Goal: Task Accomplishment & Management: Manage account settings

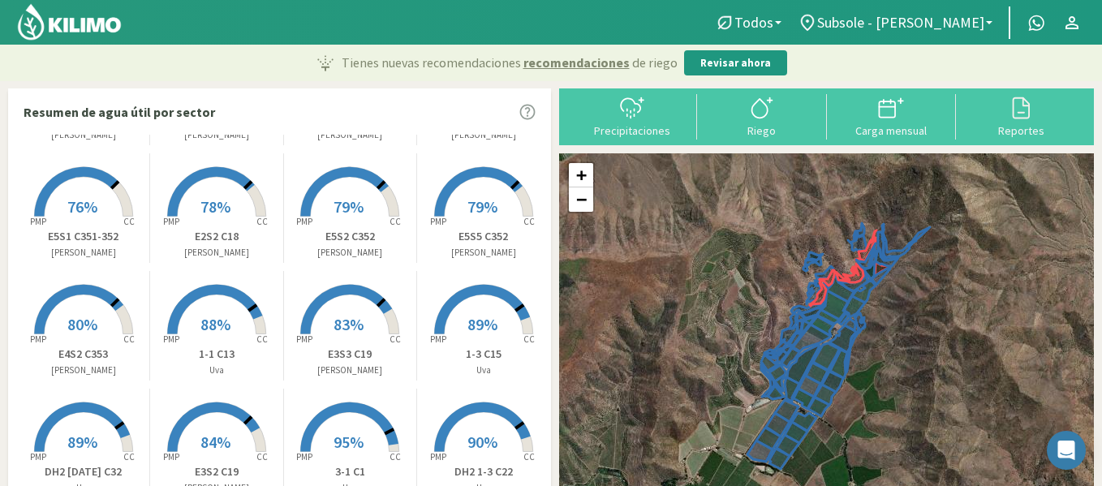
scroll to position [136, 0]
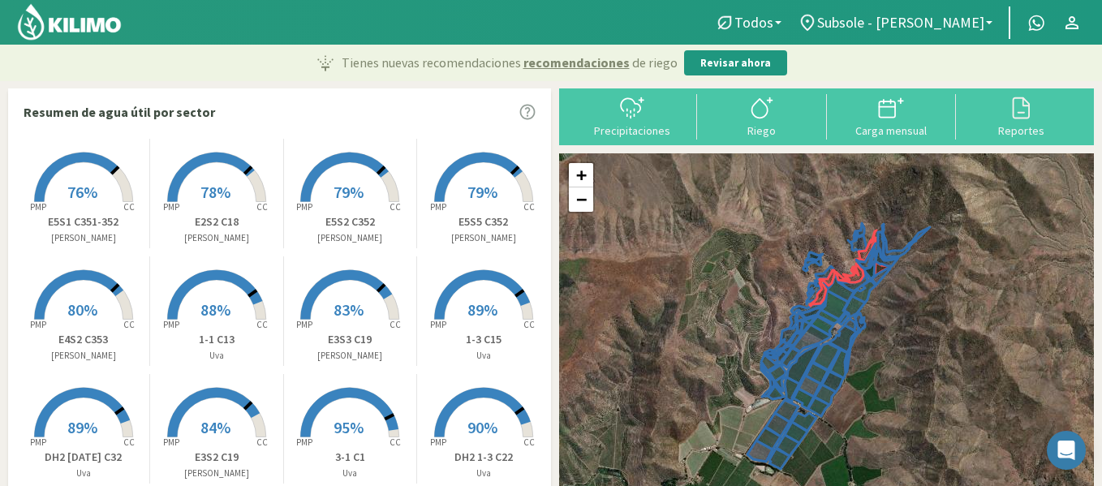
click at [152, 281] on icon "Created with Highcharts 9.2.2 PMP CC" at bounding box center [217, 321] width 130 height 130
click at [92, 271] on icon at bounding box center [83, 294] width 98 height 49
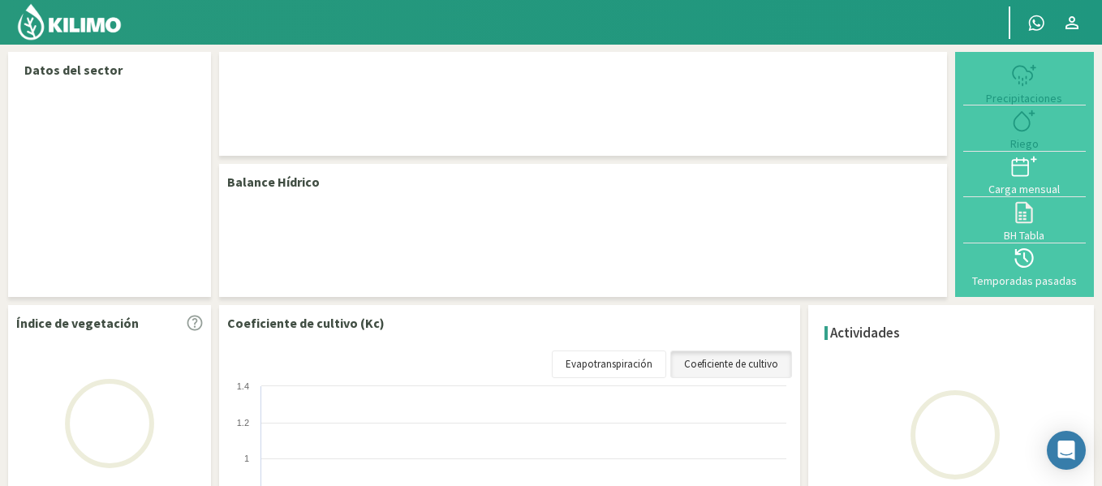
select select "40: Object"
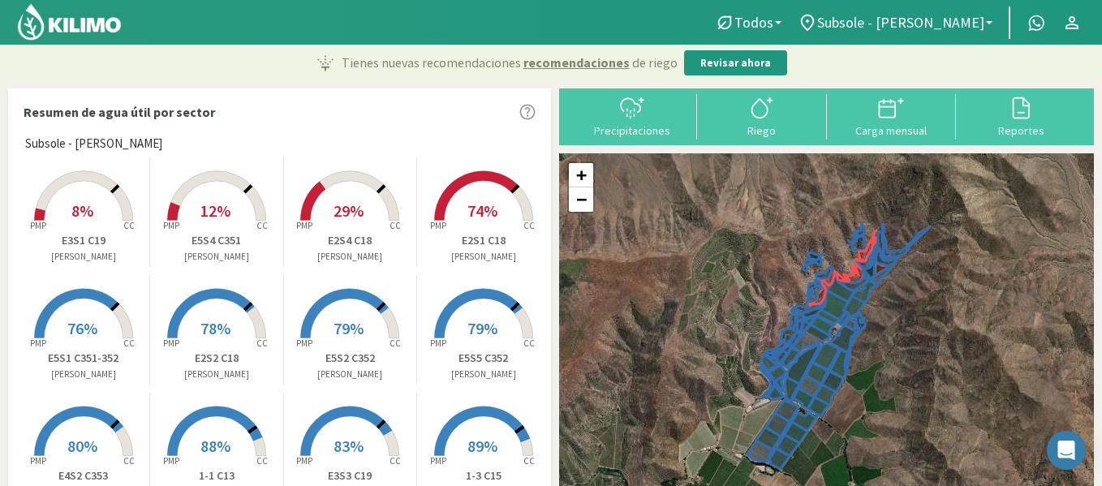
click at [68, 209] on rect at bounding box center [84, 222] width 130 height 130
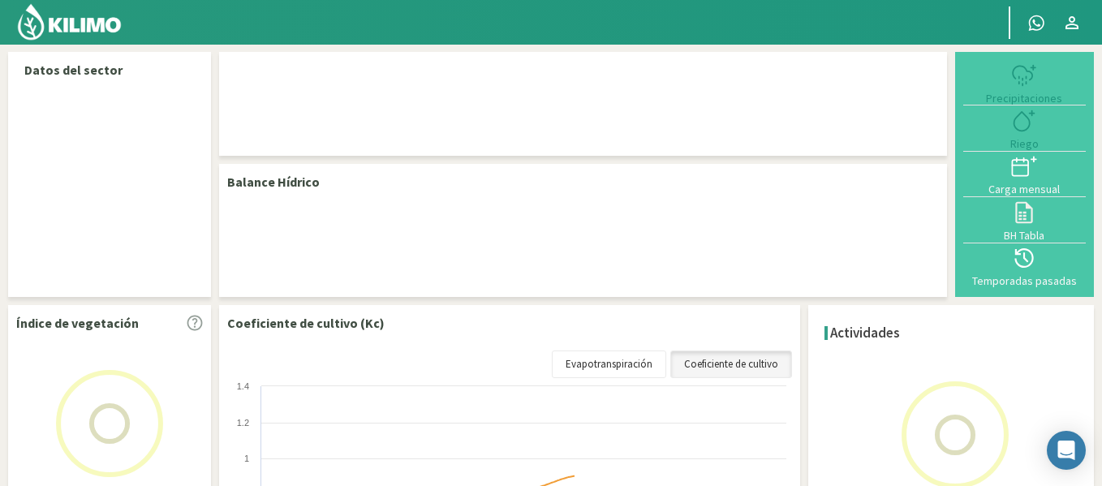
select select "34: Object"
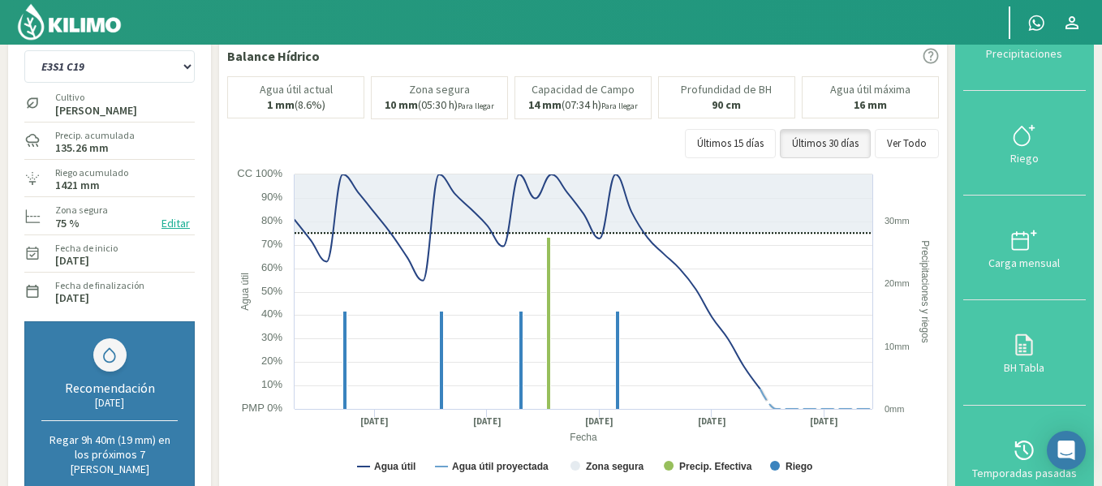
scroll to position [75, 0]
click at [1013, 225] on icon at bounding box center [1024, 238] width 26 height 26
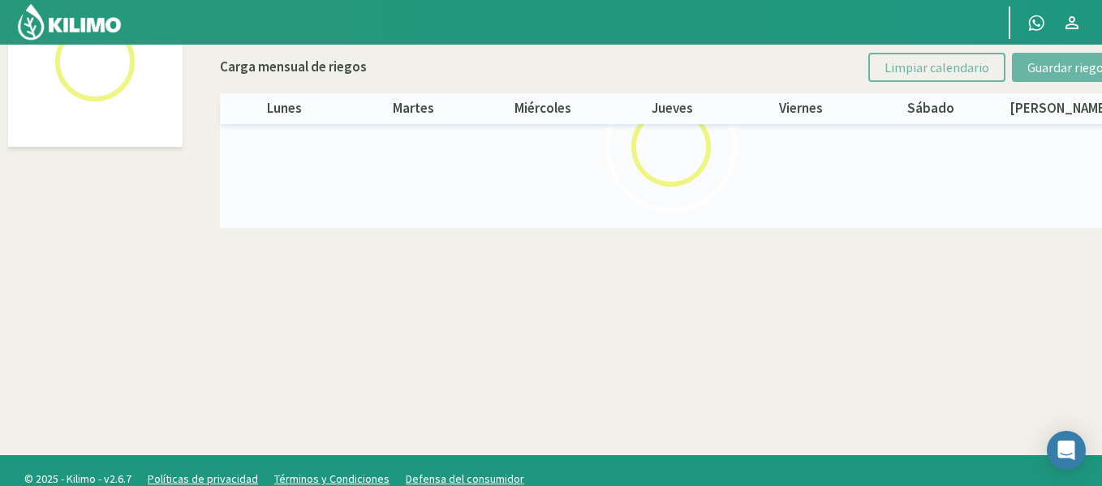
select select "34: Object"
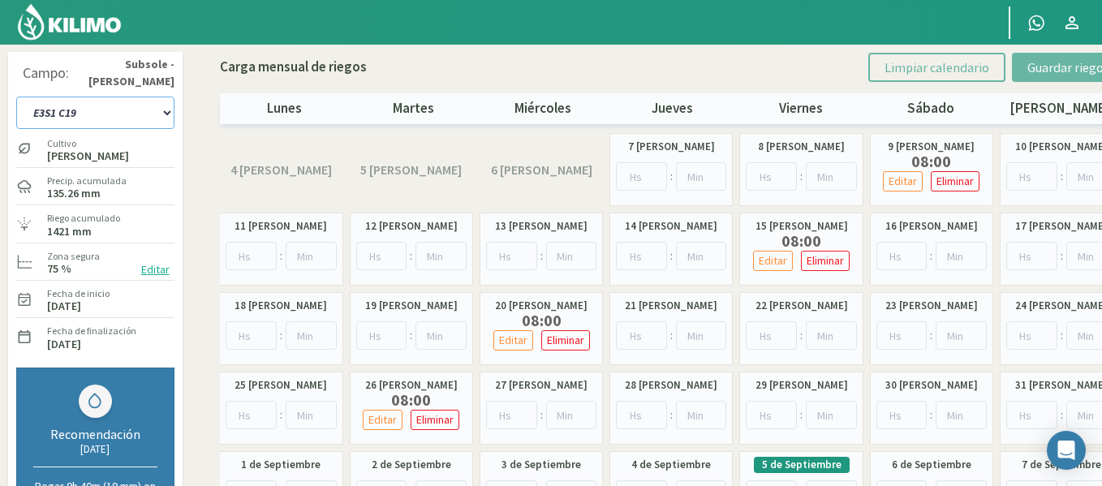
click at [147, 114] on select "1-1 C13 1-2 C14 1-3 C15 1-4 C16 2-1 C11 2-2 C7-8-9 2-3 C9-10-12 3-1 C1 3-2 C2-3…" at bounding box center [95, 113] width 158 height 32
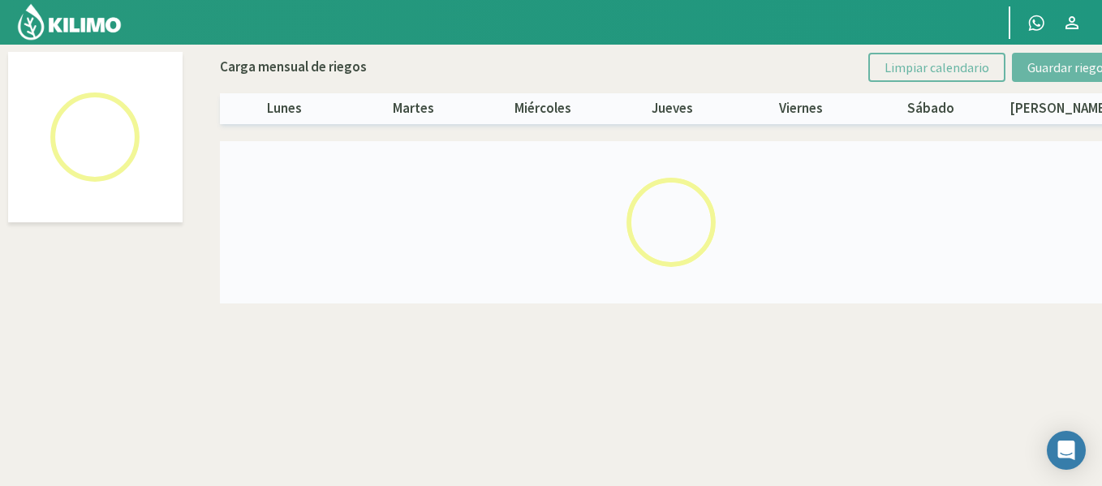
select select "24: Object"
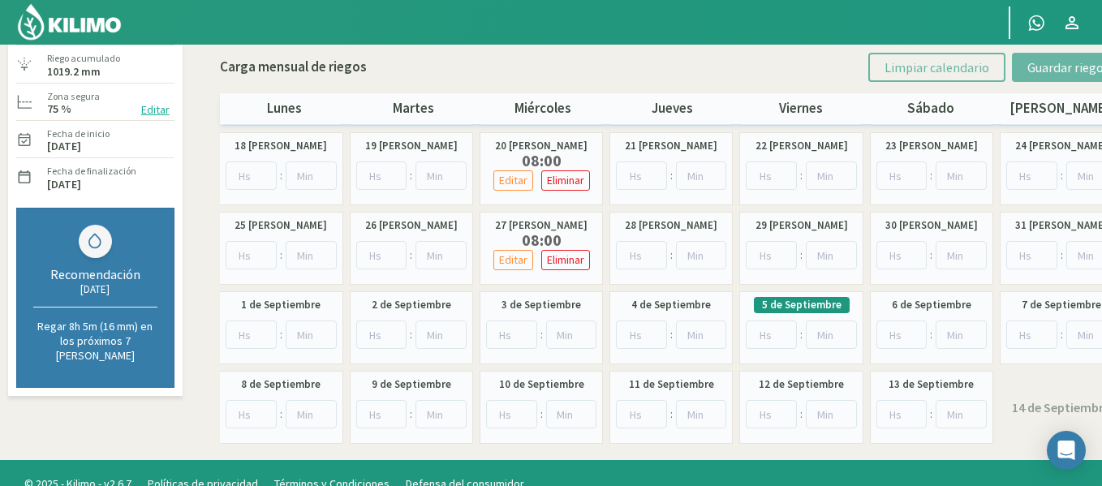
scroll to position [162, 0]
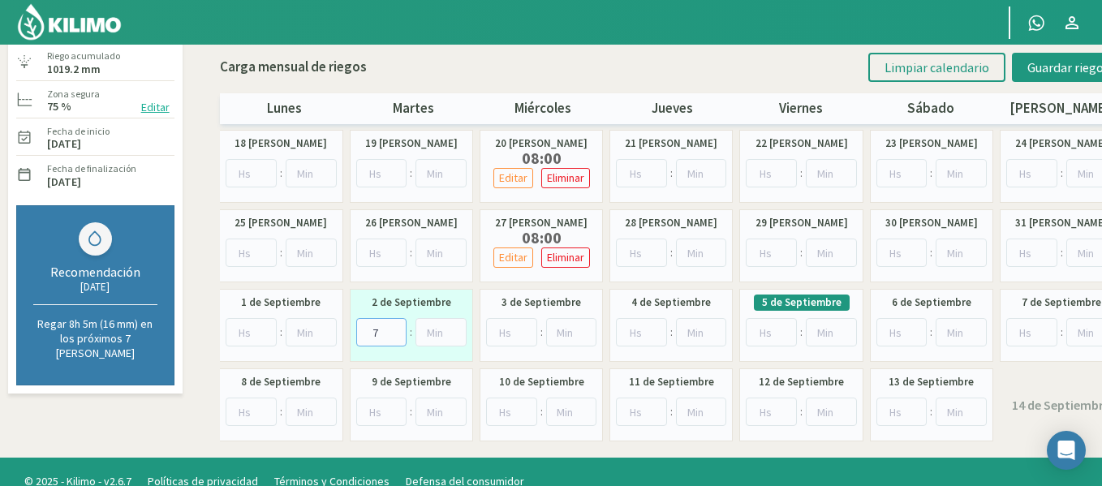
type input "8"
click at [396, 328] on input "8" at bounding box center [381, 332] width 51 height 28
click at [1079, 71] on span "Guardar riegos" at bounding box center [1068, 67] width 82 height 16
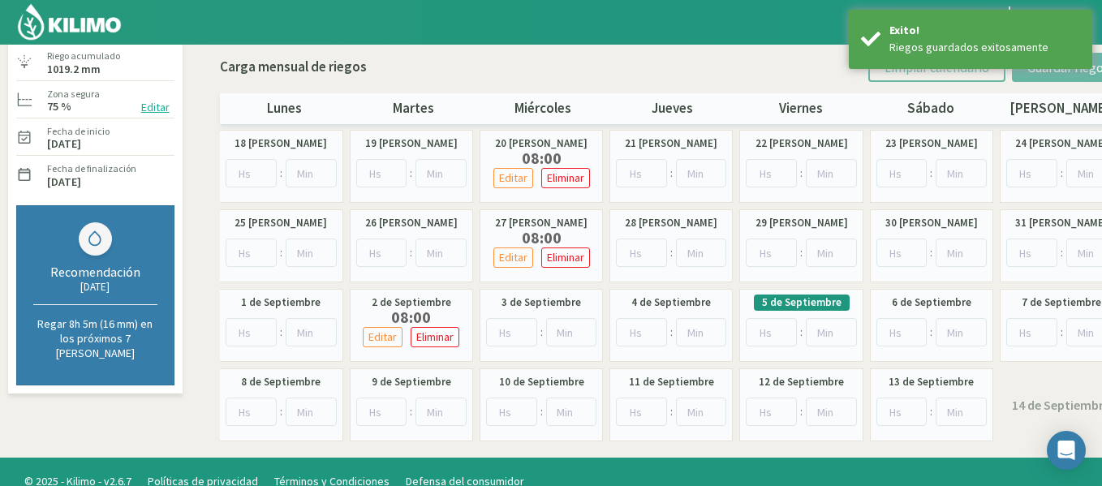
scroll to position [0, 0]
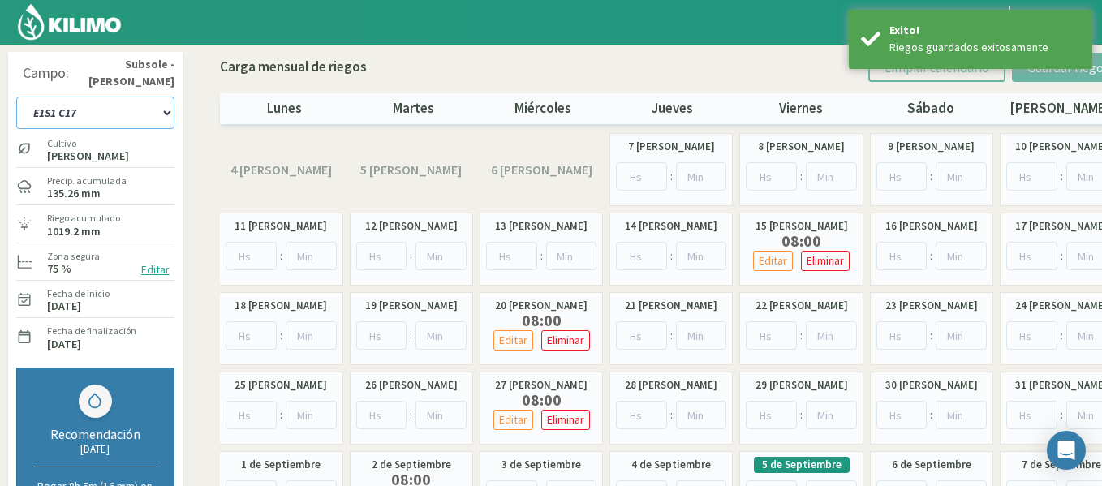
click at [151, 115] on select "1-1 C13 1-2 C14 1-3 C15 1-4 C16 2-1 C11 2-2 C7-8-9 2-3 C9-10-12 3-1 C1 3-2 C2-3…" at bounding box center [95, 113] width 158 height 32
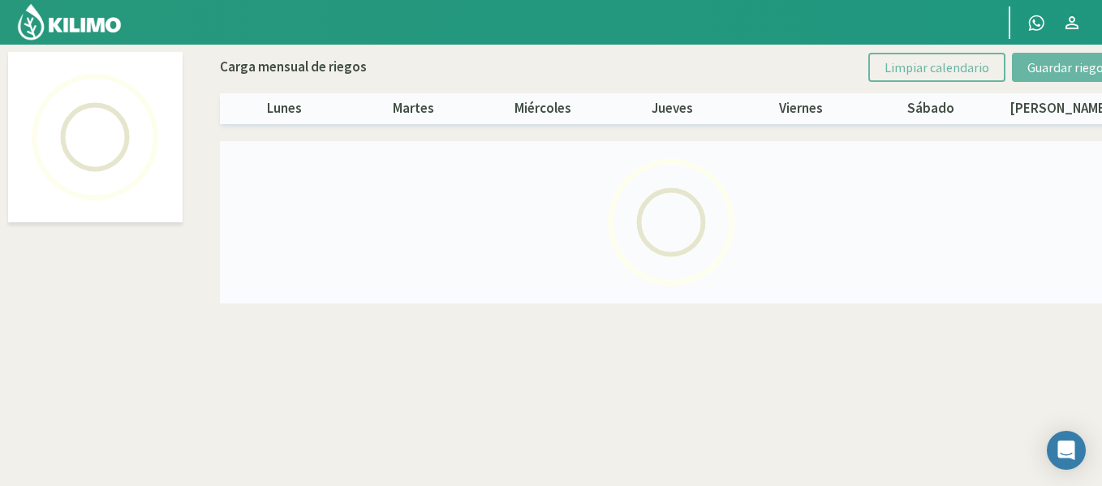
select select "25: Object"
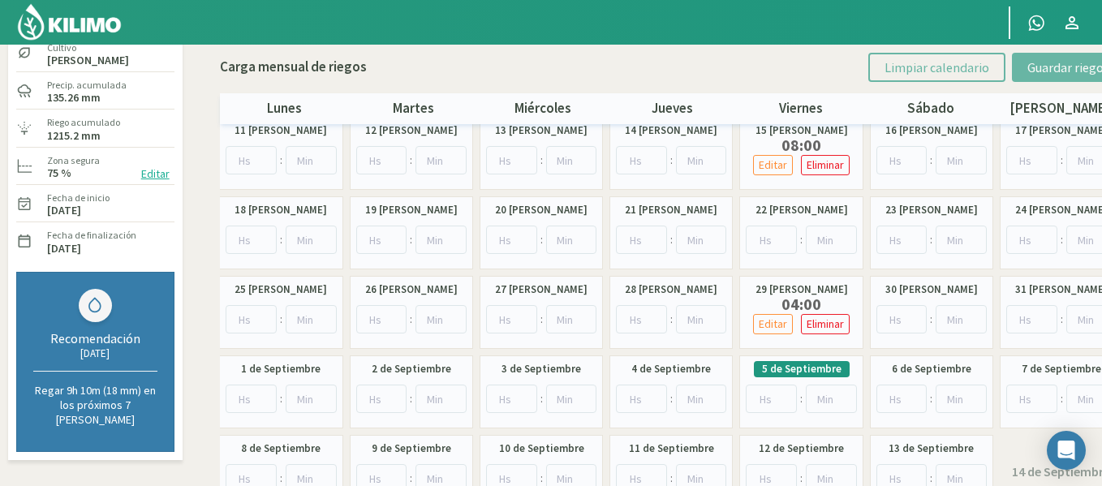
scroll to position [97, 0]
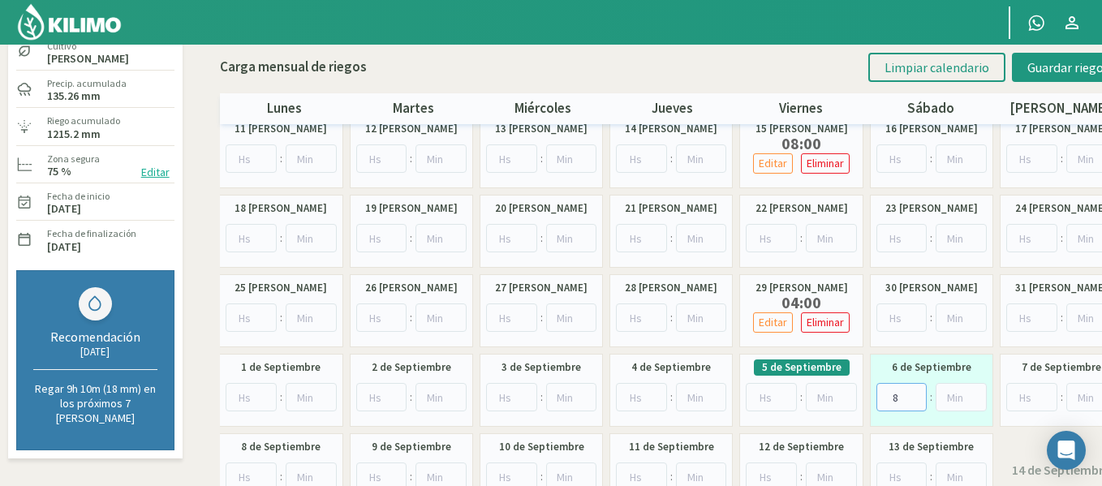
type input "8"
click at [916, 393] on input "8" at bounding box center [901, 397] width 51 height 28
click at [1039, 72] on span "Guardar riegos" at bounding box center [1068, 67] width 82 height 16
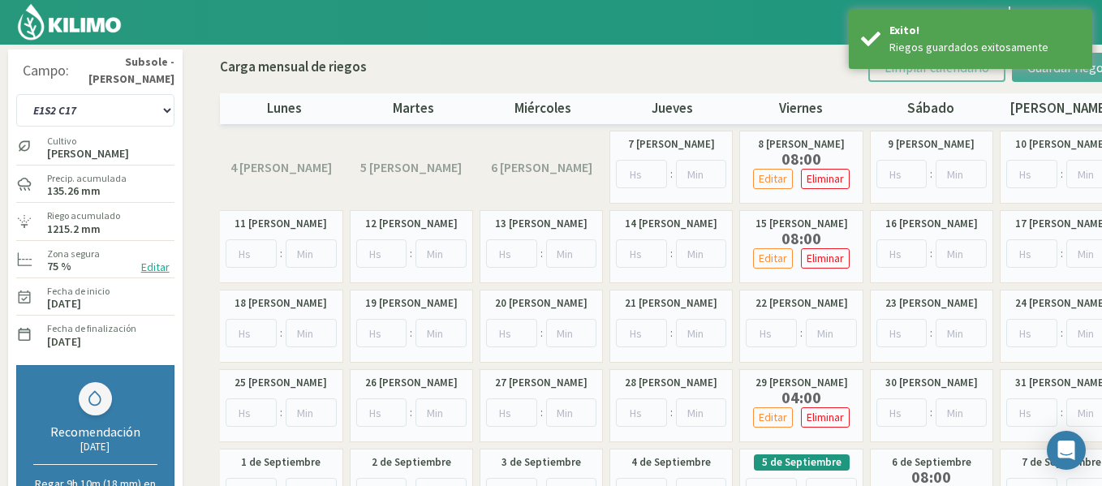
scroll to position [0, 0]
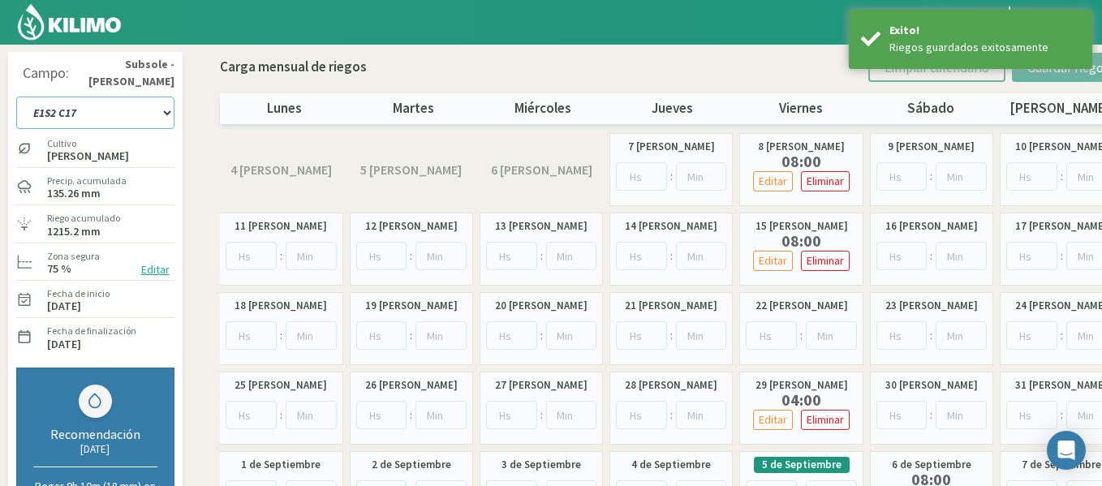
click at [101, 112] on select "1-1 C13 1-2 C14 1-3 C15 1-4 C16 2-1 C11 2-2 C7-8-9 2-3 C9-10-12 3-1 C1 3-2 C2-3…" at bounding box center [95, 113] width 158 height 32
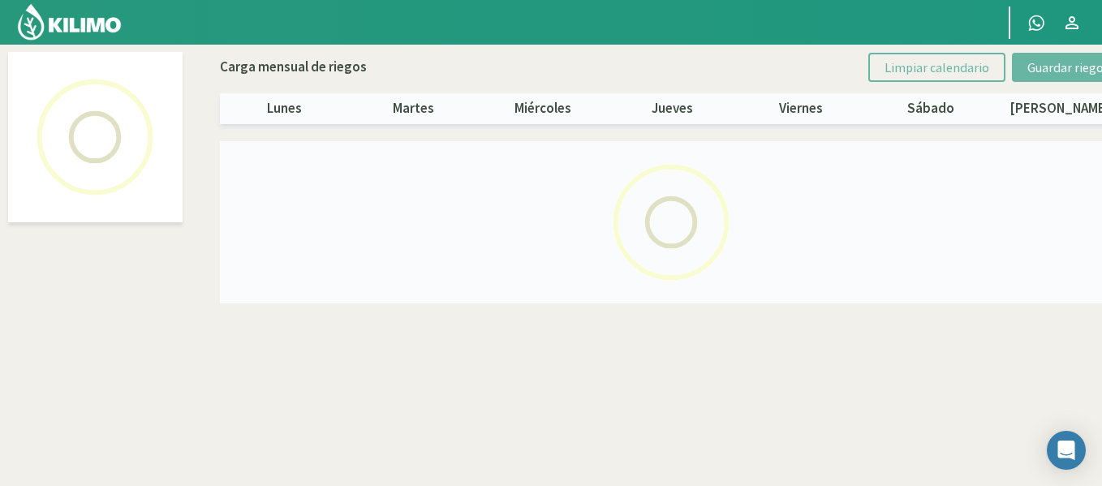
select select "26: Object"
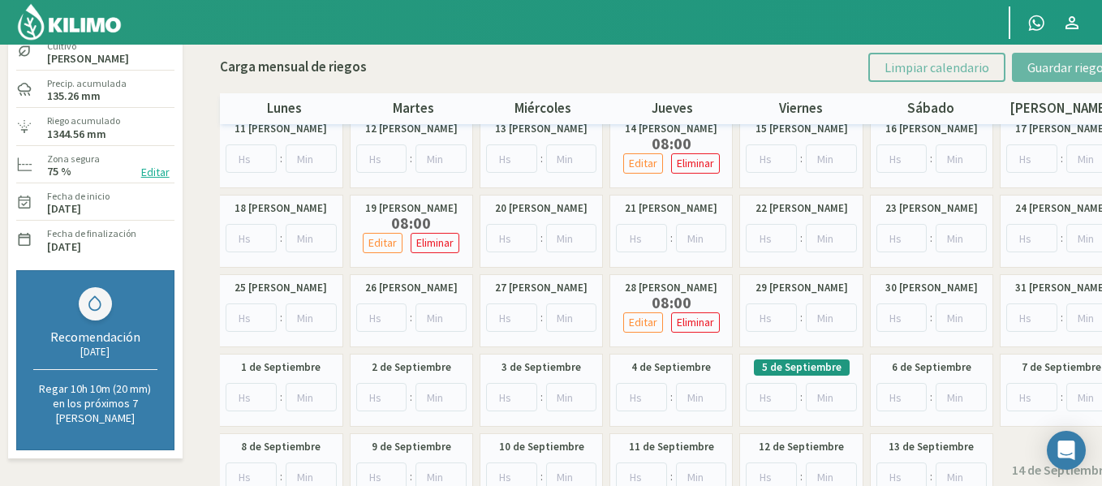
scroll to position [130, 0]
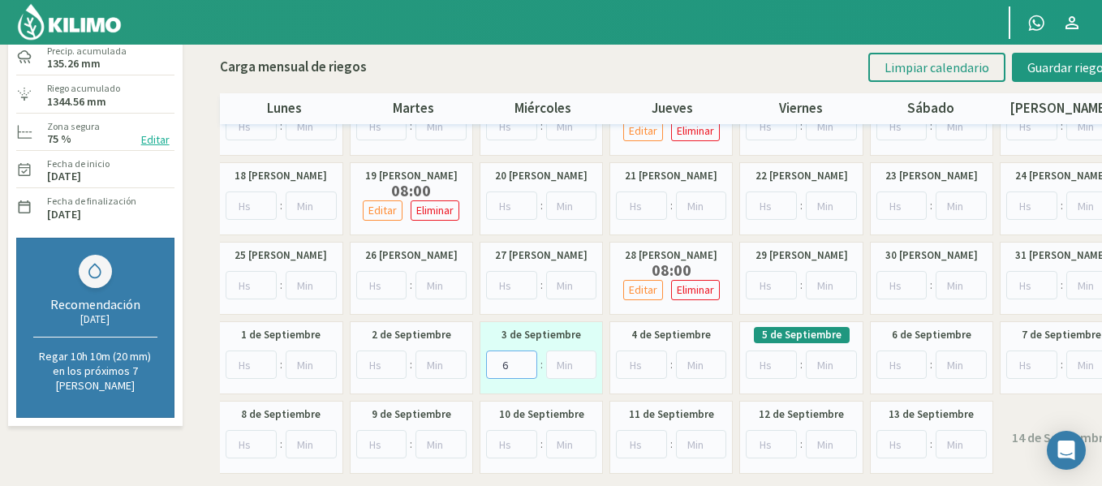
click at [527, 362] on input "6" at bounding box center [511, 364] width 51 height 28
click at [527, 362] on input "7" at bounding box center [511, 364] width 51 height 28
type input "8"
click at [527, 362] on input "8" at bounding box center [511, 364] width 51 height 28
click at [1028, 71] on button "Guardar riegos" at bounding box center [1068, 67] width 113 height 29
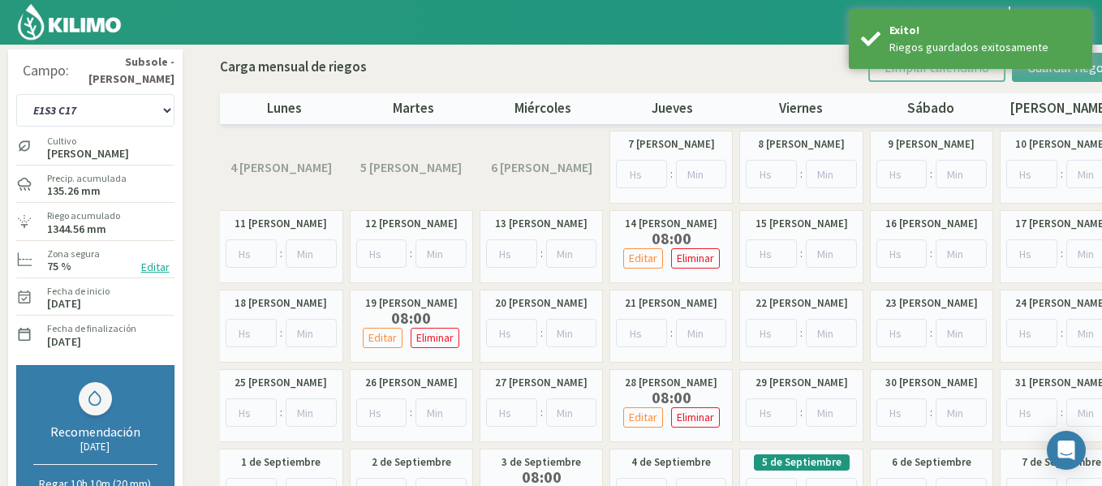
scroll to position [0, 0]
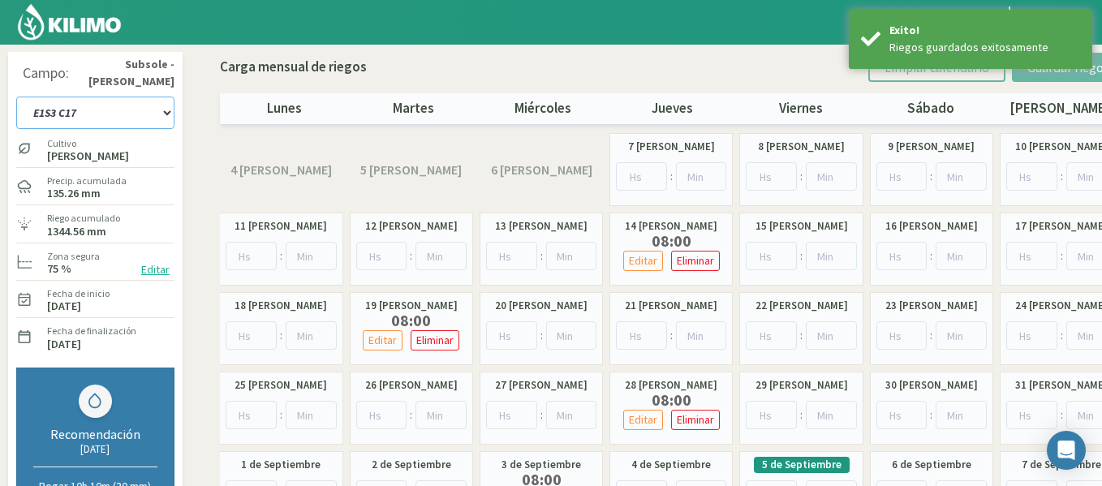
click at [127, 105] on select "1-1 C13 1-2 C14 1-3 C15 1-4 C16 2-1 C11 2-2 C7-8-9 2-3 C9-10-12 3-1 C1 3-2 C2-3…" at bounding box center [95, 113] width 158 height 32
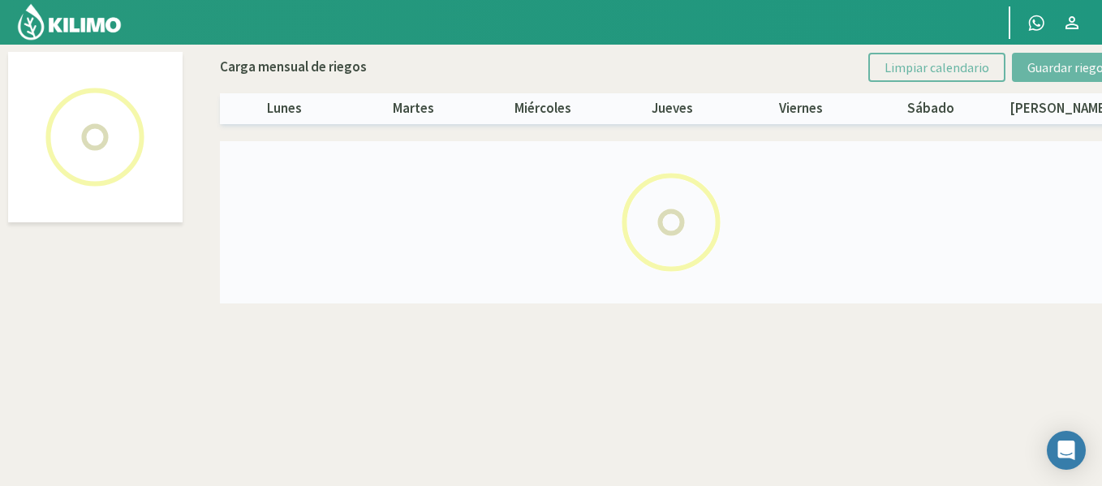
select select "27: Object"
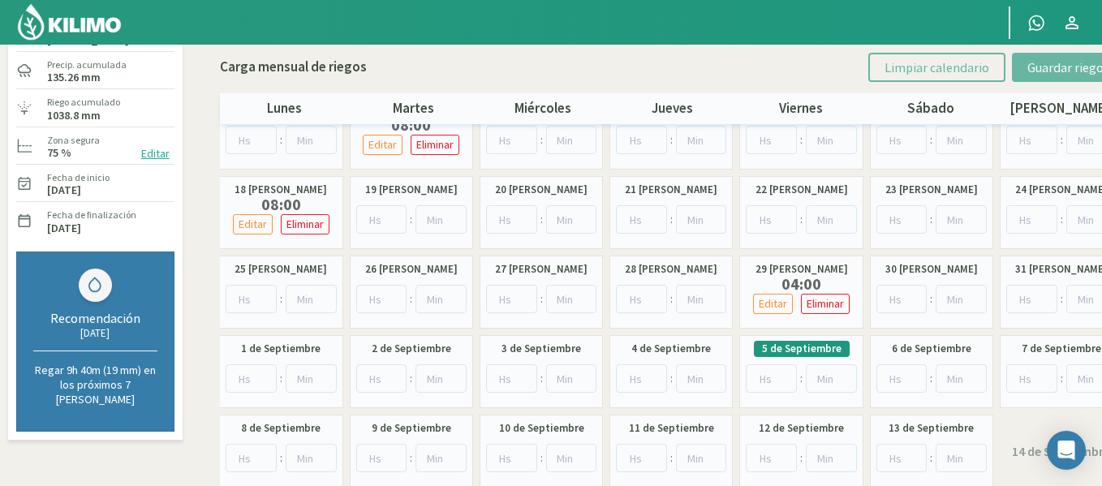
scroll to position [130, 0]
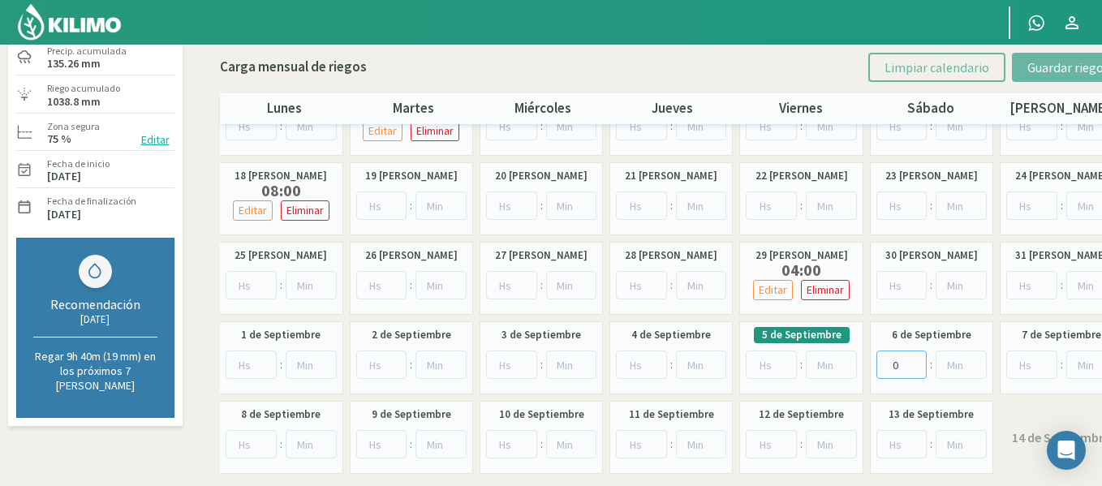
drag, startPoint x: 913, startPoint y: 363, endPoint x: 923, endPoint y: 372, distance: 13.8
click at [923, 372] on input "0" at bounding box center [901, 364] width 51 height 28
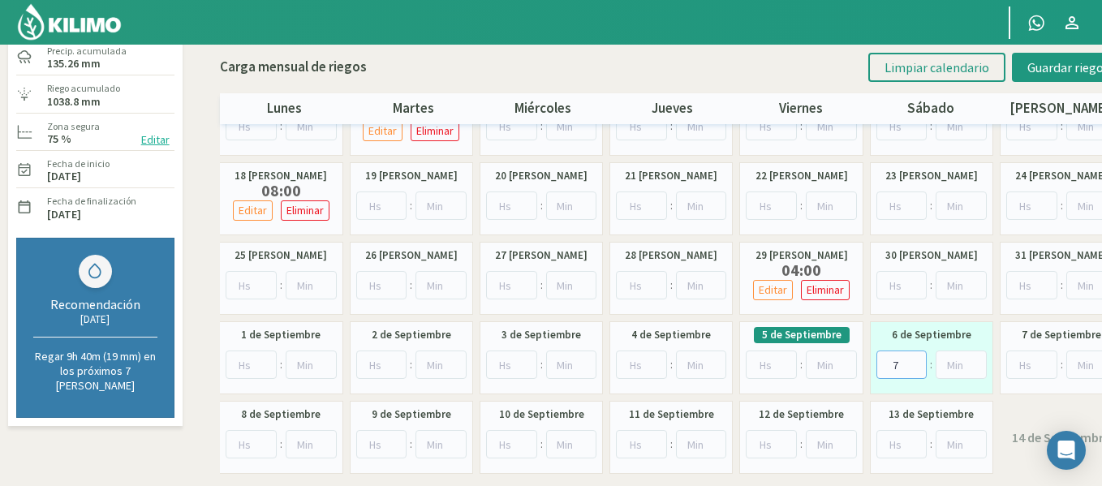
click at [915, 361] on input "7" at bounding box center [901, 364] width 51 height 28
type input "8"
click at [915, 361] on input "8" at bounding box center [901, 364] width 51 height 28
click at [1048, 65] on span "Guardar riegos" at bounding box center [1068, 67] width 82 height 16
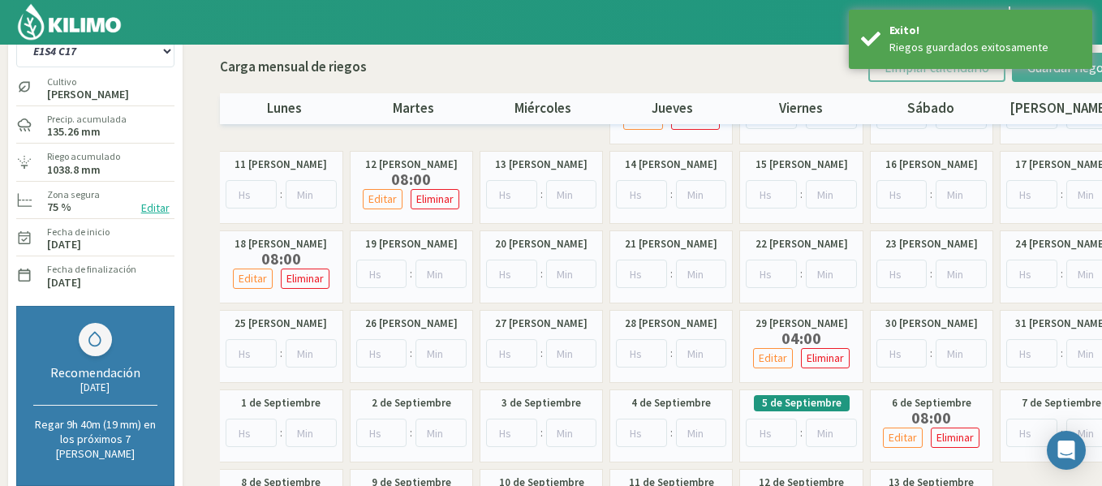
scroll to position [32, 0]
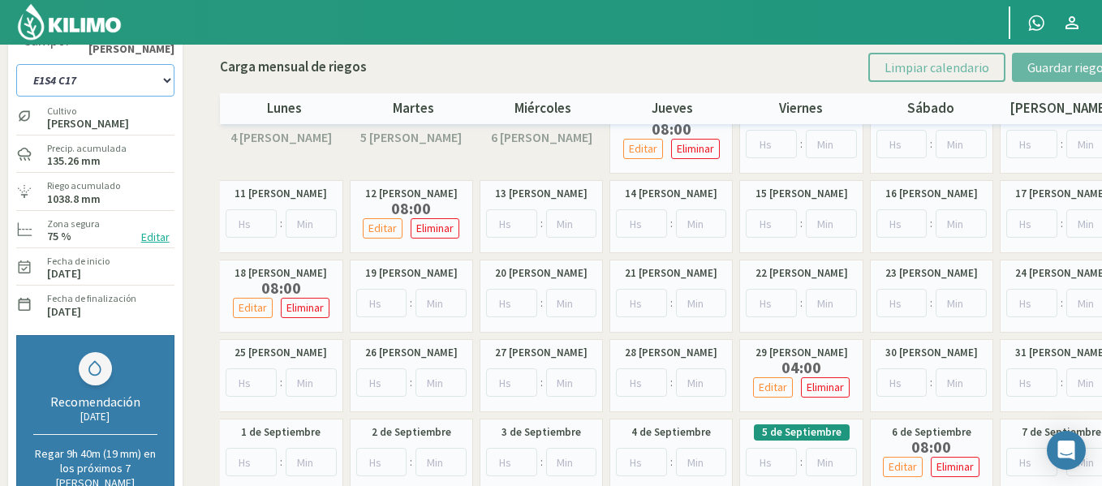
click at [77, 76] on select "1-1 C13 1-2 C14 1-3 C15 1-4 C16 2-1 C11 2-2 C7-8-9 2-3 C9-10-12 3-1 C1 3-2 C2-3…" at bounding box center [95, 80] width 158 height 32
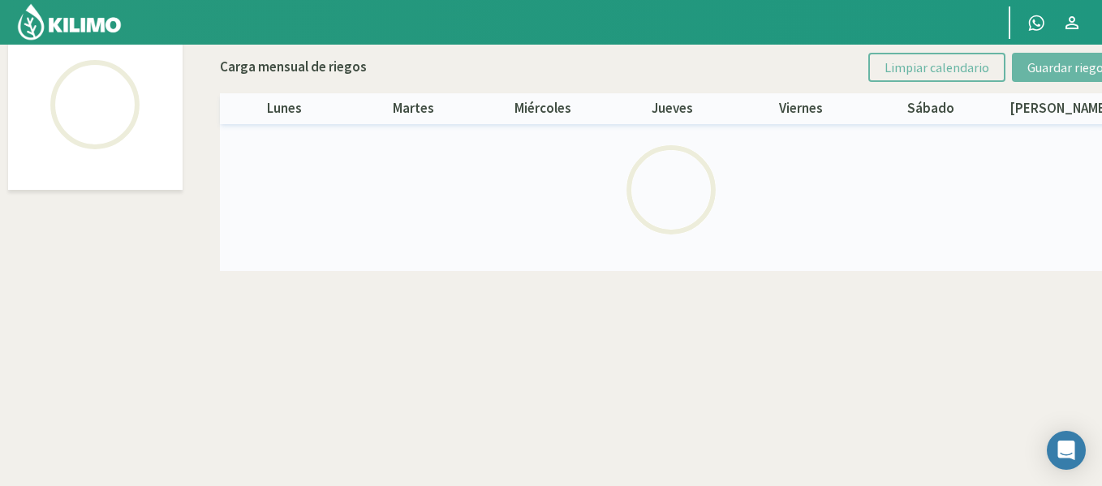
scroll to position [93, 0]
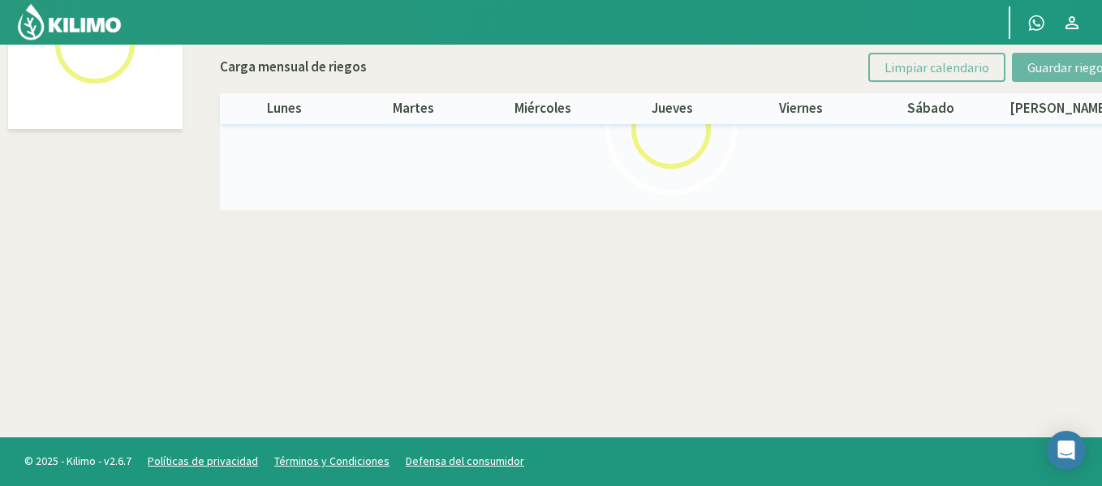
select select "28: Object"
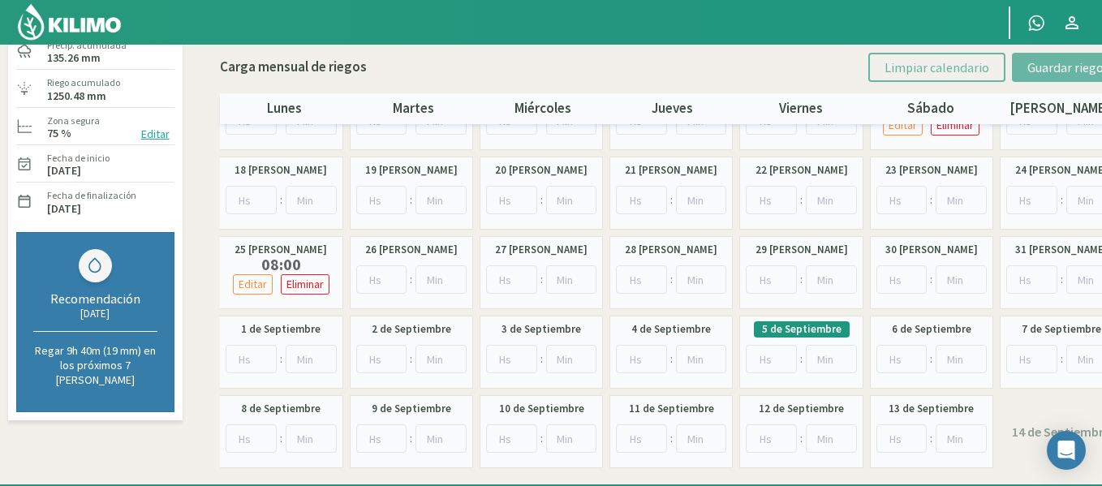
scroll to position [158, 0]
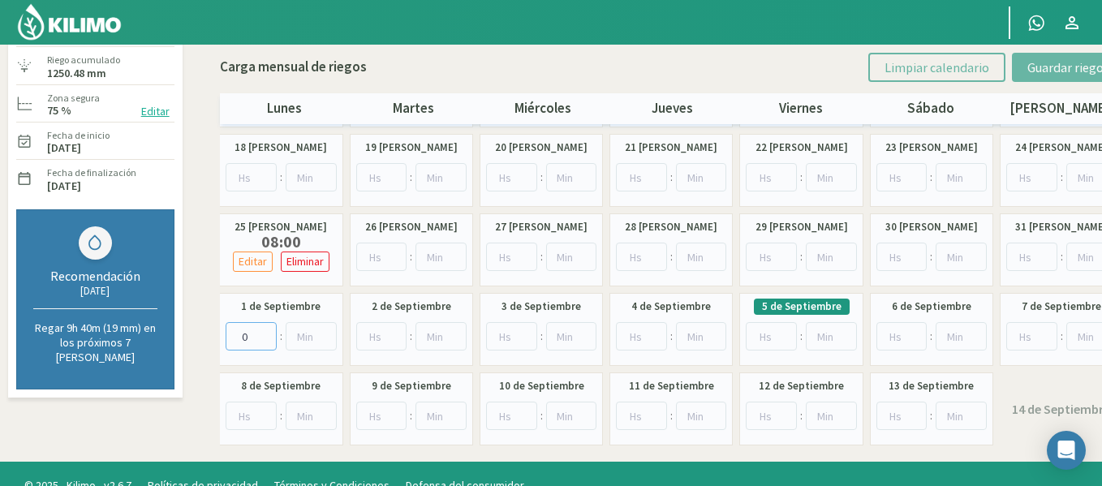
click at [264, 335] on input "0" at bounding box center [250, 336] width 51 height 28
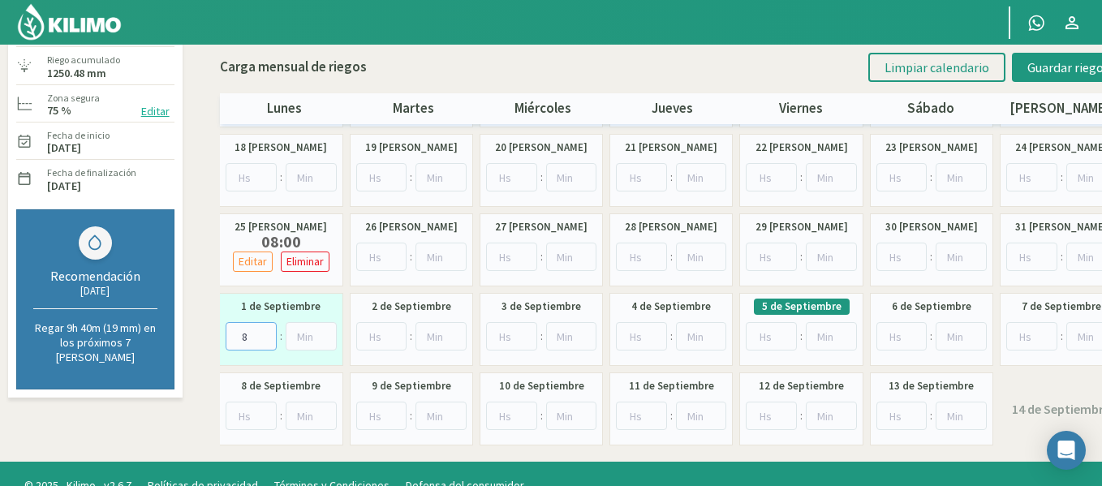
type input "8"
click at [264, 335] on input "8" at bounding box center [250, 336] width 51 height 28
click at [1037, 75] on span "Guardar riegos" at bounding box center [1068, 67] width 82 height 16
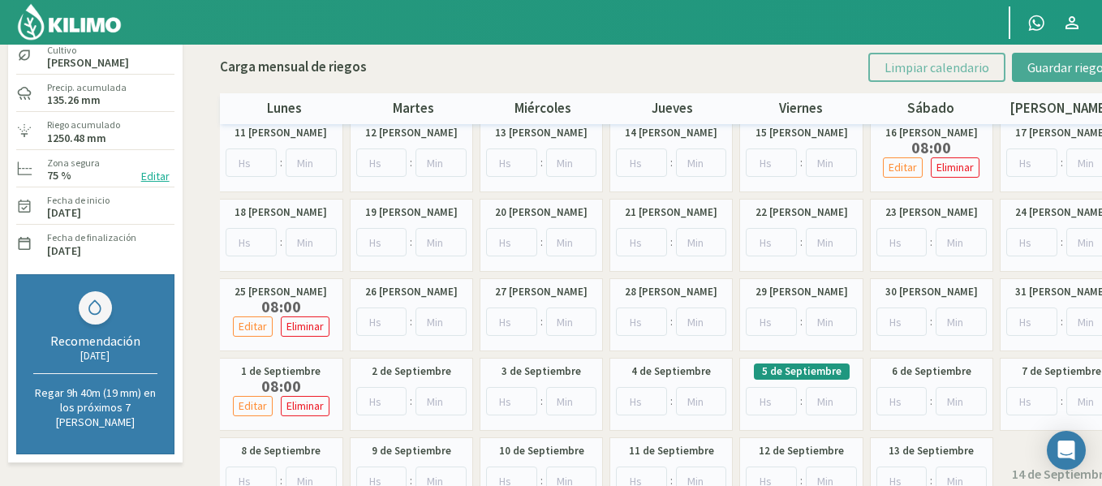
scroll to position [0, 0]
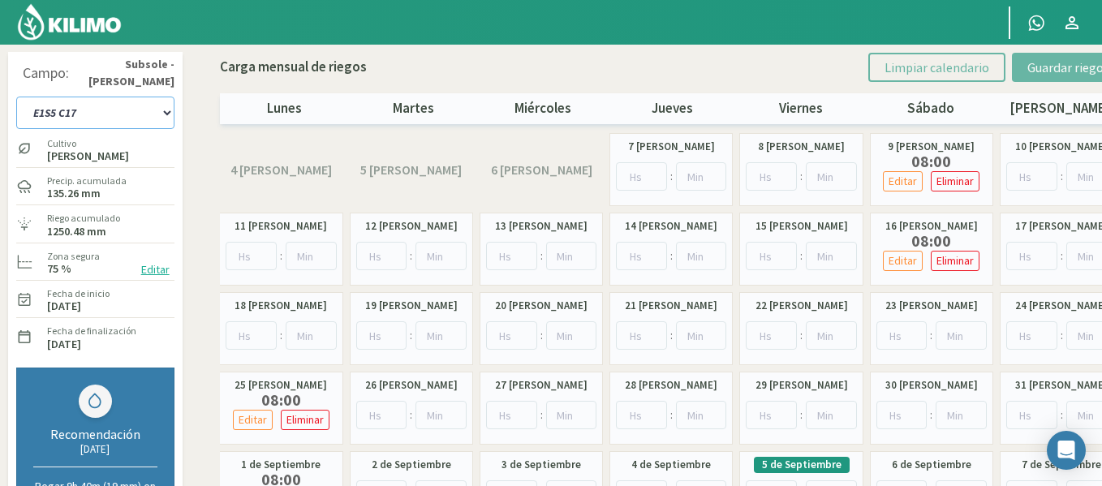
click at [66, 114] on select "1-1 C13 1-2 C14 1-3 C15 1-4 C16 2-1 C11 2-2 C7-8-9 2-3 C9-10-12 3-1 C1 3-2 C2-3…" at bounding box center [95, 113] width 158 height 32
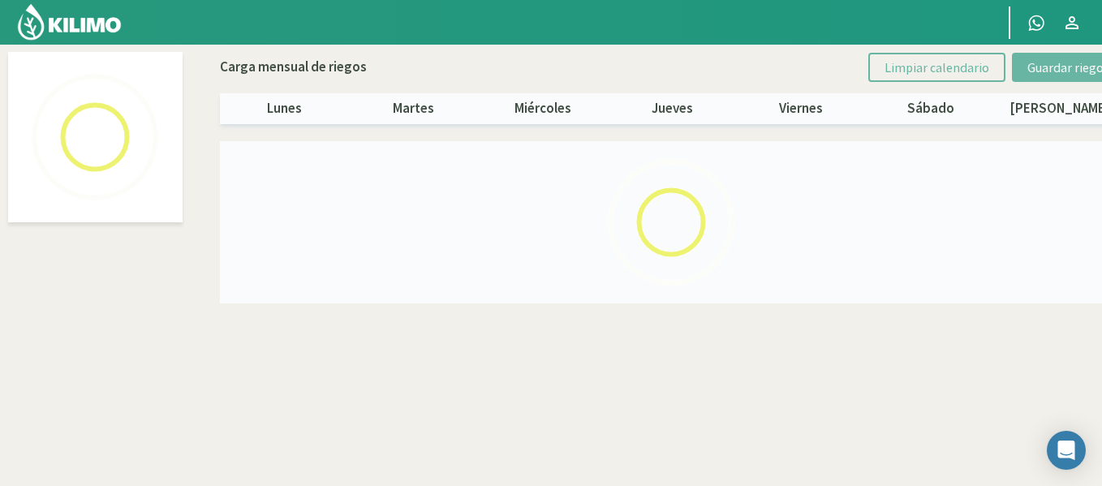
select select "29: Object"
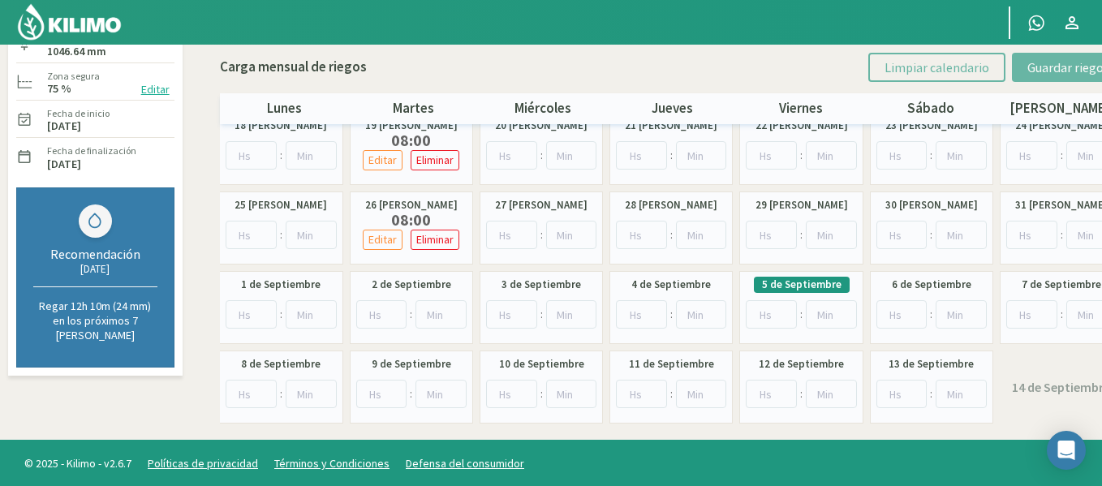
scroll to position [183, 0]
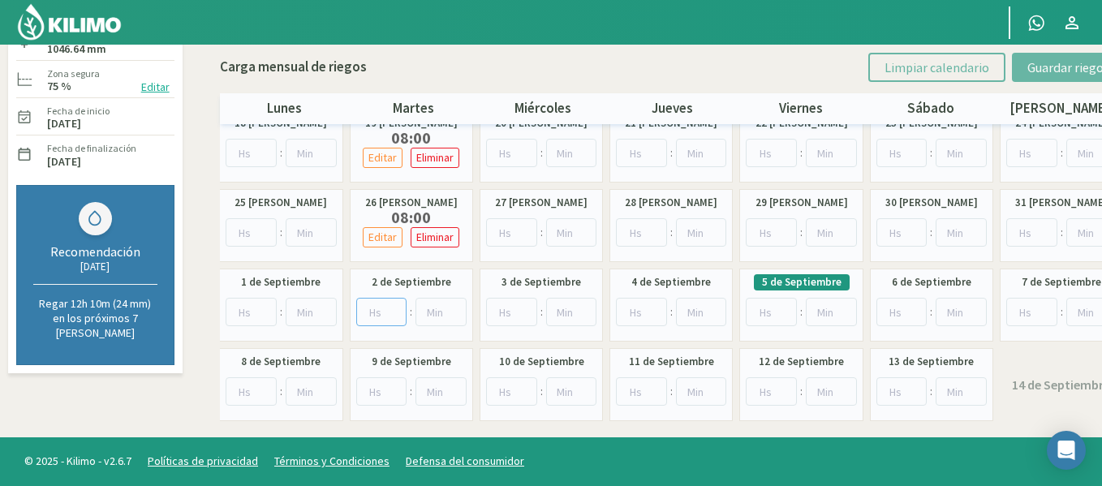
click at [384, 308] on input "number" at bounding box center [381, 312] width 51 height 28
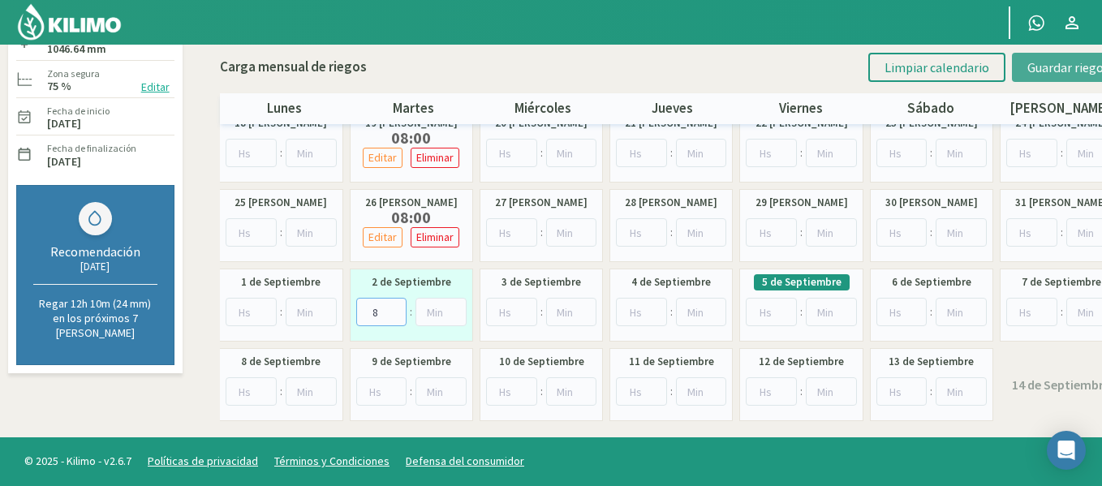
type input "8"
click at [1062, 62] on span "Guardar riegos" at bounding box center [1068, 67] width 82 height 16
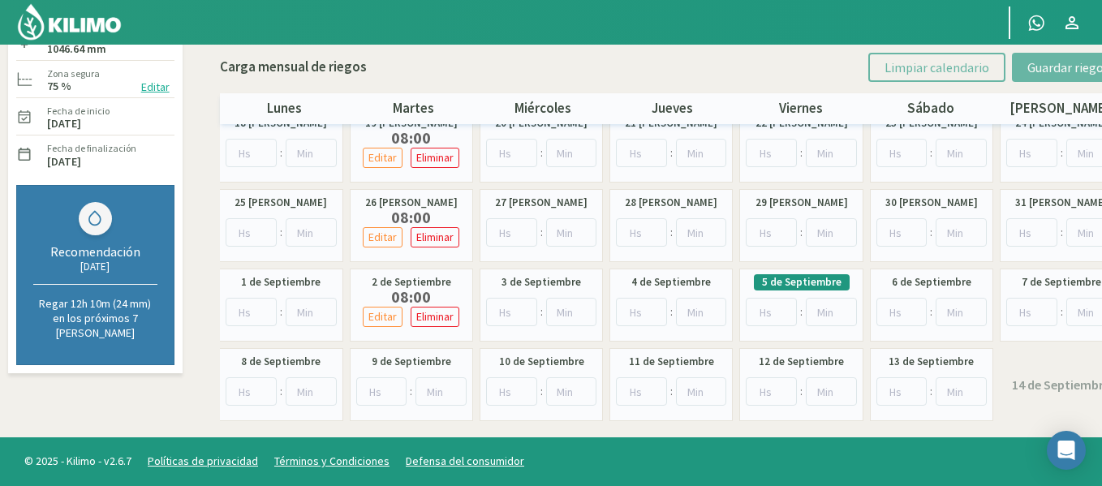
click at [896, 92] on div "Carga mensual de riegos Limpiar calendario Guardar riegos lunes martes miércole…" at bounding box center [672, 84] width 904 height 79
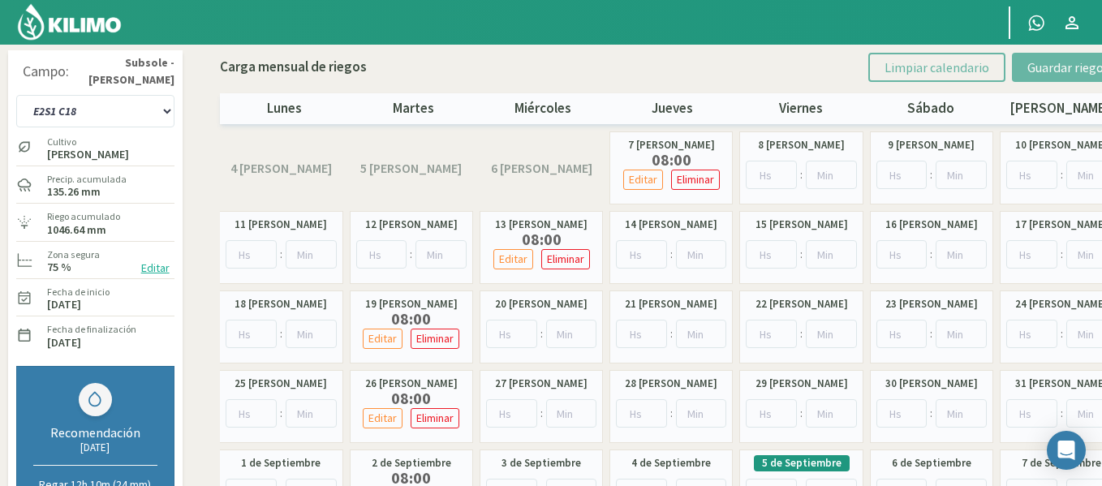
scroll to position [0, 0]
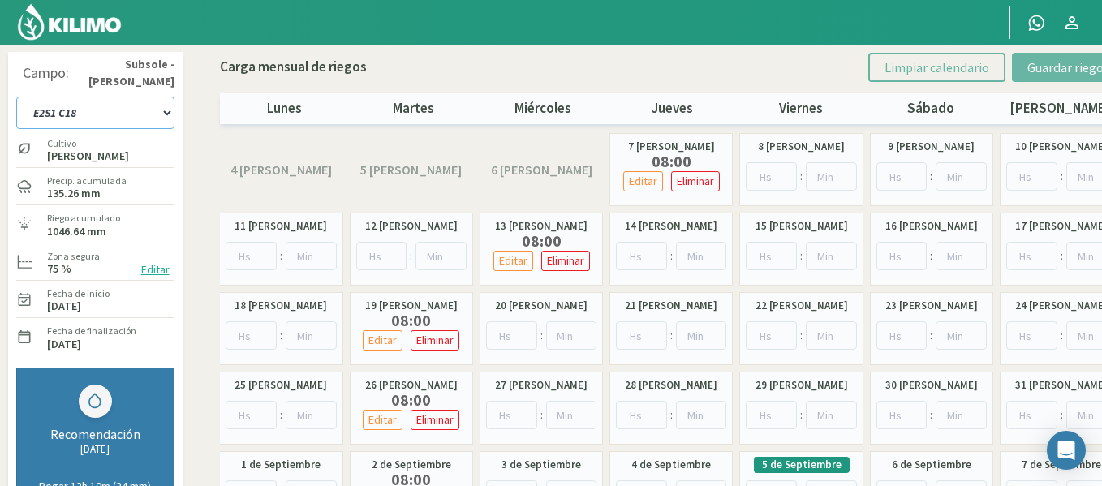
click at [152, 110] on select "1-1 C13 1-2 C14 1-3 C15 1-4 C16 2-1 C11 2-2 C7-8-9 2-3 C9-10-12 3-1 C1 3-2 C2-3…" at bounding box center [95, 113] width 158 height 32
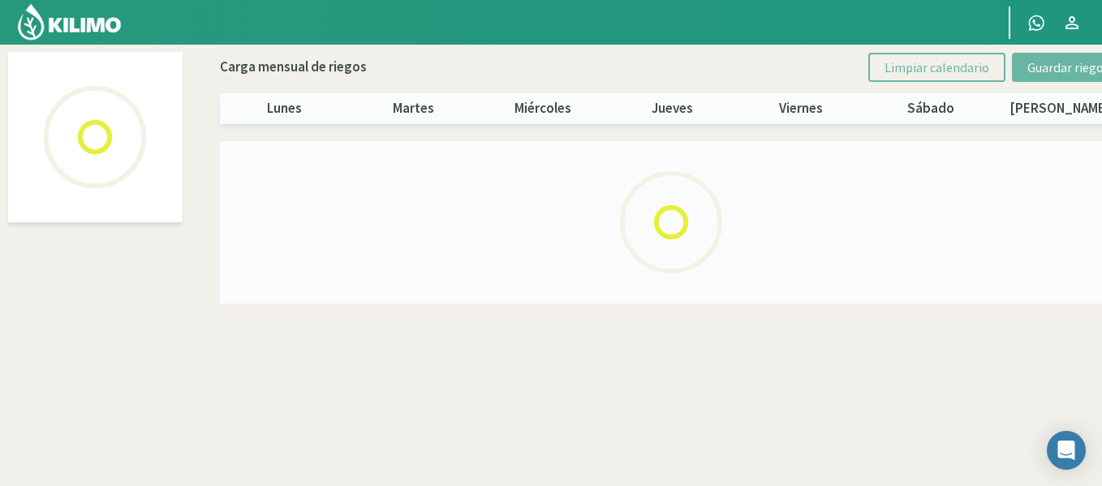
select select "30: Object"
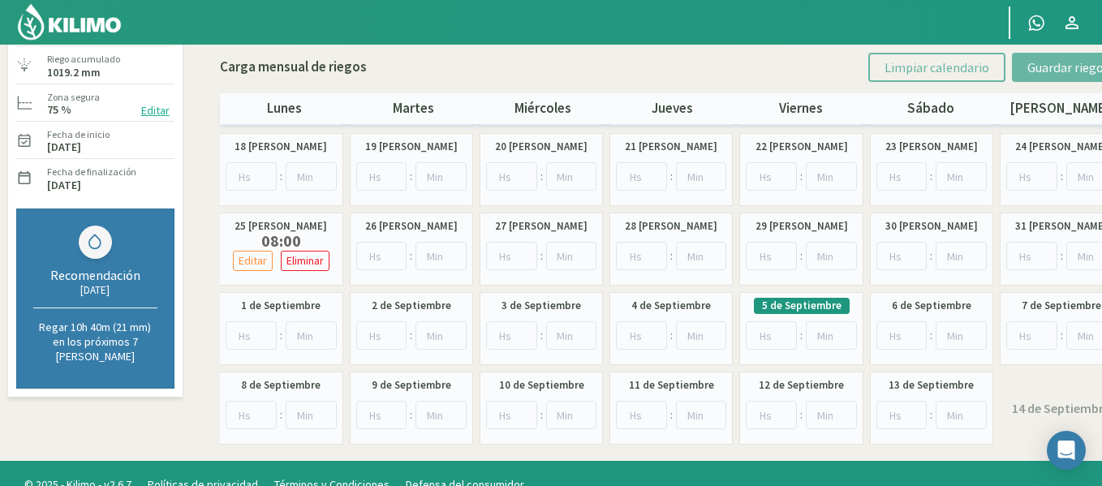
scroll to position [162, 0]
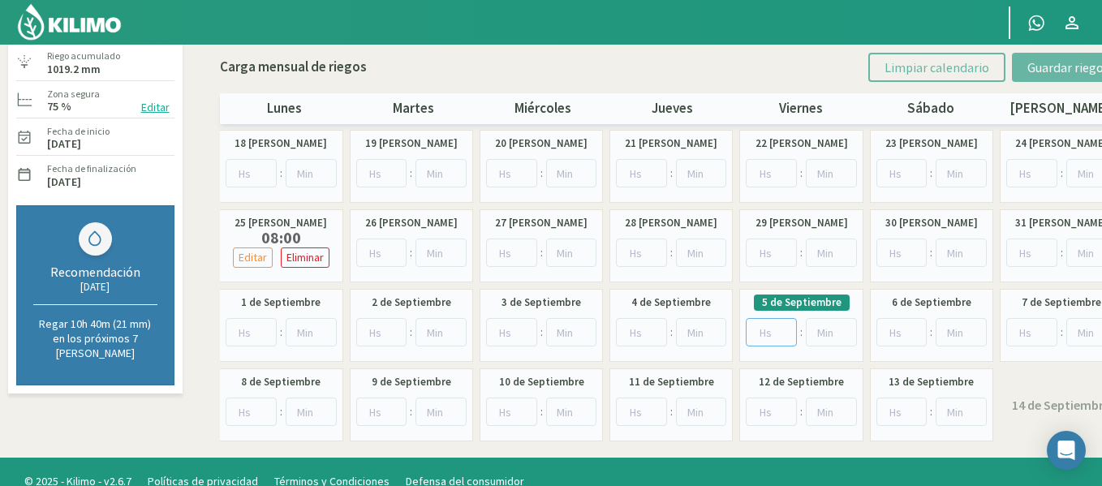
click at [768, 335] on input "number" at bounding box center [770, 332] width 51 height 28
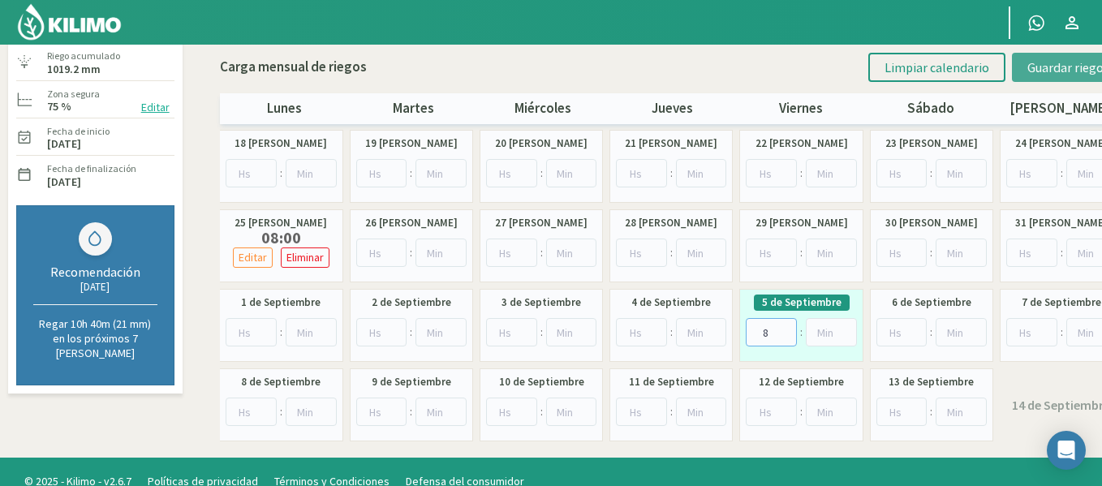
type input "8"
click at [1064, 66] on span "Guardar riegos" at bounding box center [1068, 67] width 82 height 16
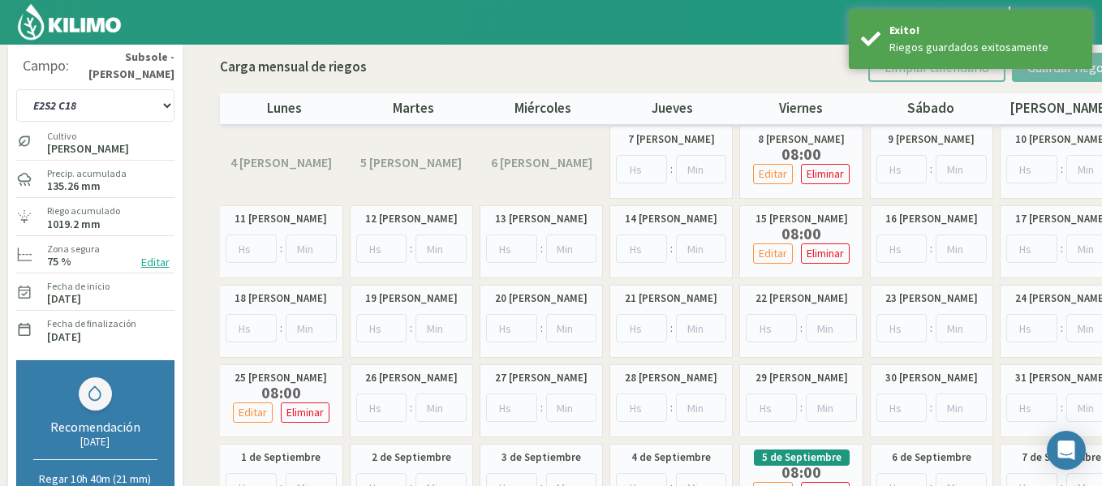
scroll to position [0, 0]
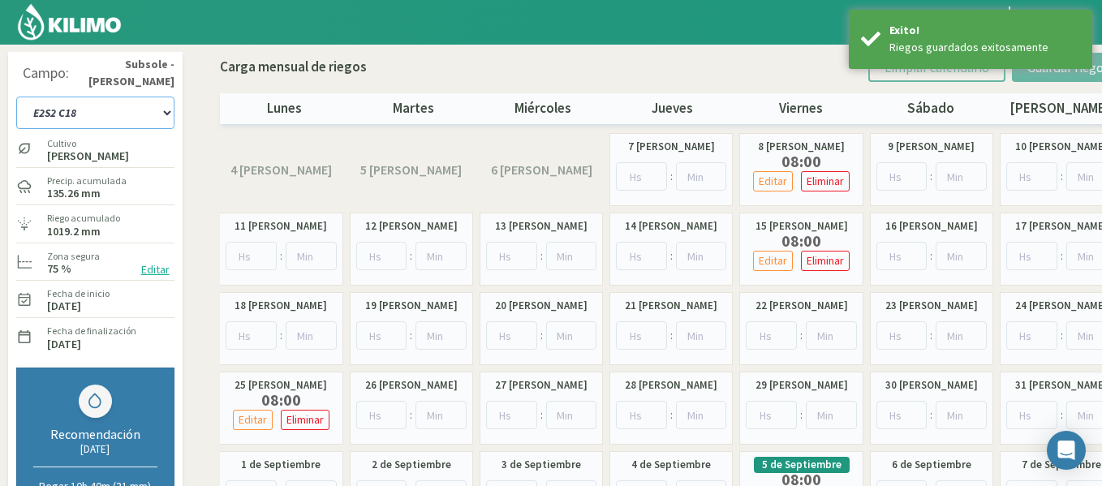
click at [118, 118] on select "1-1 C13 1-2 C14 1-3 C15 1-4 C16 2-1 C11 2-2 C7-8-9 2-3 C9-10-12 3-1 C1 3-2 C2-3…" at bounding box center [95, 113] width 158 height 32
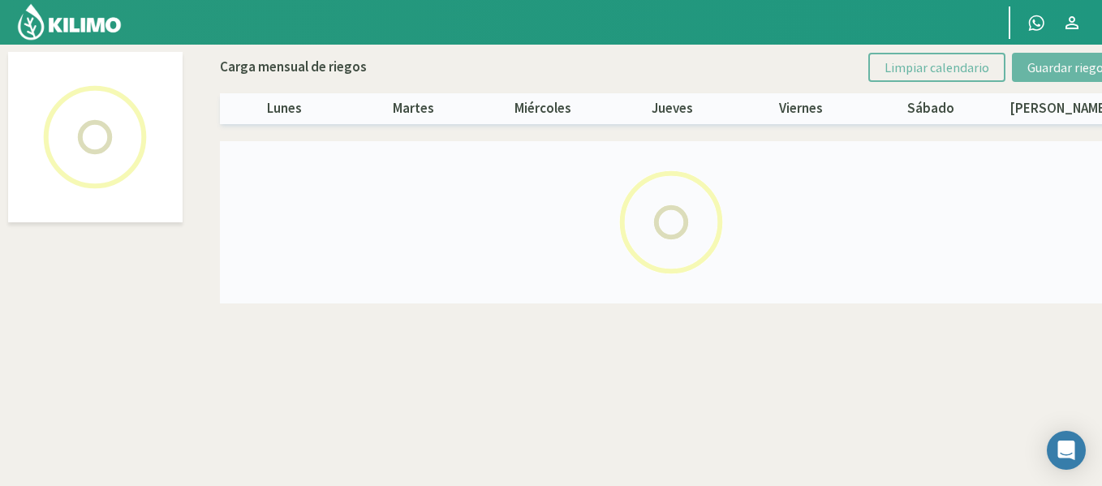
select select "31: Object"
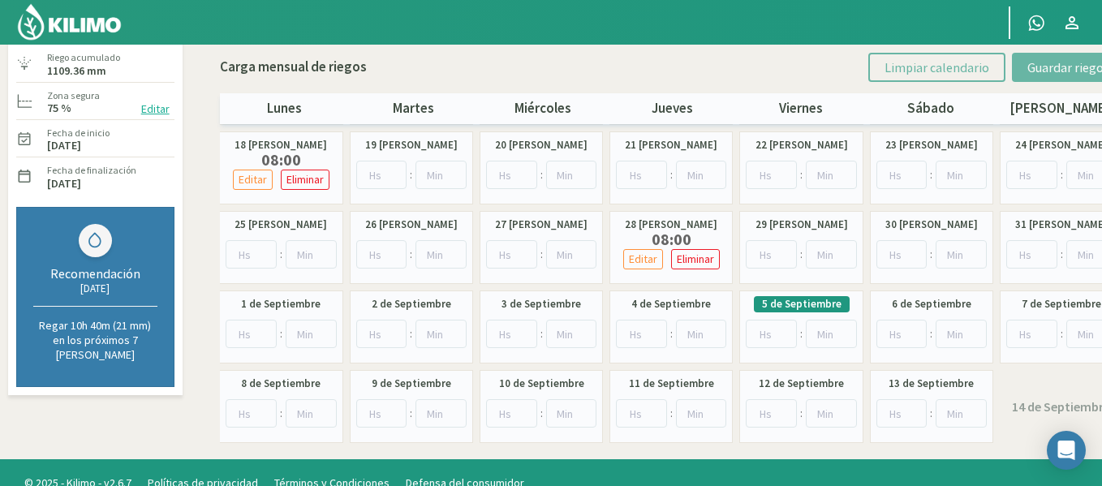
scroll to position [162, 0]
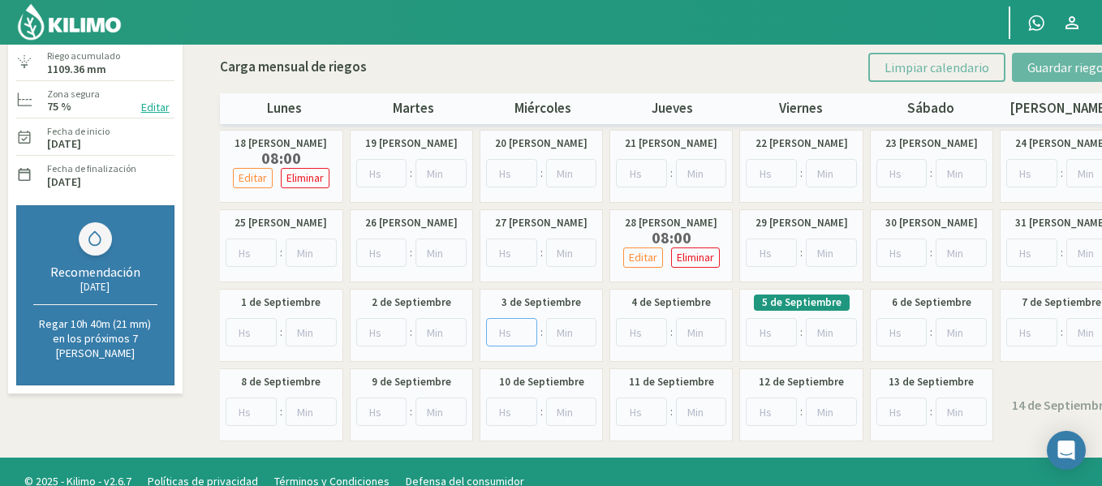
click at [518, 335] on input "number" at bounding box center [511, 332] width 51 height 28
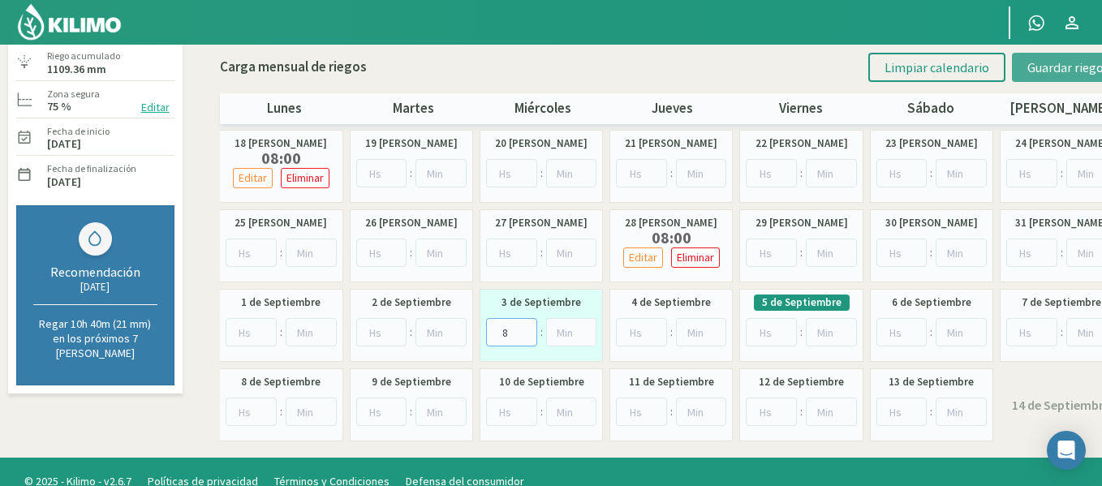
type input "8"
click at [1067, 66] on span "Guardar riegos" at bounding box center [1068, 67] width 82 height 16
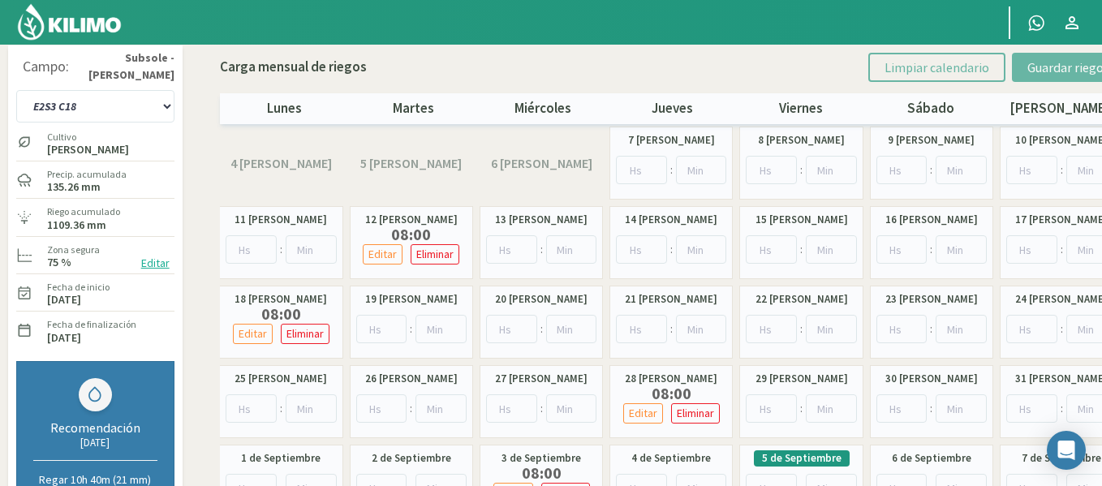
scroll to position [0, 0]
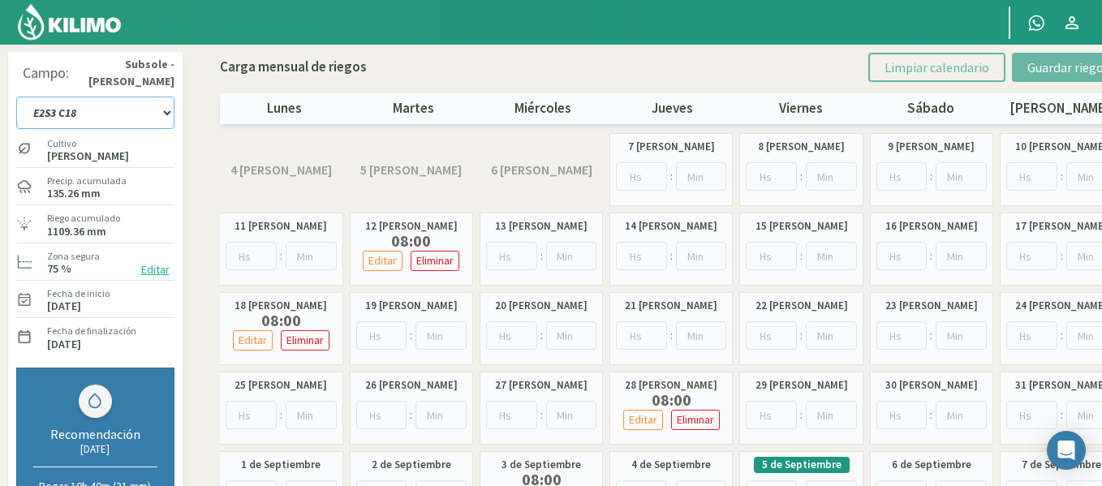
click at [122, 110] on select "1-1 C13 1-2 C14 1-3 C15 1-4 C16 2-1 C11 2-2 C7-8-9 2-3 C9-10-12 3-1 C1 3-2 C2-3…" at bounding box center [95, 113] width 158 height 32
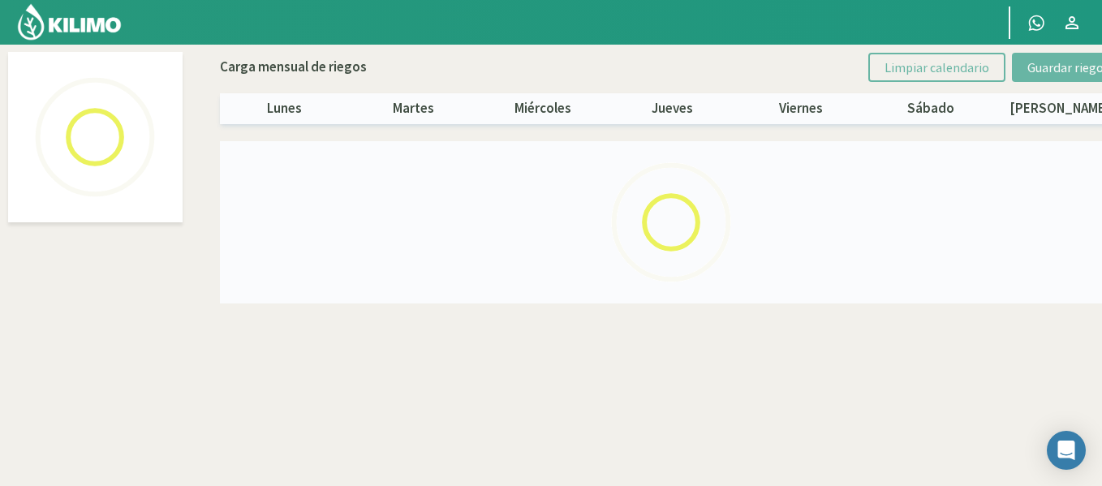
select select "32: Object"
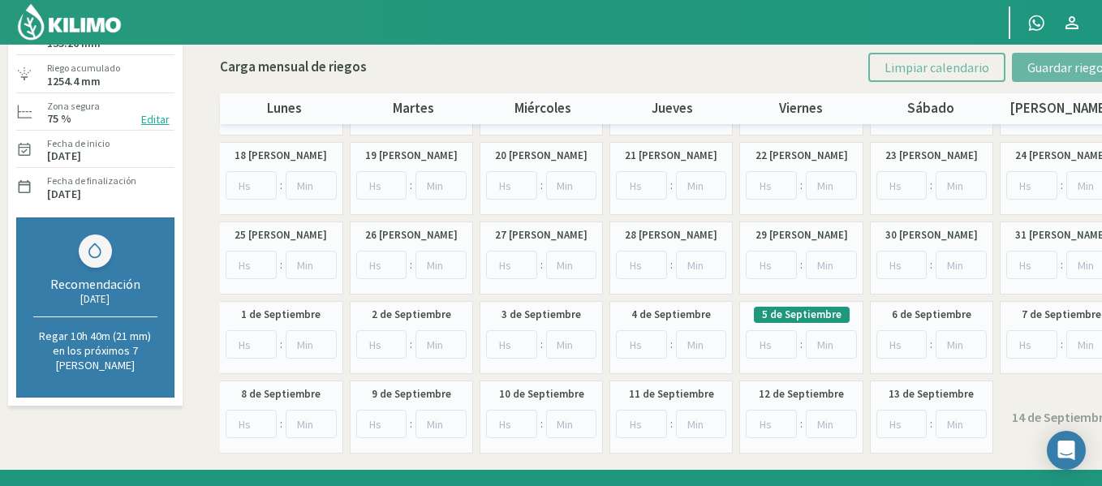
scroll to position [183, 0]
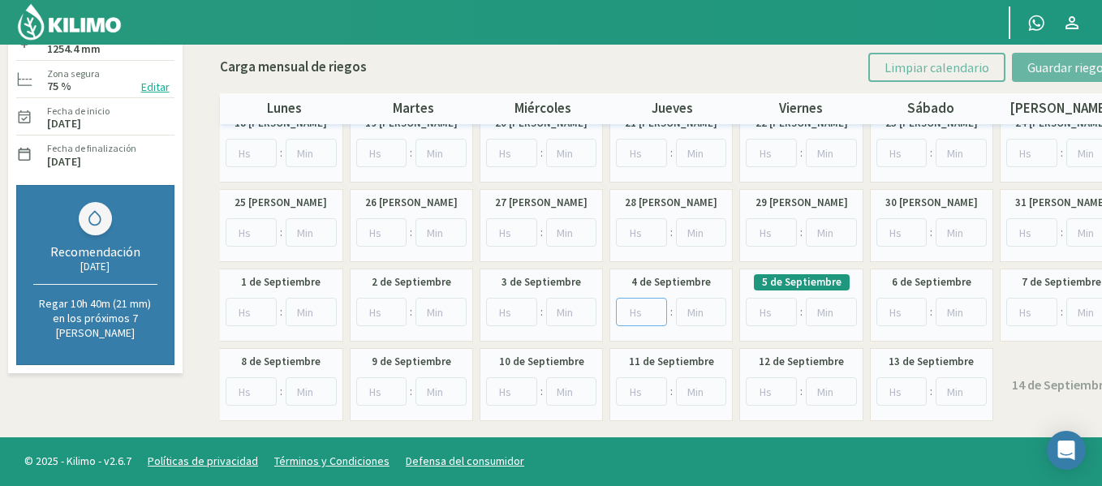
click at [642, 315] on input "number" at bounding box center [641, 312] width 51 height 28
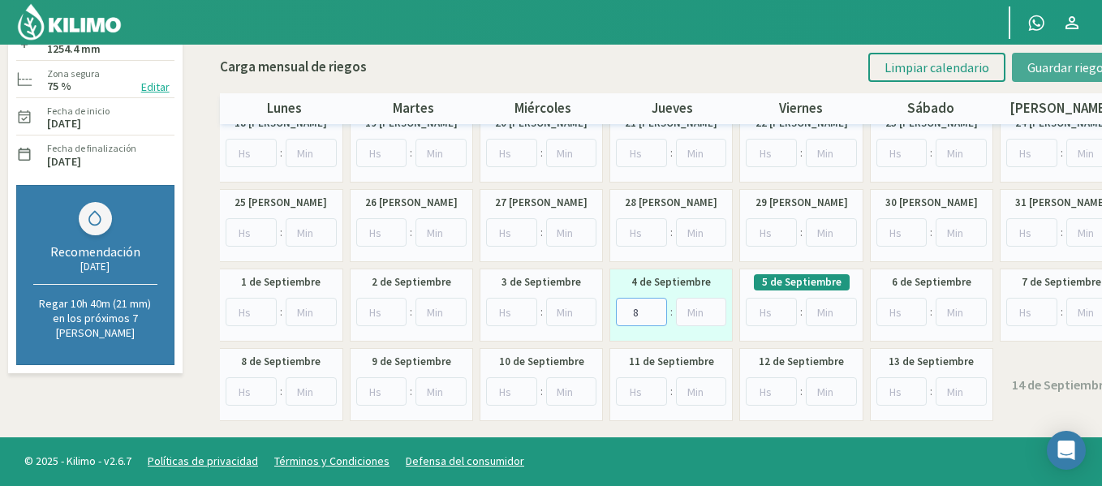
type input "8"
click at [1045, 67] on span "Guardar riegos" at bounding box center [1068, 67] width 82 height 16
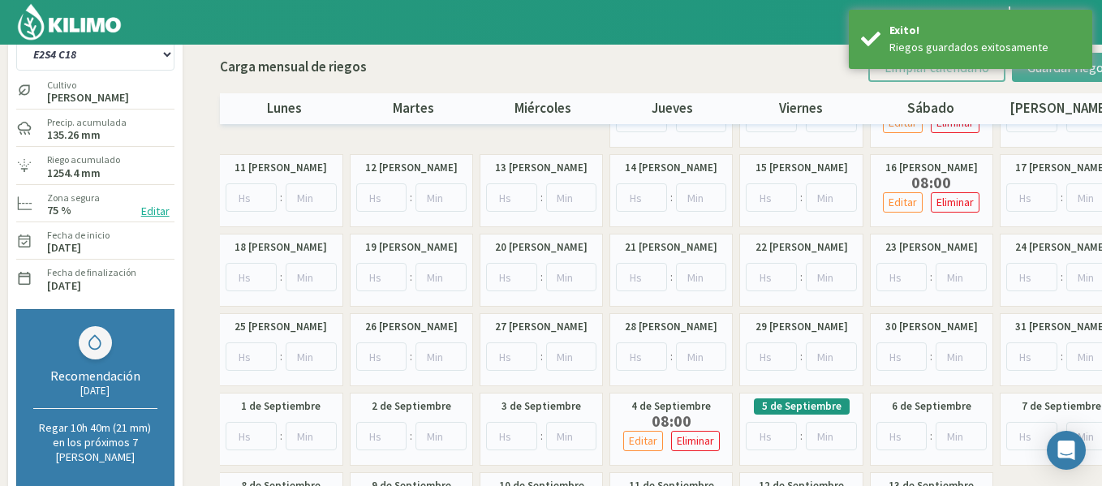
scroll to position [0, 0]
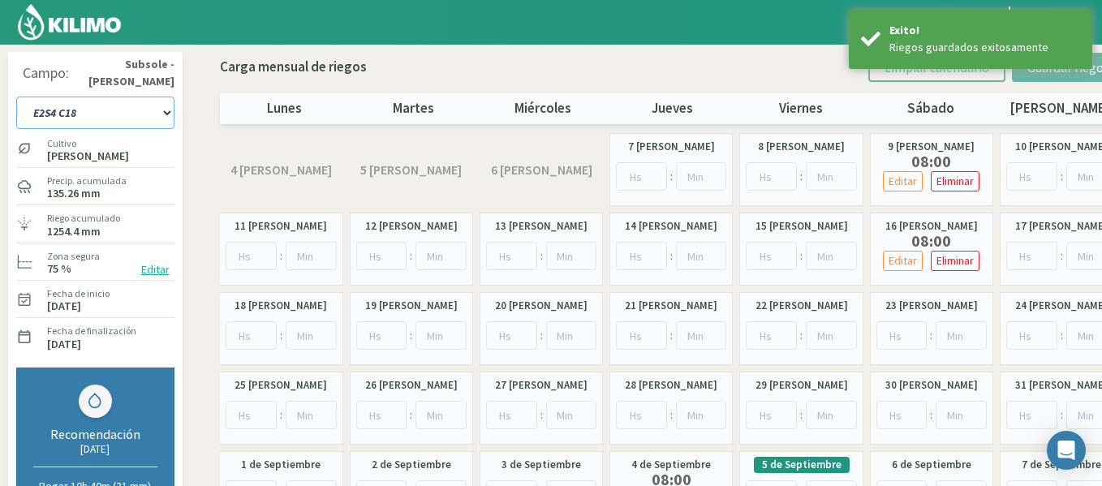
click at [131, 110] on select "1-1 C13 1-2 C14 1-3 C15 1-4 C16 2-1 C11 2-2 C7-8-9 2-3 C9-10-12 3-1 C1 3-2 C2-3…" at bounding box center [95, 113] width 158 height 32
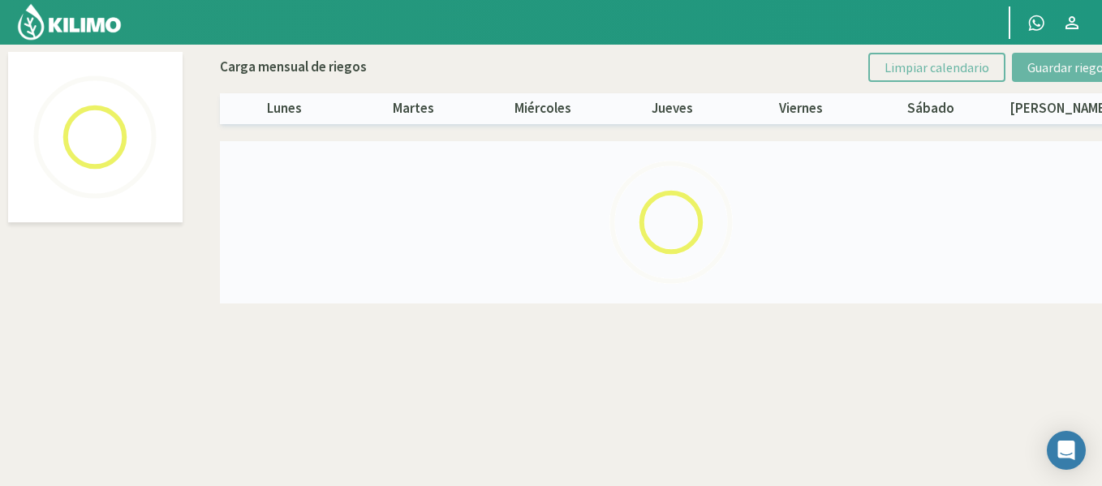
select select "33: Object"
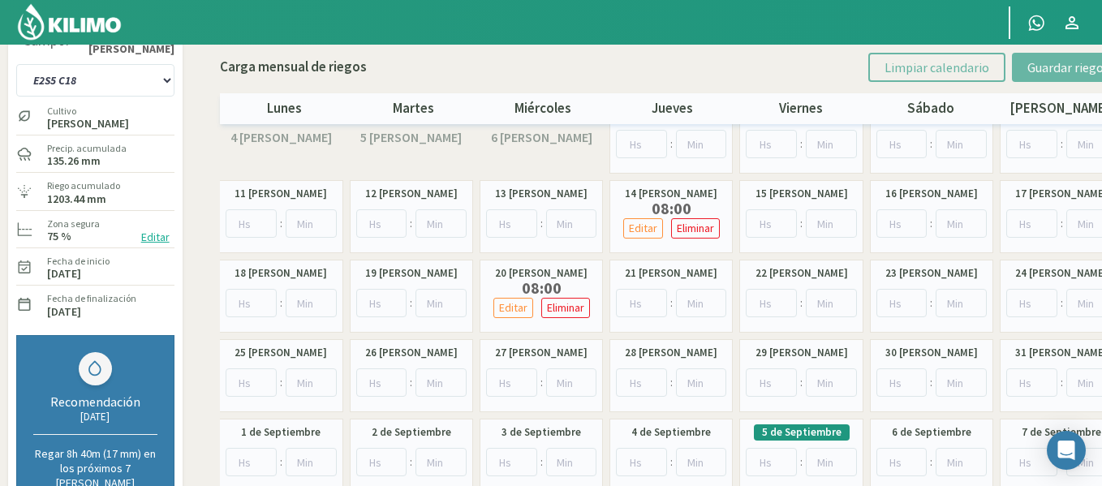
scroll to position [65, 0]
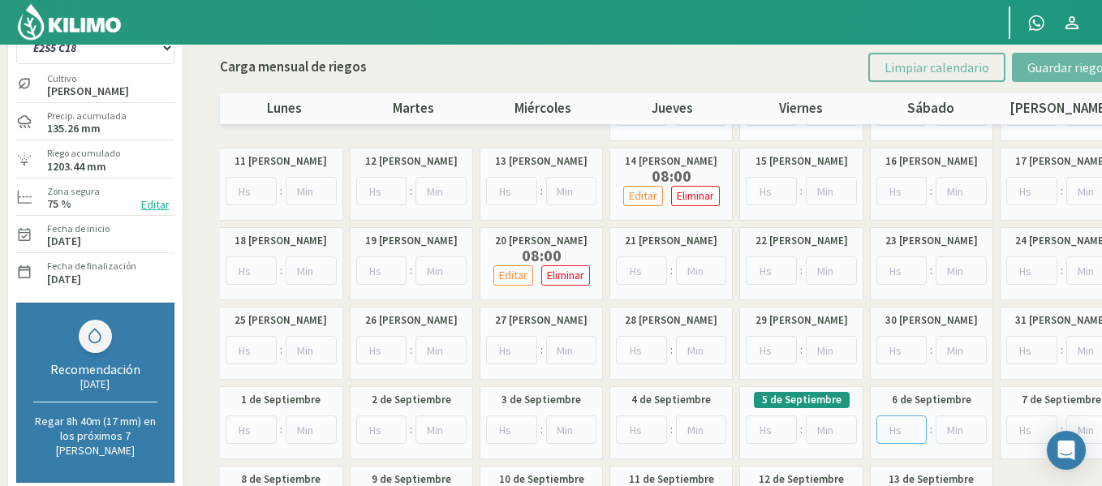
click at [894, 436] on input "number" at bounding box center [901, 429] width 51 height 28
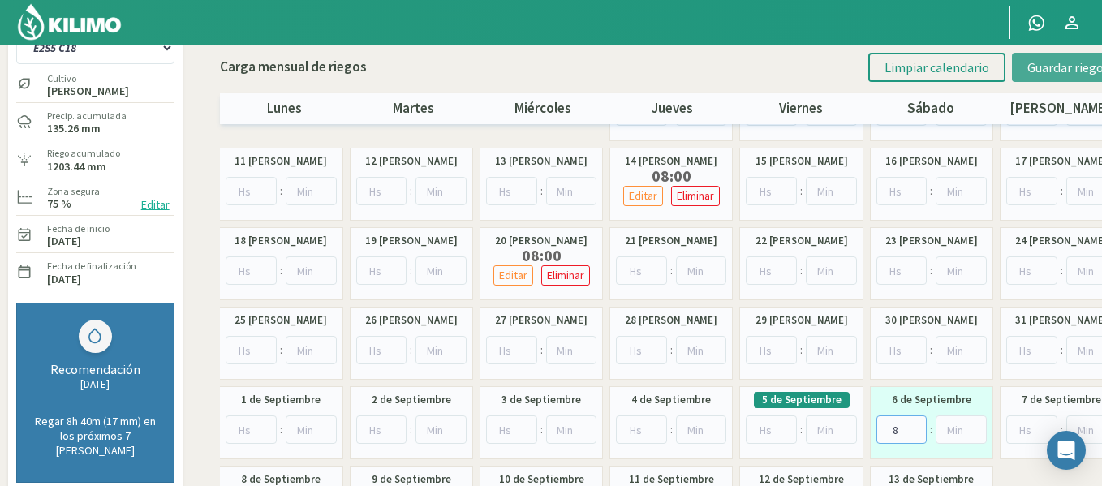
type input "8"
click at [1054, 78] on button "Guardar riegos" at bounding box center [1068, 67] width 113 height 29
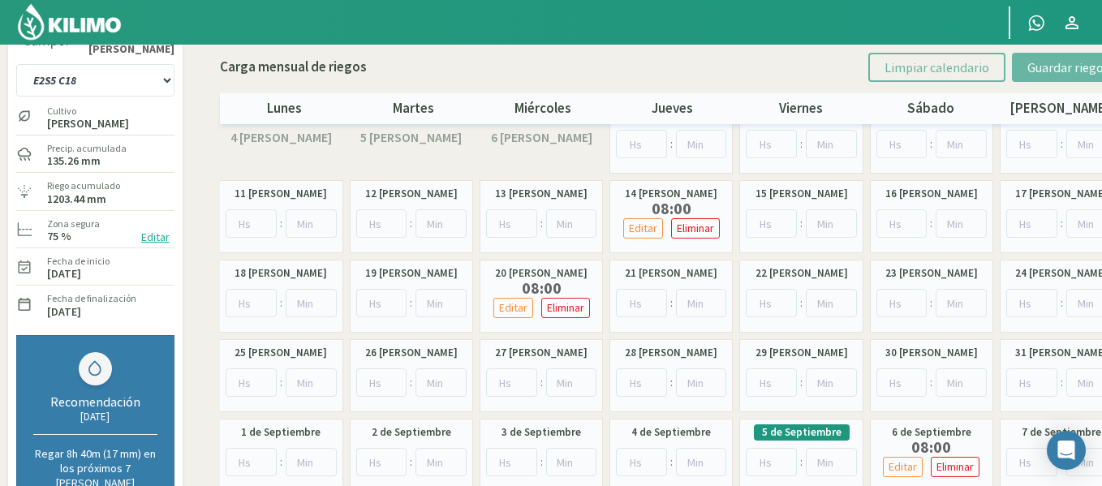
scroll to position [0, 0]
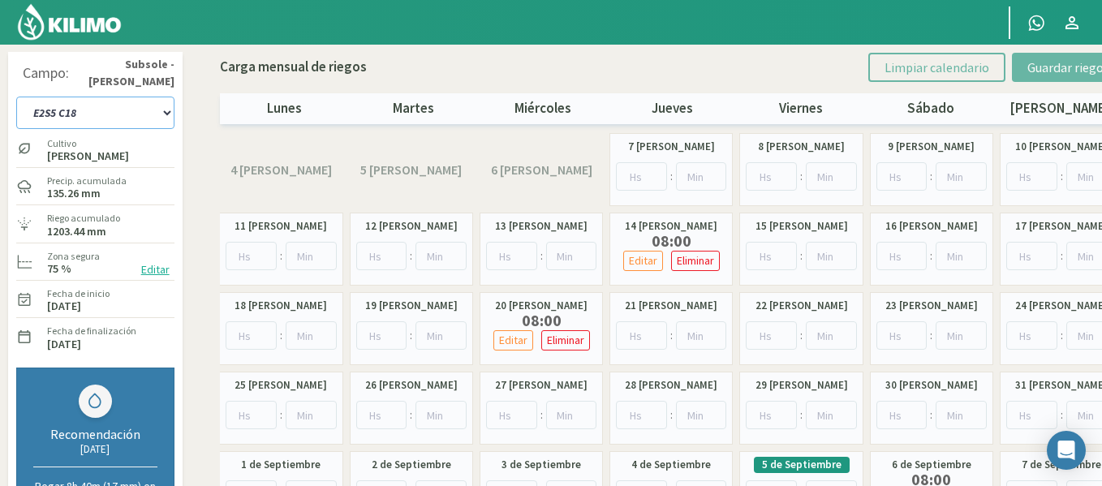
click at [167, 122] on select "1-1 C13 1-2 C14 1-3 C15 1-4 C16 2-1 C11 2-2 C7-8-9 2-3 C9-10-12 3-1 C1 3-2 C2-3…" at bounding box center [95, 113] width 158 height 32
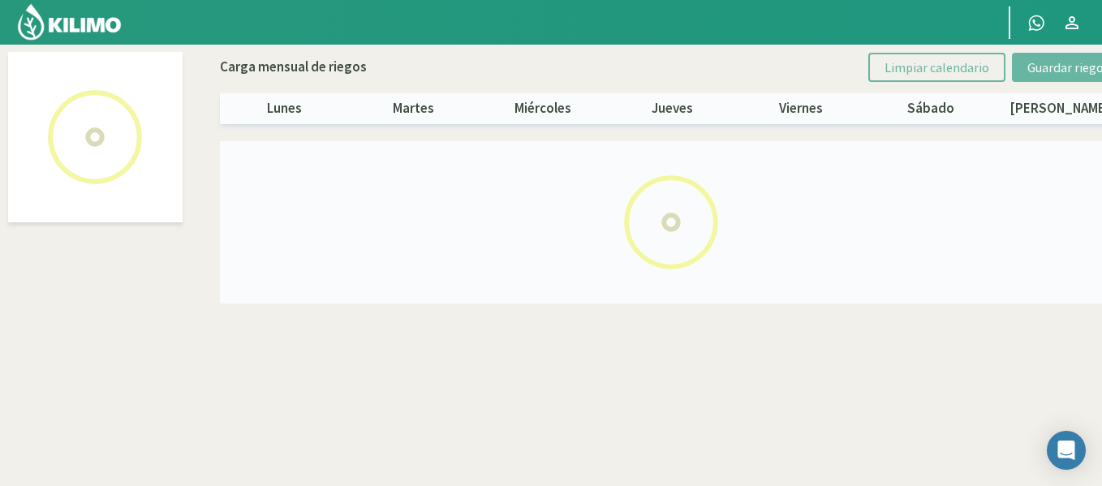
select select "34: Object"
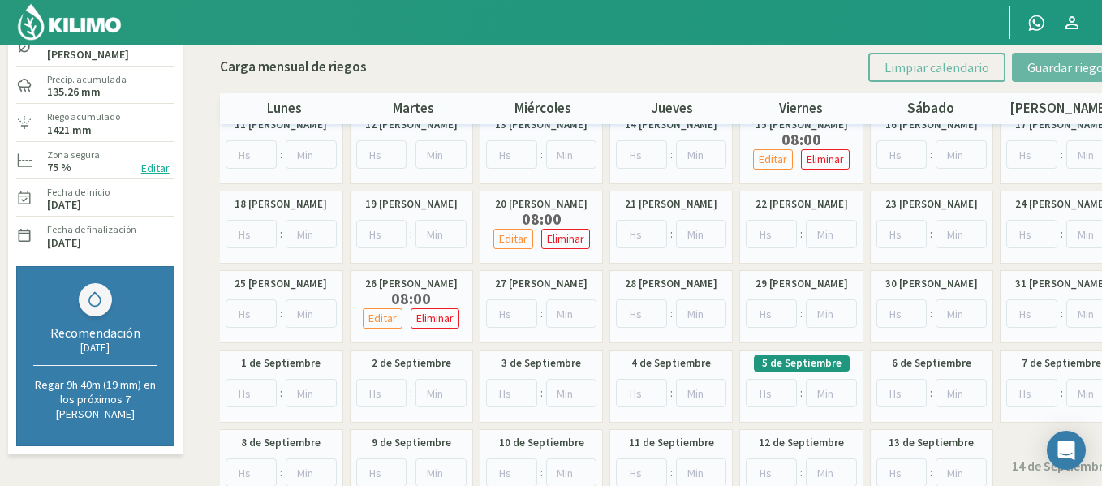
scroll to position [130, 0]
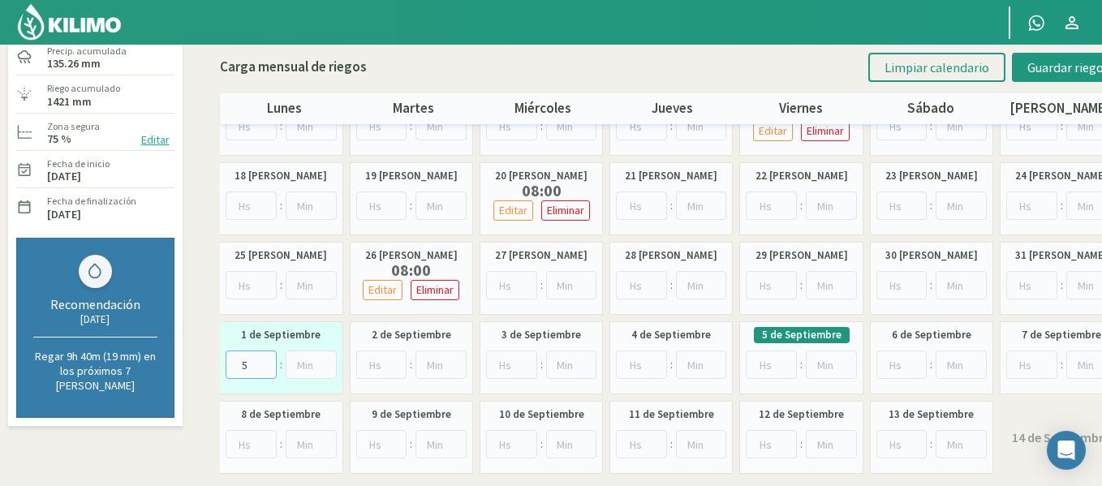
click at [267, 359] on input "5" at bounding box center [250, 364] width 51 height 28
click at [267, 359] on input "7" at bounding box center [250, 364] width 51 height 28
type input "8"
click at [267, 359] on input "8" at bounding box center [250, 364] width 51 height 28
click at [1017, 58] on button "Guardar riegos" at bounding box center [1068, 67] width 113 height 29
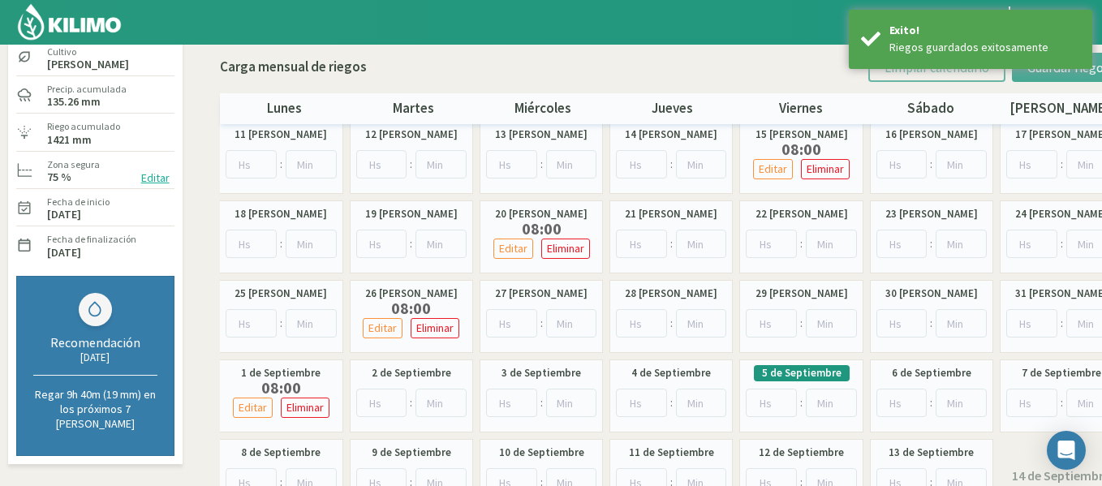
scroll to position [0, 0]
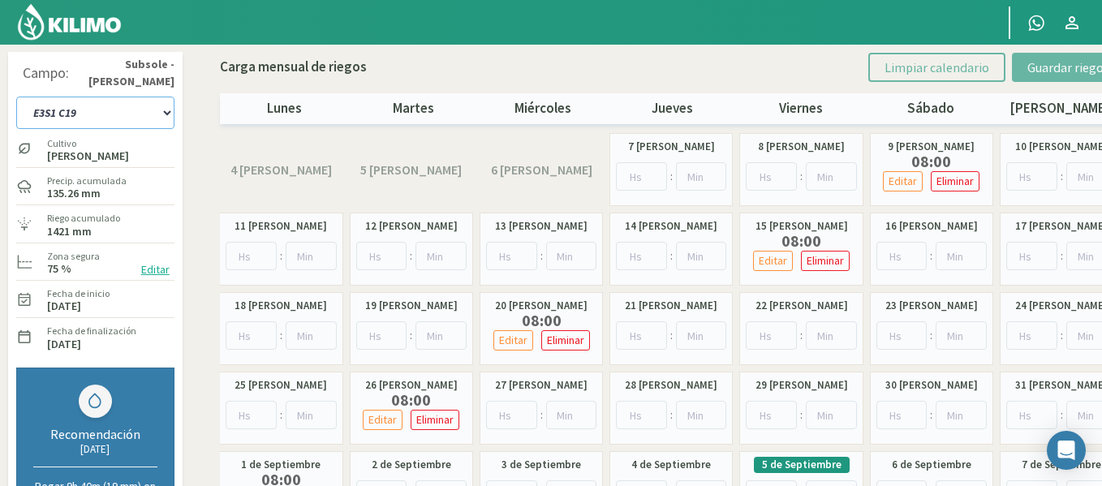
click at [144, 106] on select "1-1 C13 1-2 C14 1-3 C15 1-4 C16 2-1 C11 2-2 C7-8-9 2-3 C9-10-12 3-1 C1 3-2 C2-3…" at bounding box center [95, 113] width 158 height 32
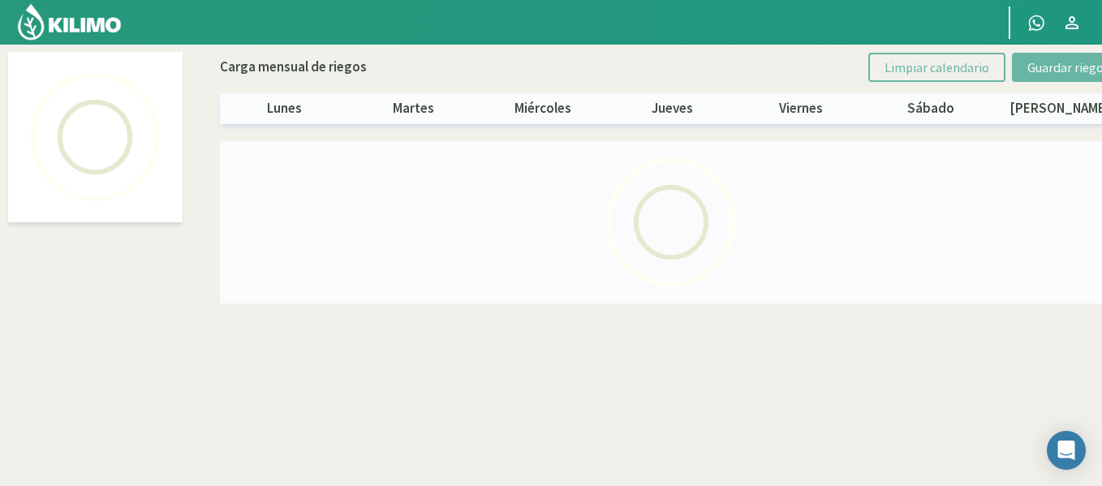
select select "35: Object"
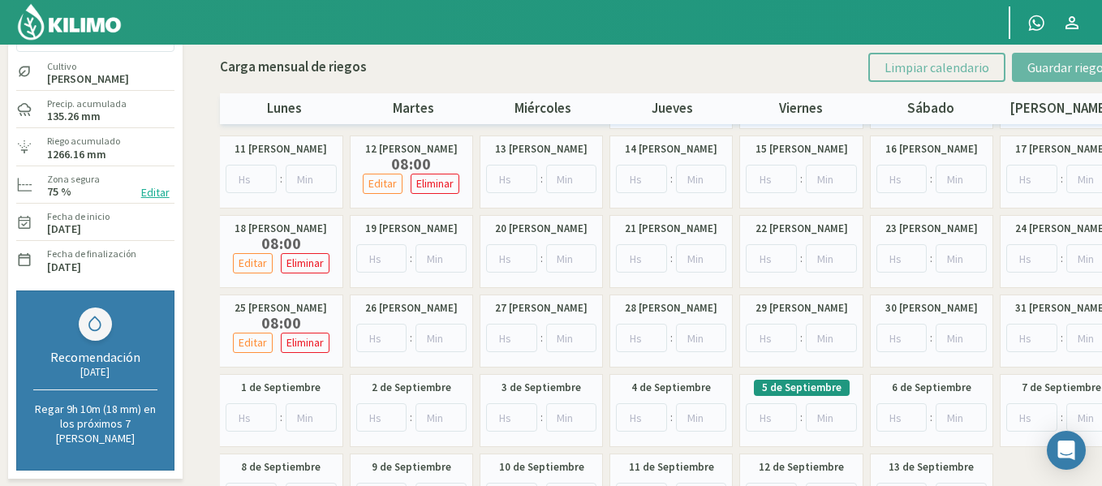
scroll to position [97, 0]
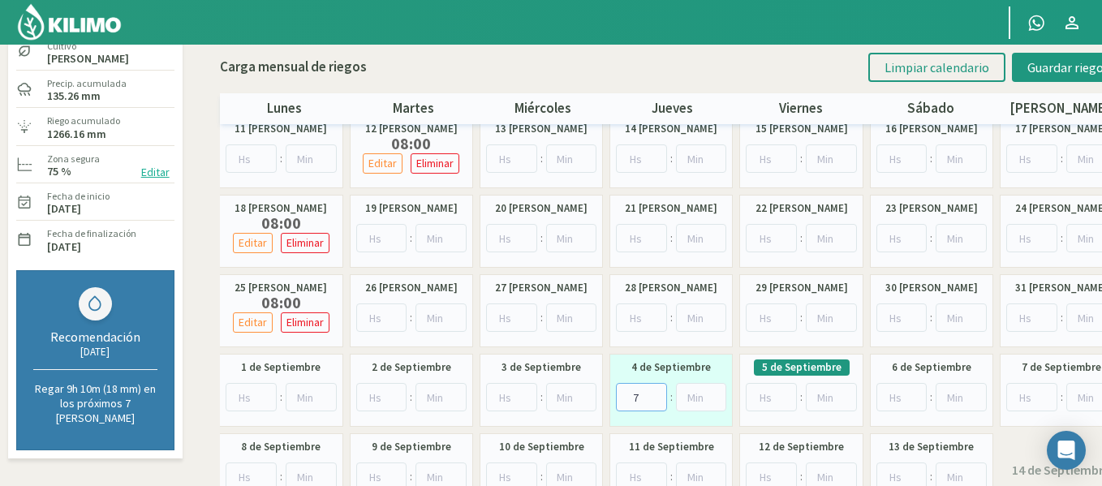
click at [655, 396] on input "7" at bounding box center [641, 397] width 51 height 28
type input "8"
click at [655, 396] on input "8" at bounding box center [641, 397] width 51 height 28
click at [1036, 71] on span "Guardar riegos" at bounding box center [1068, 67] width 82 height 16
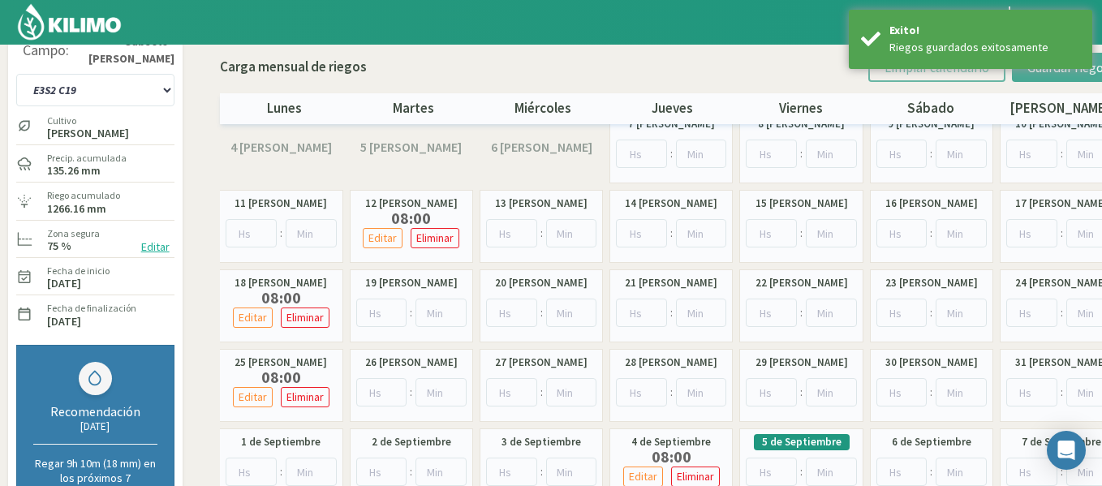
scroll to position [0, 0]
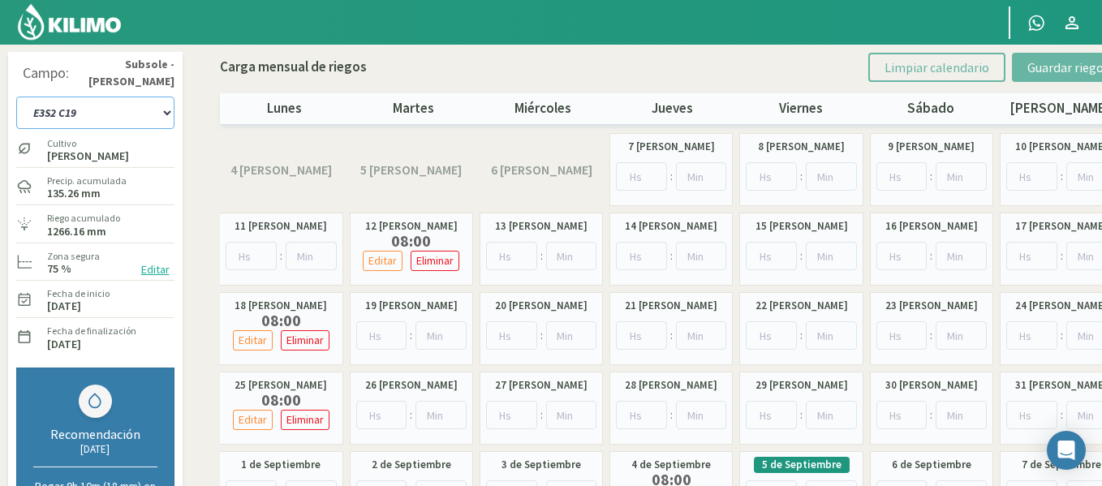
click at [161, 108] on select "1-1 C13 1-2 C14 1-3 C15 1-4 C16 2-1 C11 2-2 C7-8-9 2-3 C9-10-12 3-1 C1 3-2 C2-3…" at bounding box center [95, 113] width 158 height 32
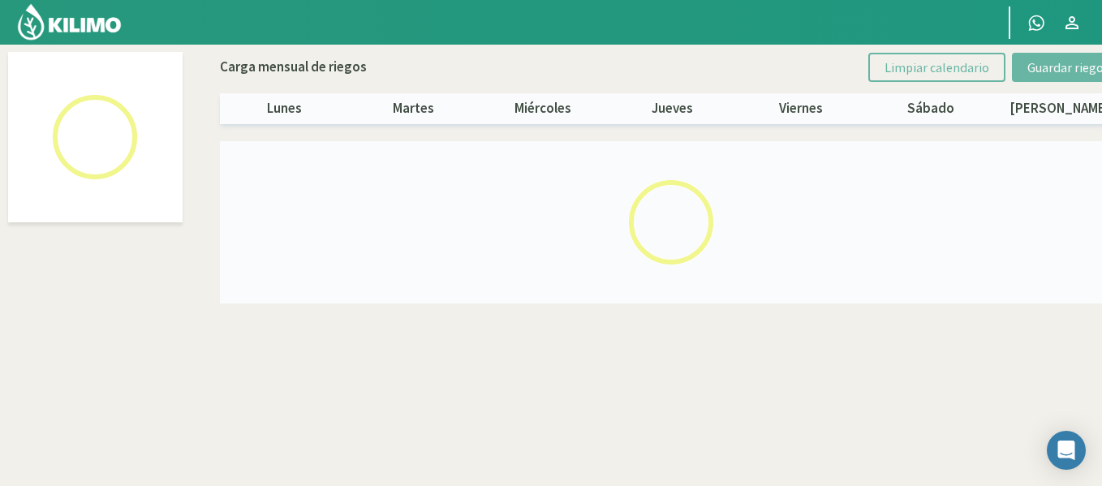
select select "36: Object"
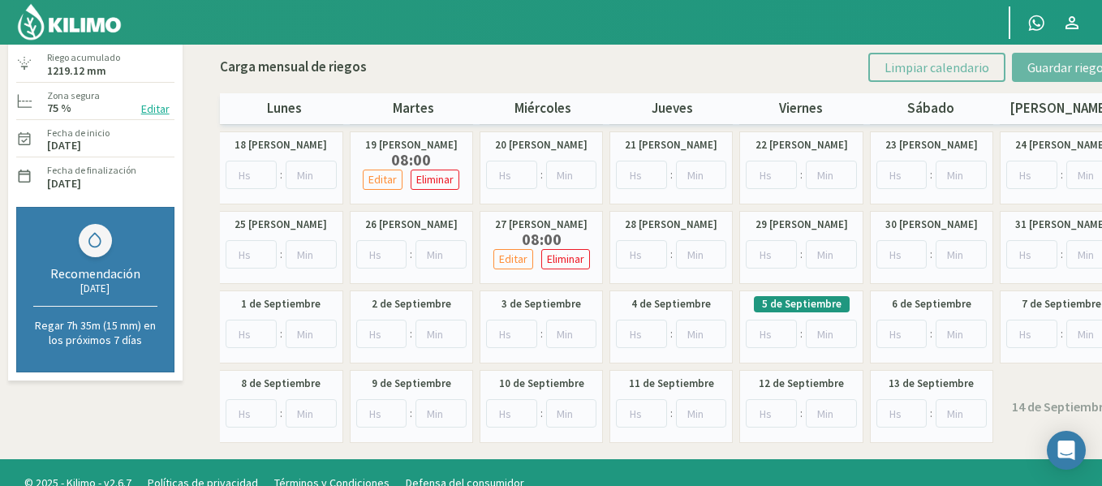
scroll to position [162, 0]
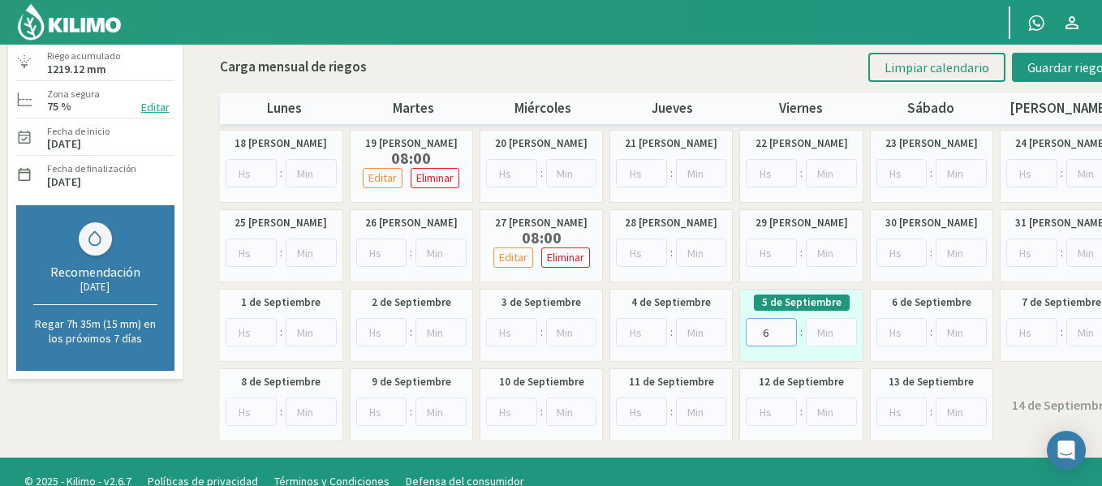
click at [788, 329] on input "6" at bounding box center [770, 332] width 51 height 28
click at [788, 329] on input "7" at bounding box center [770, 332] width 51 height 28
type input "8"
click at [788, 329] on input "8" at bounding box center [770, 332] width 51 height 28
click at [1053, 75] on button "Guardar riegos" at bounding box center [1068, 67] width 113 height 29
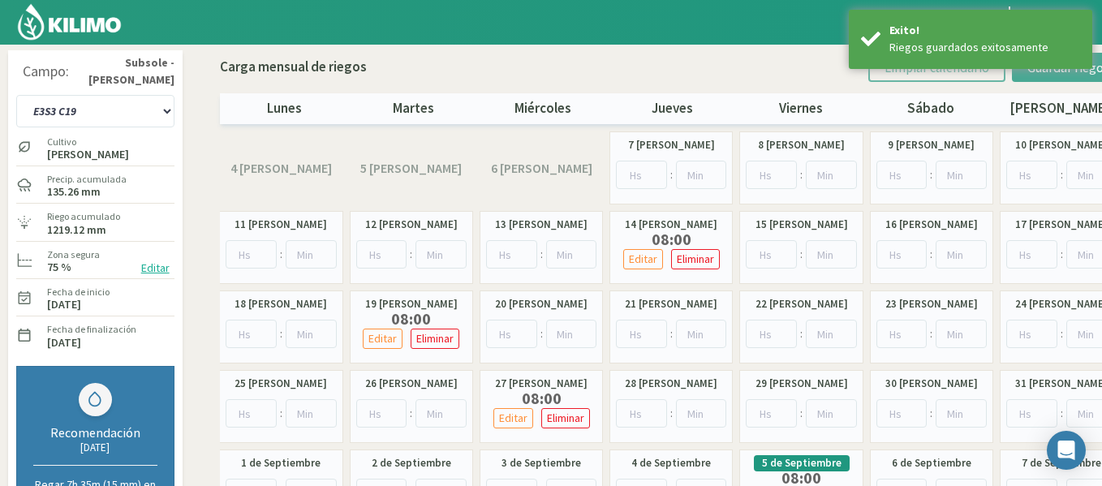
scroll to position [0, 0]
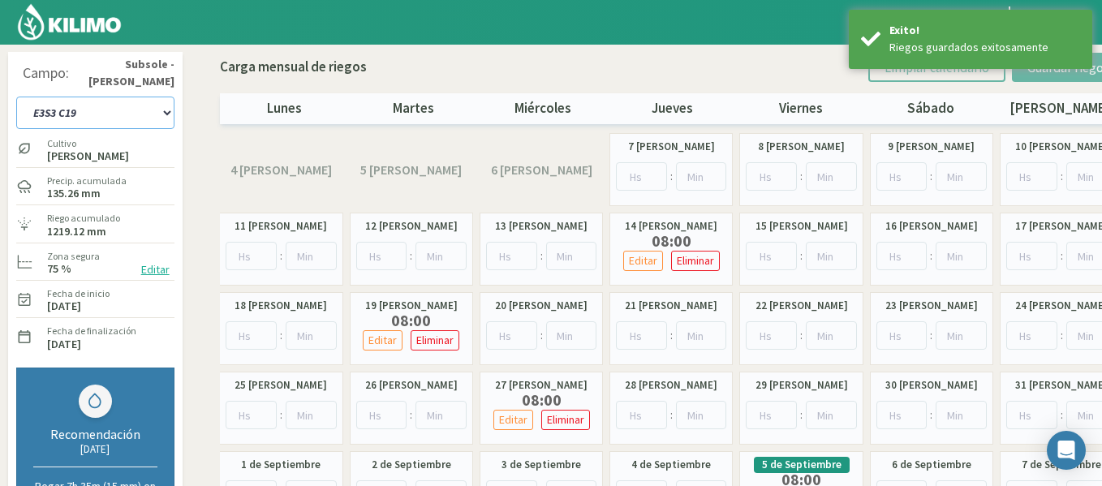
click at [165, 121] on select "1-1 C13 1-2 C14 1-3 C15 1-4 C16 2-1 C11 2-2 C7-8-9 2-3 C9-10-12 3-1 C1 3-2 C2-3…" at bounding box center [95, 113] width 158 height 32
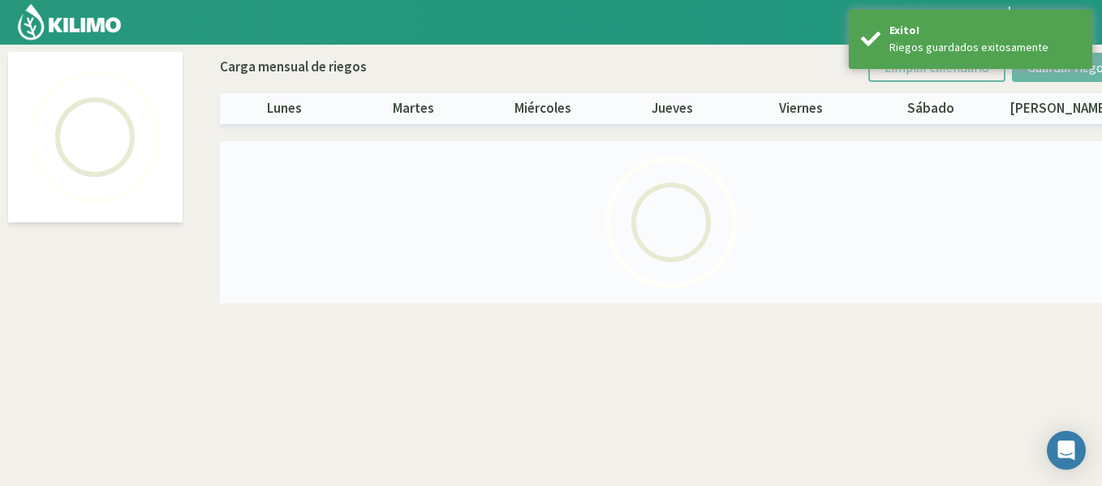
select select "37: Object"
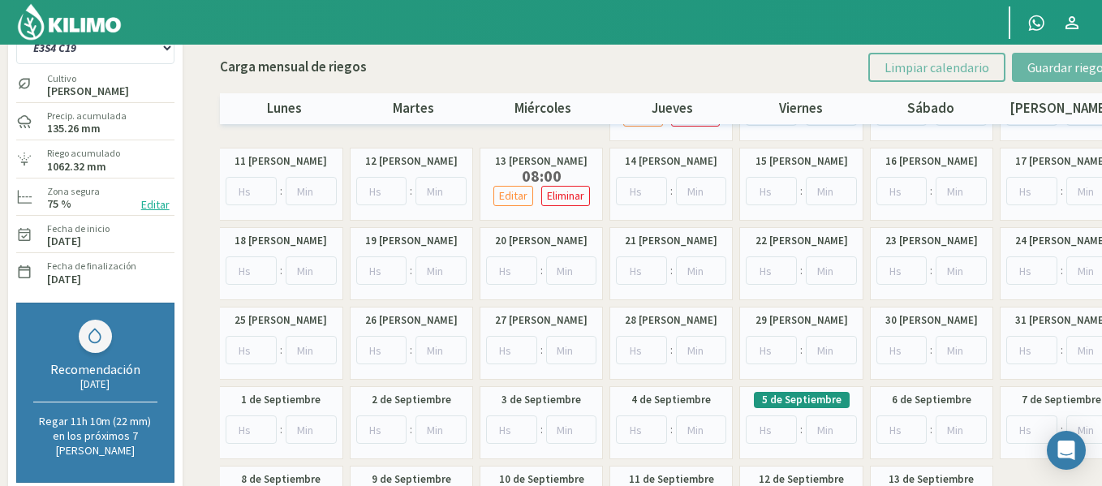
scroll to position [97, 0]
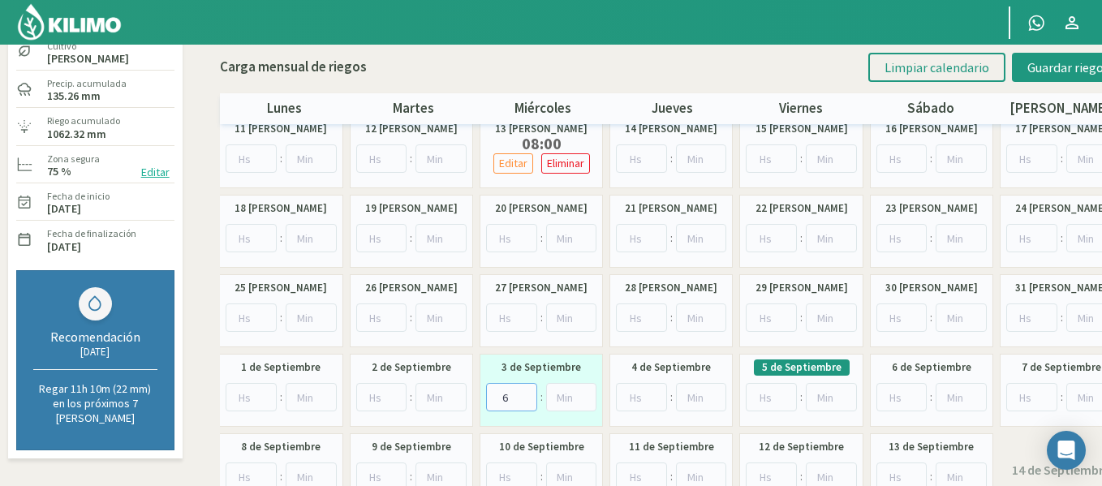
click at [522, 393] on input "6" at bounding box center [511, 397] width 51 height 28
click at [522, 393] on input "7" at bounding box center [511, 397] width 51 height 28
type input "8"
click at [522, 393] on input "8" at bounding box center [511, 397] width 51 height 28
click at [1035, 76] on button "Guardar riegos" at bounding box center [1068, 67] width 113 height 29
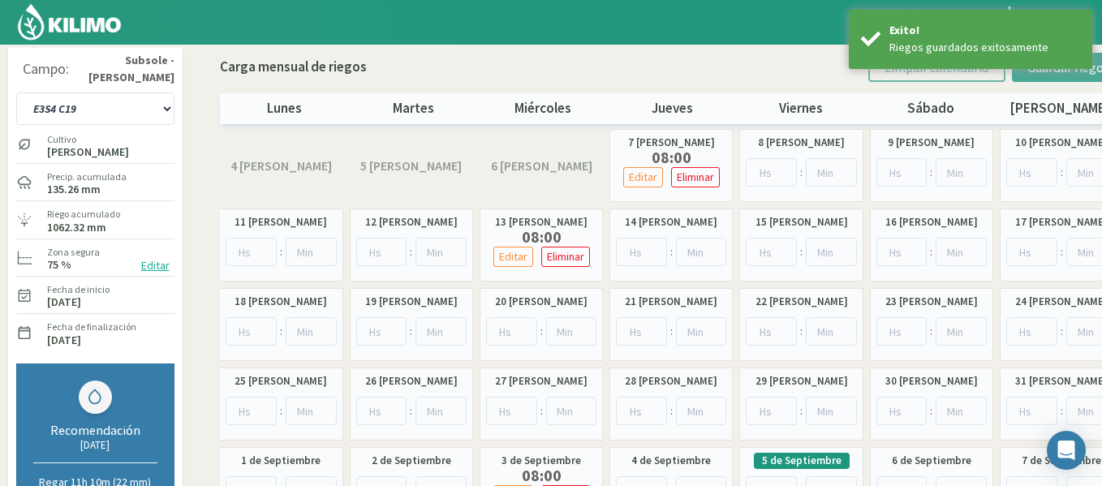
scroll to position [0, 0]
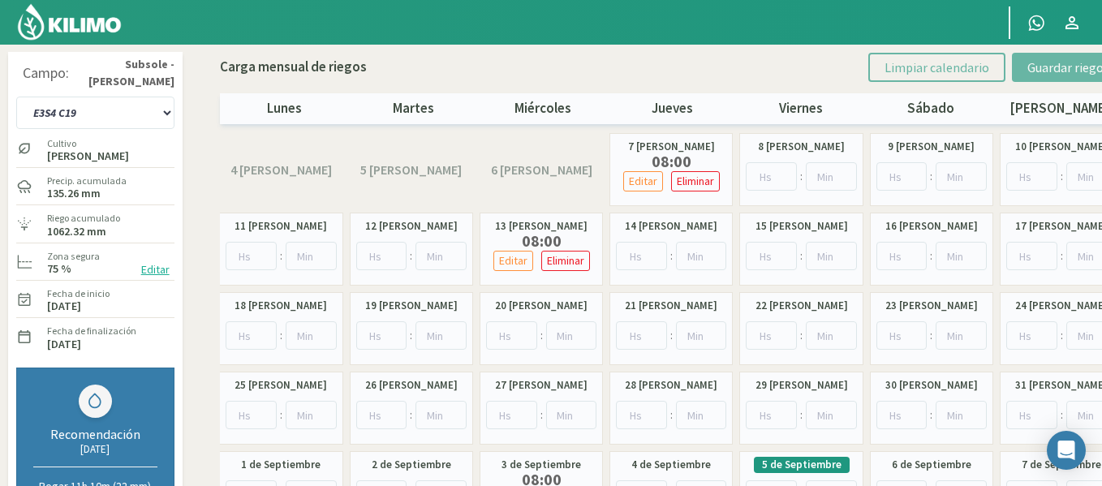
click at [175, 121] on div "Campo: Subsole - [GEOGRAPHIC_DATA] 1-1 C13 1-2 C14 1-3 C15 1-4 C16 2-1 C11 2-2 …" at bounding box center [95, 304] width 174 height 504
click at [161, 118] on select "1-1 C13 1-2 C14 1-3 C15 1-4 C16 2-1 C11 2-2 C7-8-9 2-3 C9-10-12 3-1 C1 3-2 C2-3…" at bounding box center [95, 113] width 158 height 32
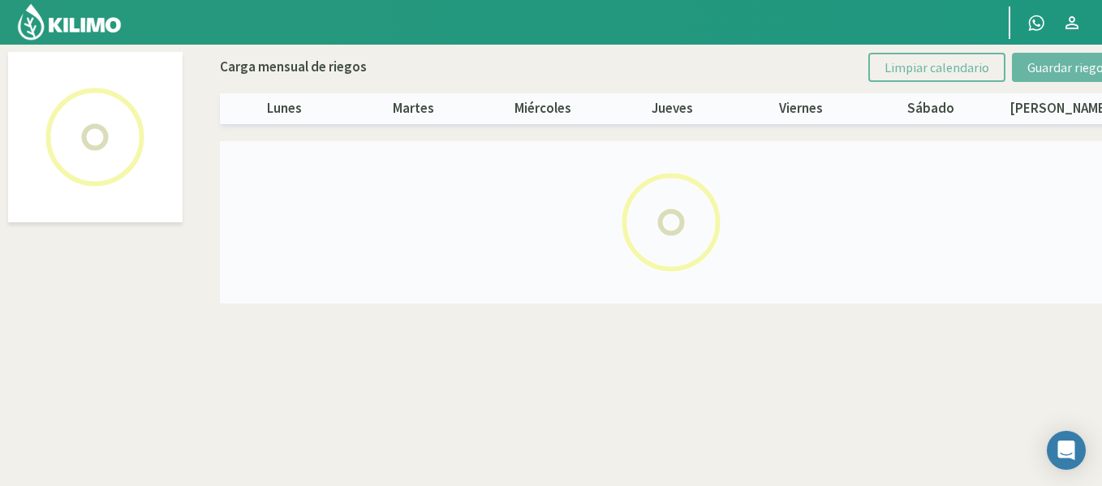
select select "38: Object"
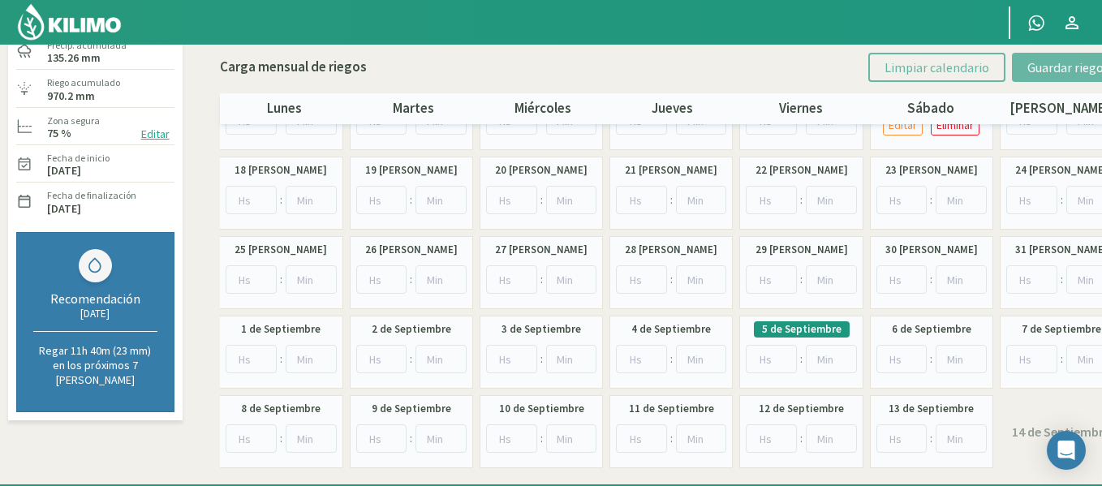
scroll to position [162, 0]
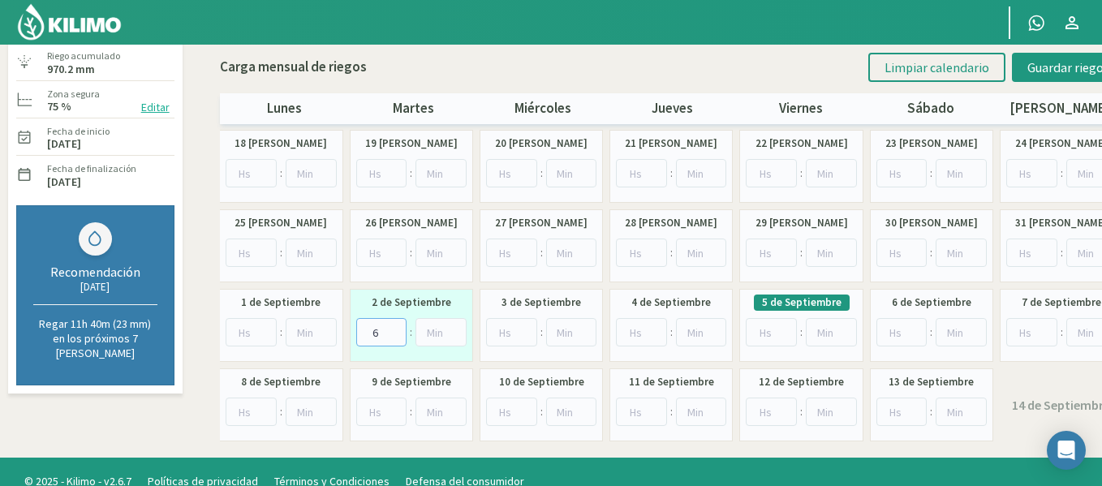
click at [393, 331] on input "6" at bounding box center [381, 332] width 51 height 28
click at [393, 331] on input "7" at bounding box center [381, 332] width 51 height 28
type input "8"
click at [393, 331] on input "8" at bounding box center [381, 332] width 51 height 28
click at [1038, 61] on span "Guardar riegos" at bounding box center [1068, 67] width 82 height 16
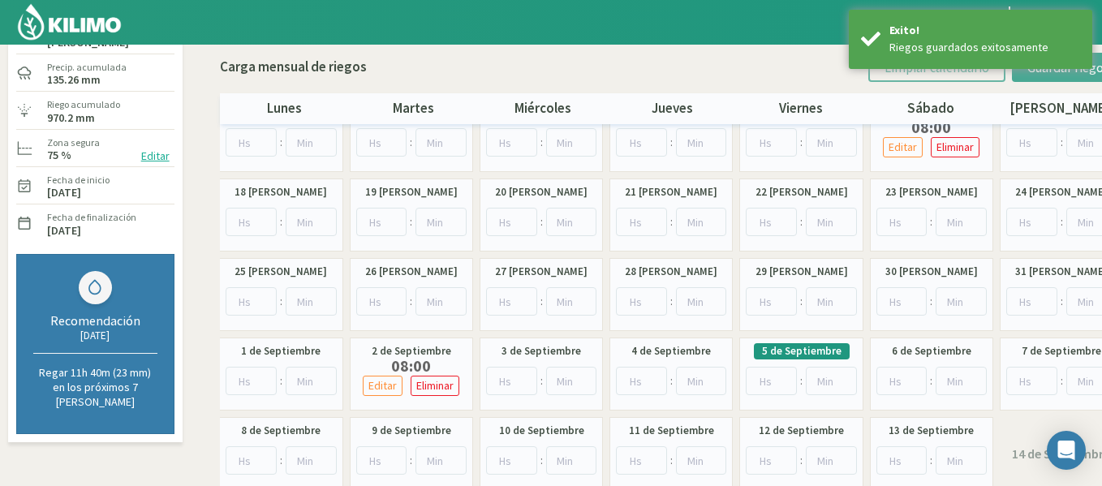
scroll to position [59, 0]
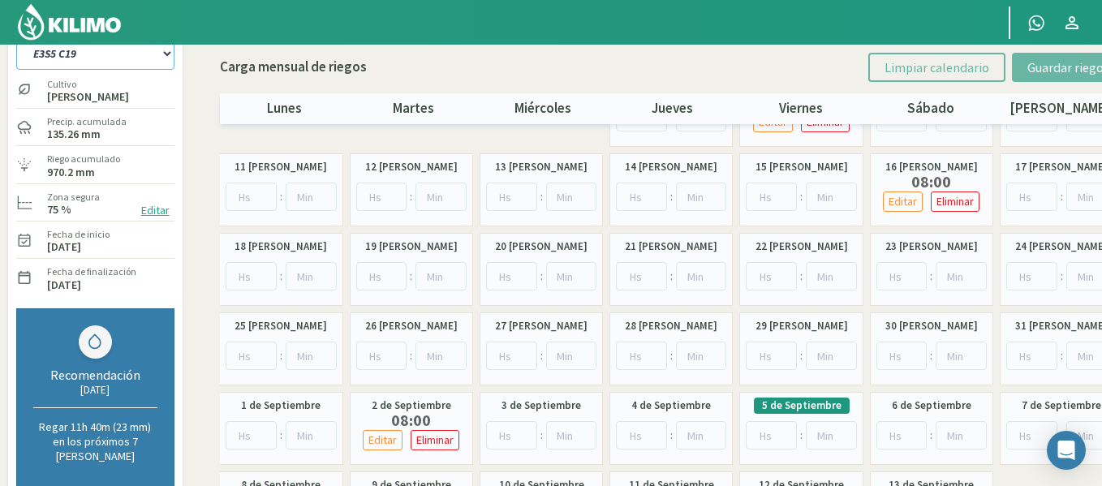
click at [158, 60] on select "1-1 C13 1-2 C14 1-3 C15 1-4 C16 2-1 C11 2-2 C7-8-9 2-3 C9-10-12 3-1 C1 3-2 C2-3…" at bounding box center [95, 53] width 158 height 32
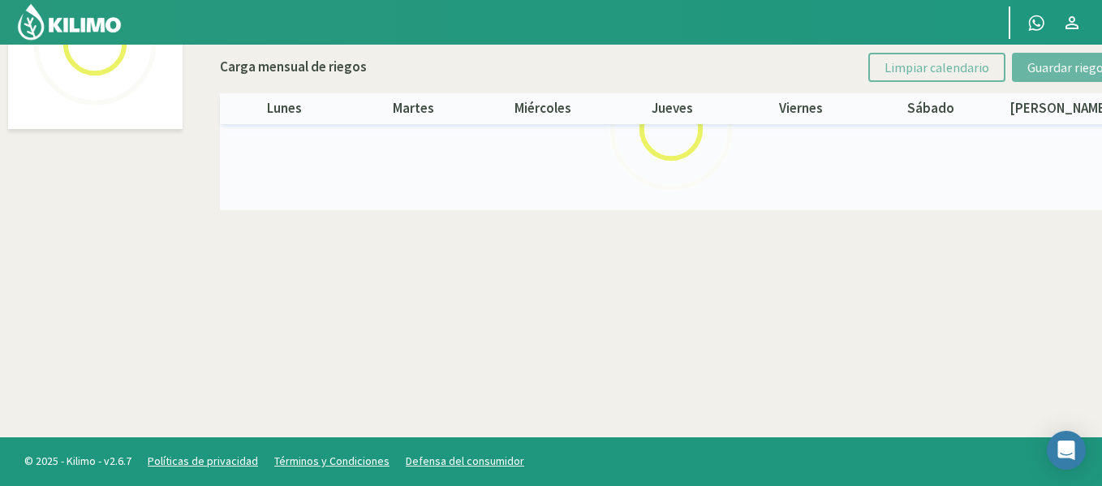
select select "39: Object"
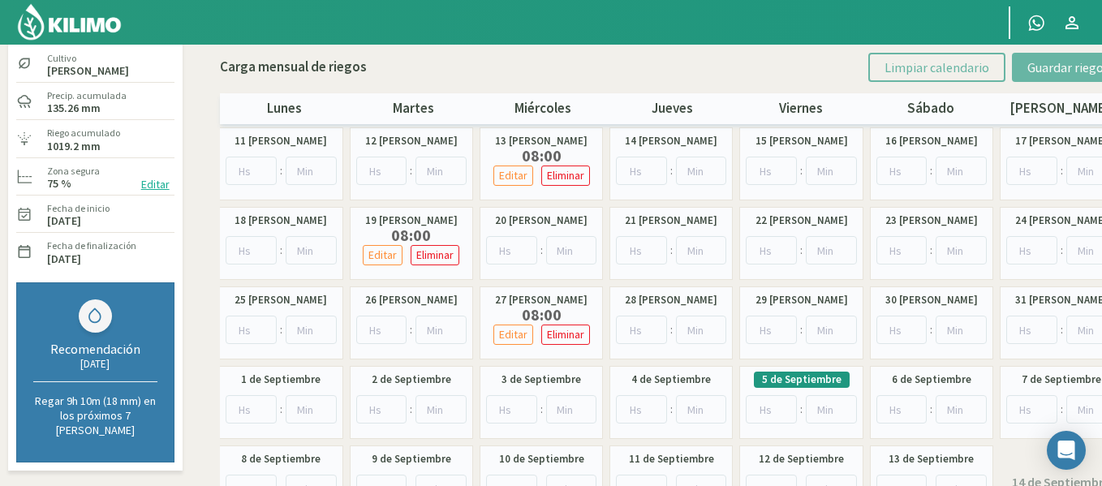
scroll to position [183, 0]
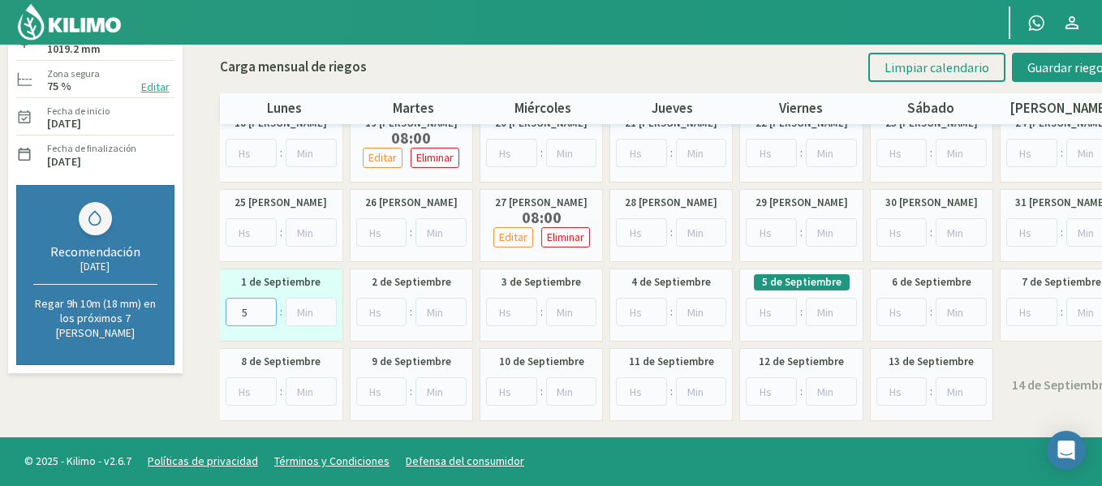
click at [264, 305] on input "5" at bounding box center [250, 312] width 51 height 28
click at [264, 305] on input "6" at bounding box center [250, 312] width 51 height 28
click at [264, 305] on input "7" at bounding box center [250, 312] width 51 height 28
type input "8"
click at [264, 305] on input "8" at bounding box center [250, 312] width 51 height 28
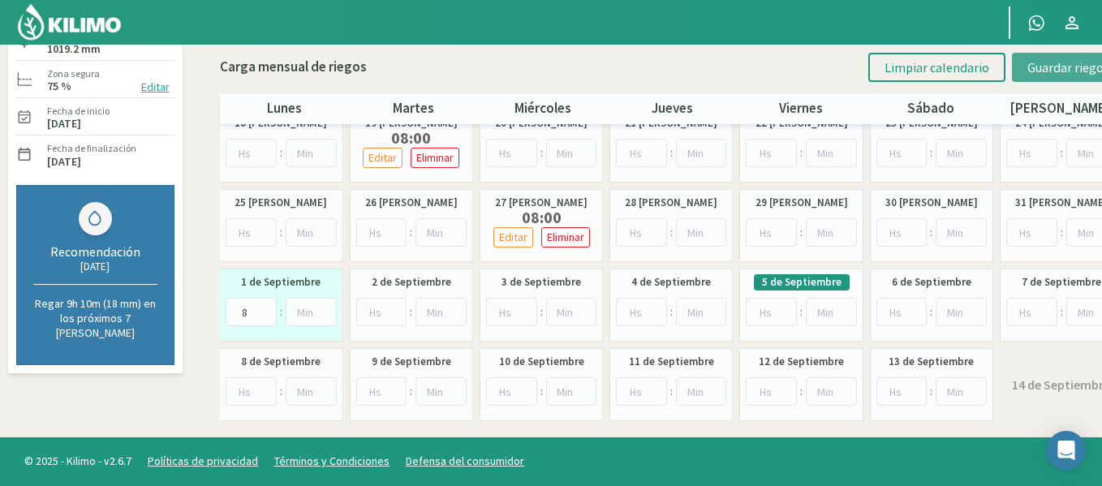
drag, startPoint x: 1079, startPoint y: 58, endPoint x: 1089, endPoint y: 58, distance: 9.8
click at [1089, 58] on button "Guardar riegos" at bounding box center [1068, 67] width 113 height 29
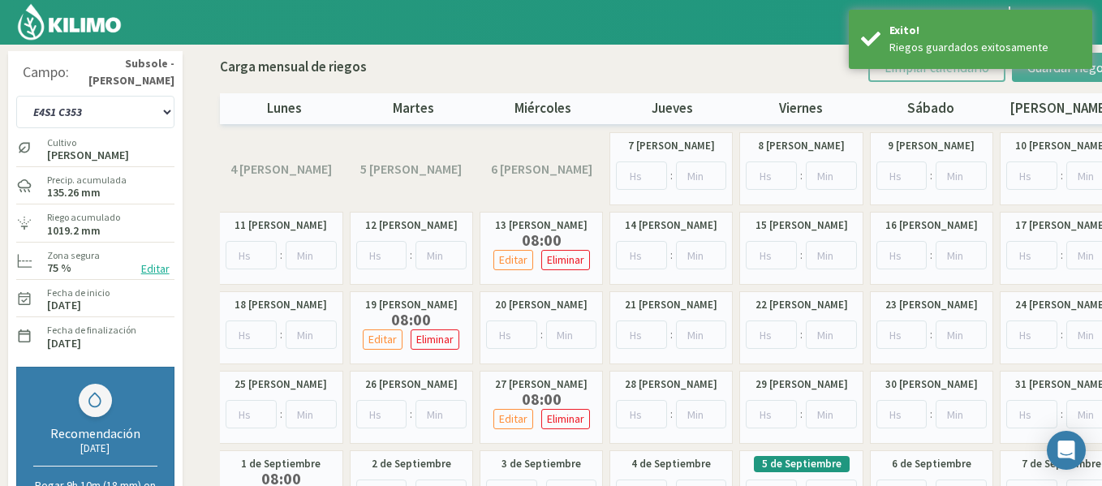
scroll to position [0, 0]
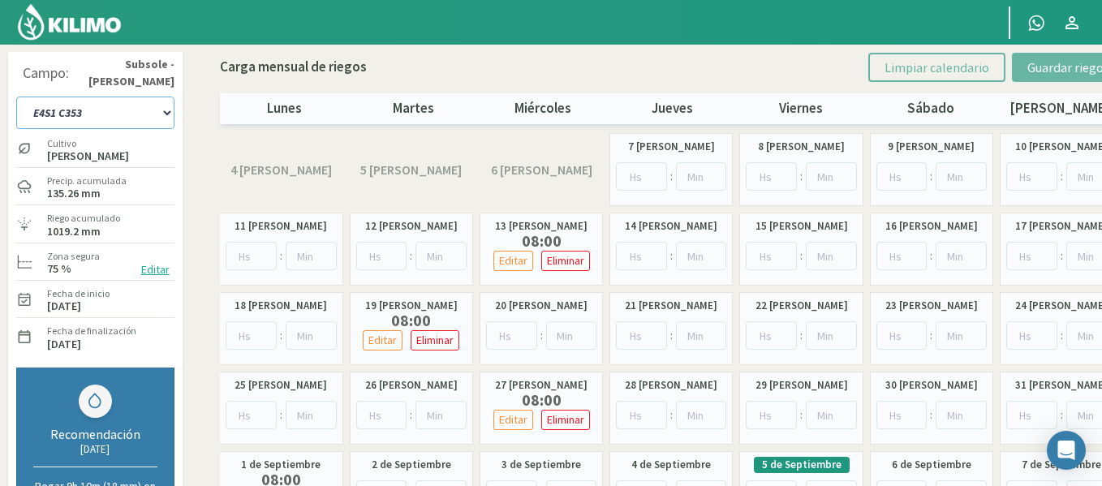
click at [116, 103] on select "1-1 C13 1-2 C14 1-3 C15 1-4 C16 2-1 C11 2-2 C7-8-9 2-3 C9-10-12 3-1 C1 3-2 C2-3…" at bounding box center [95, 113] width 158 height 32
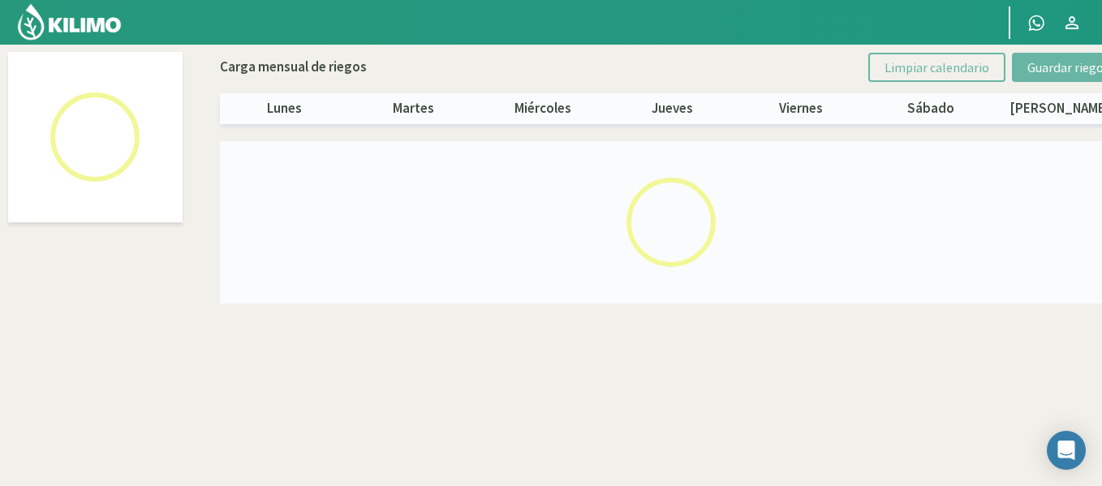
select select "40: Object"
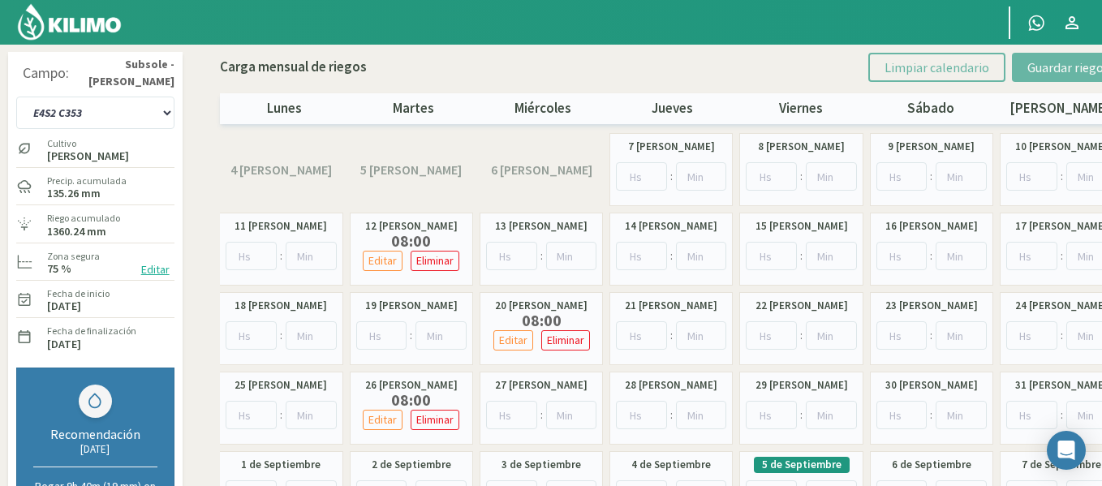
scroll to position [32, 0]
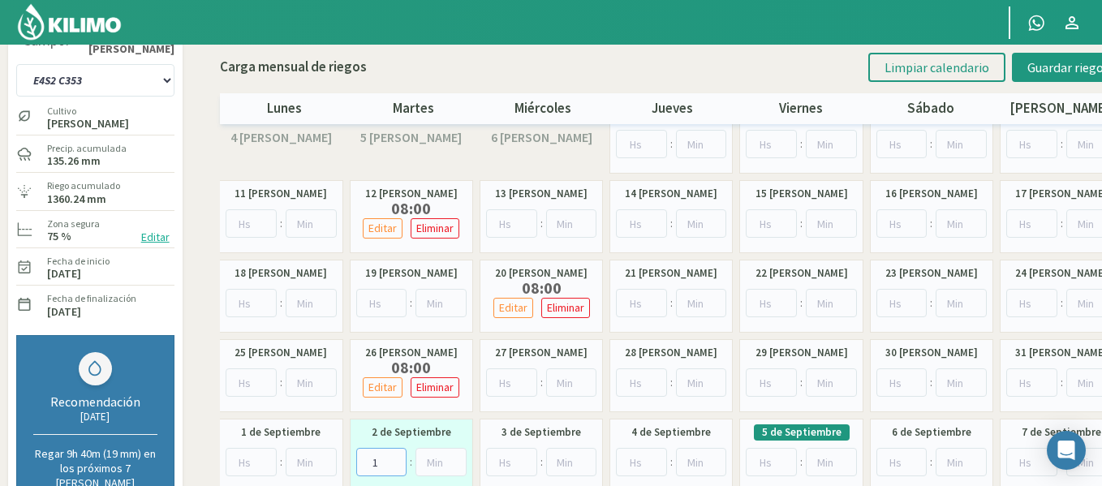
click at [394, 460] on input "1" at bounding box center [381, 462] width 51 height 28
click at [394, 460] on input "2" at bounding box center [381, 462] width 51 height 28
click at [394, 460] on input "3" at bounding box center [381, 462] width 51 height 28
click at [394, 460] on input "4" at bounding box center [381, 462] width 51 height 28
click at [394, 460] on input "5" at bounding box center [381, 462] width 51 height 28
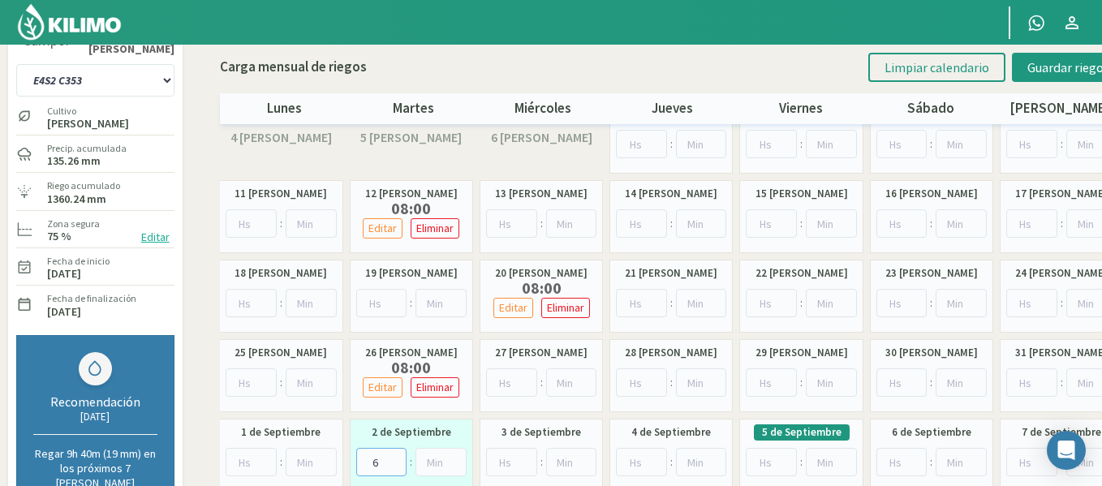
click at [394, 460] on input "6" at bounding box center [381, 462] width 51 height 28
click at [394, 460] on input "7" at bounding box center [381, 462] width 51 height 28
type input "8"
click at [394, 460] on input "8" at bounding box center [381, 462] width 51 height 28
click at [383, 460] on input "8" at bounding box center [381, 462] width 51 height 28
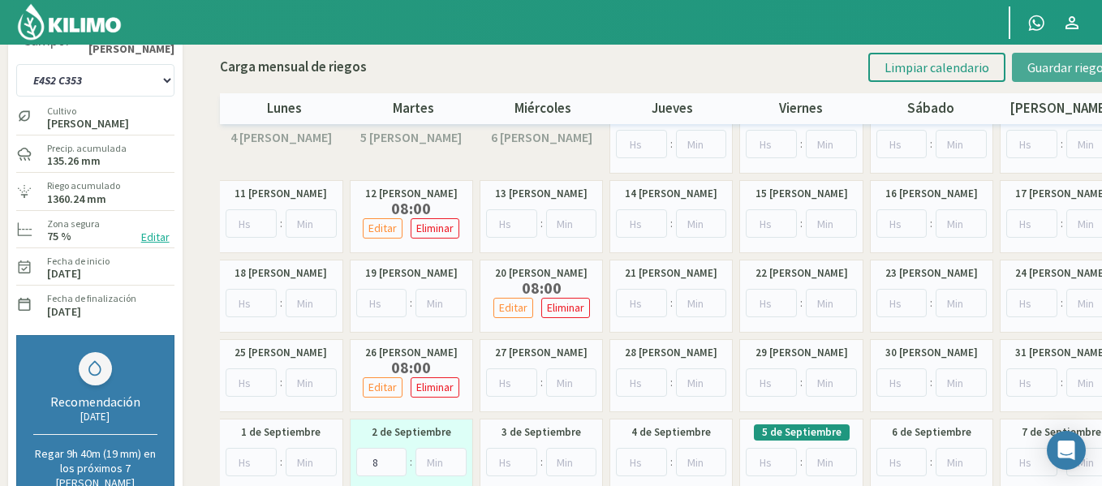
click at [1060, 63] on span "Guardar riegos" at bounding box center [1068, 67] width 82 height 16
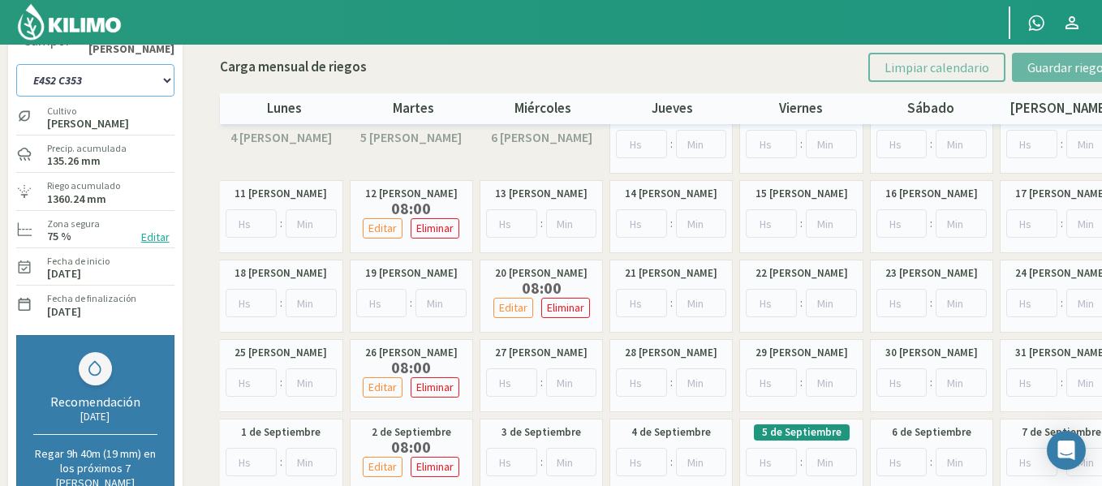
click at [168, 82] on select "1-1 C13 1-2 C14 1-3 C15 1-4 C16 2-1 C11 2-2 C7-8-9 2-3 C9-10-12 3-1 C1 3-2 C2-3…" at bounding box center [95, 80] width 158 height 32
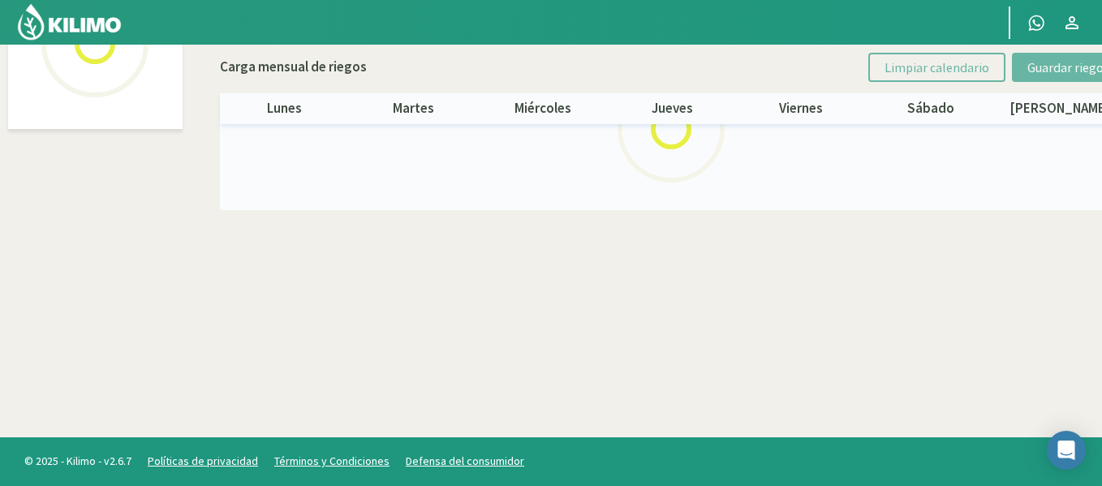
select select "41: Object"
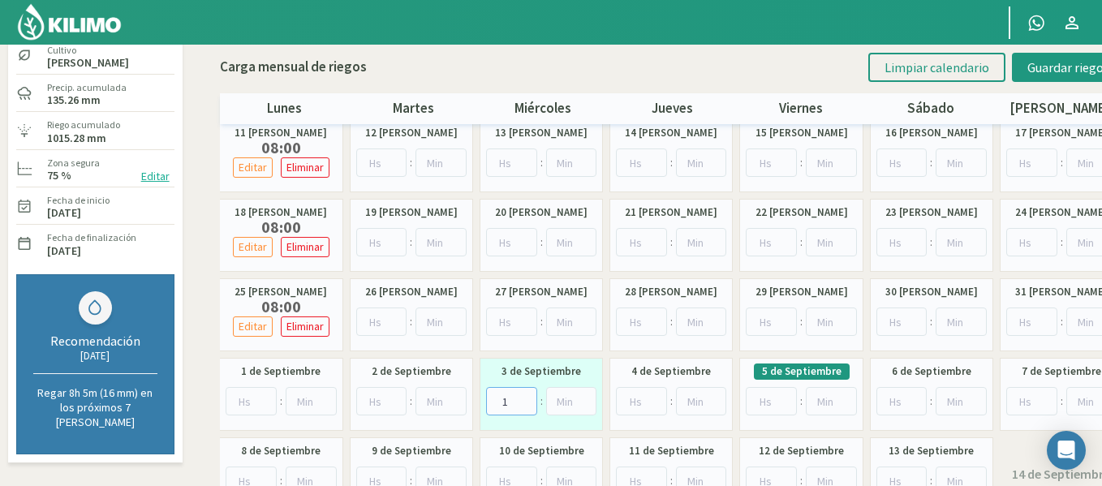
click at [525, 398] on input "1" at bounding box center [511, 401] width 51 height 28
click at [525, 398] on input "2" at bounding box center [511, 401] width 51 height 28
click at [525, 398] on input "3" at bounding box center [511, 401] width 51 height 28
click at [525, 398] on input "4" at bounding box center [511, 401] width 51 height 28
click at [525, 398] on input "5" at bounding box center [511, 401] width 51 height 28
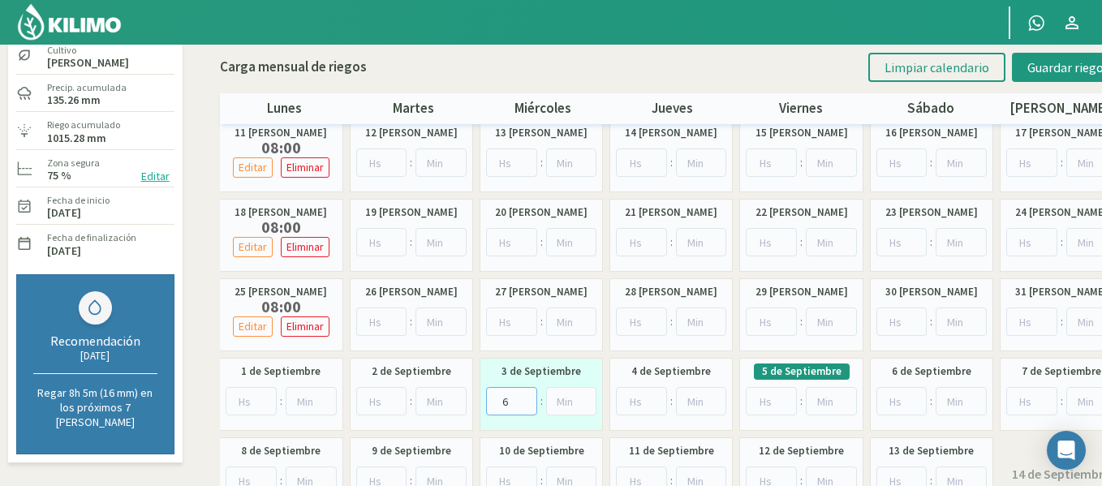
click at [525, 398] on input "6" at bounding box center [511, 401] width 51 height 28
click at [525, 398] on input "7" at bounding box center [511, 401] width 51 height 28
type input "8"
click at [525, 398] on input "8" at bounding box center [511, 401] width 51 height 28
click at [1053, 64] on span "Guardar riegos" at bounding box center [1068, 67] width 82 height 16
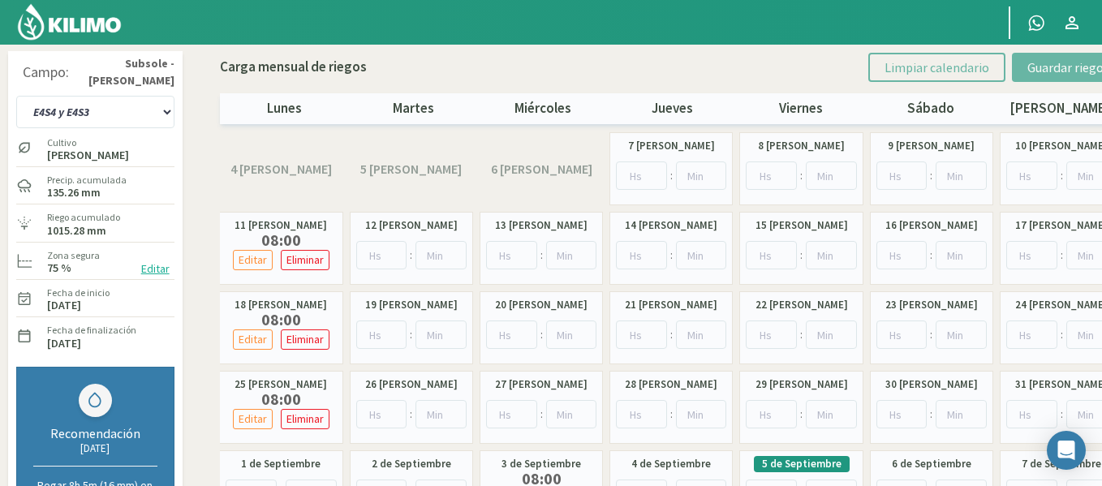
scroll to position [0, 0]
click at [167, 113] on select "1-1 C13 1-2 C14 1-3 C15 1-4 C16 2-1 C11 2-2 C7-8-9 2-3 C9-10-12 3-1 C1 3-2 C2-3…" at bounding box center [95, 113] width 158 height 32
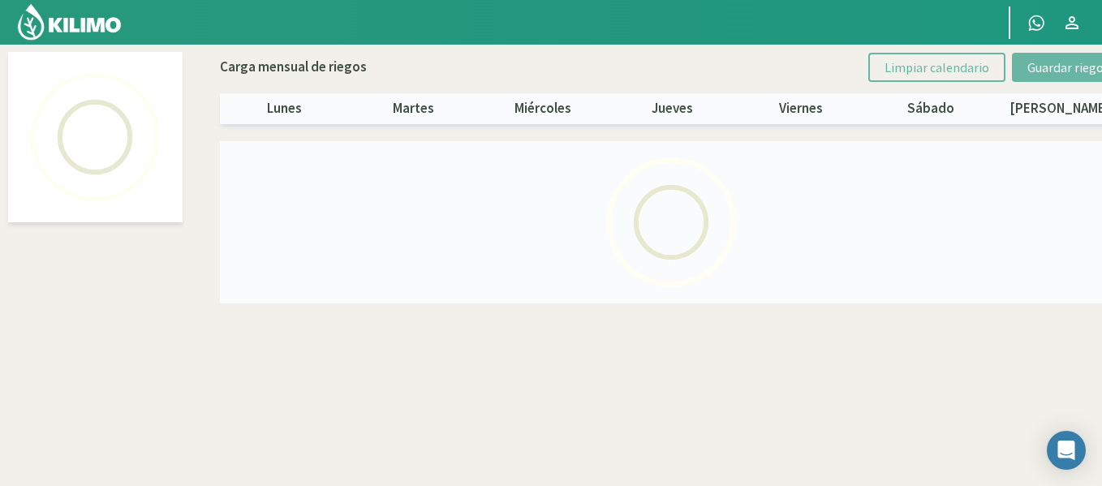
select select "42: Object"
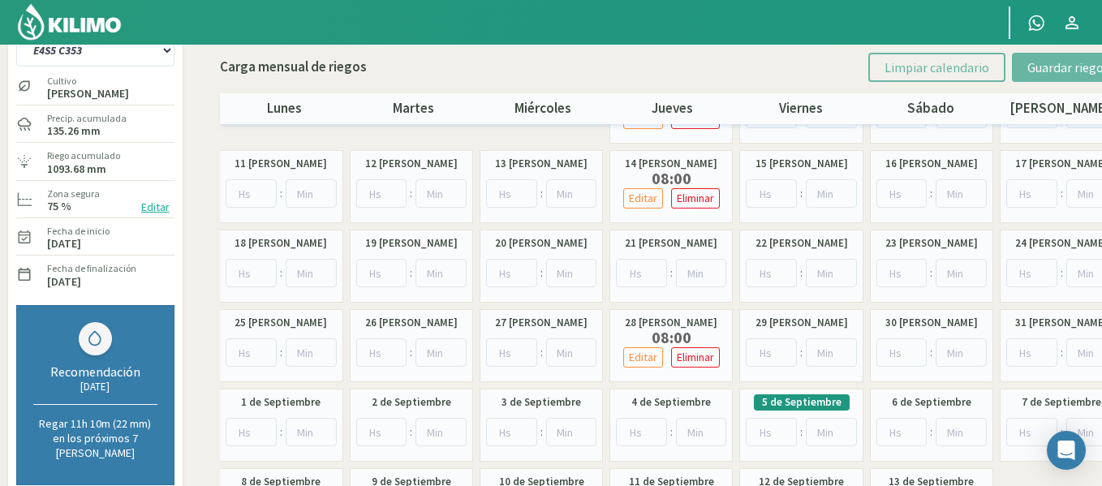
scroll to position [65, 0]
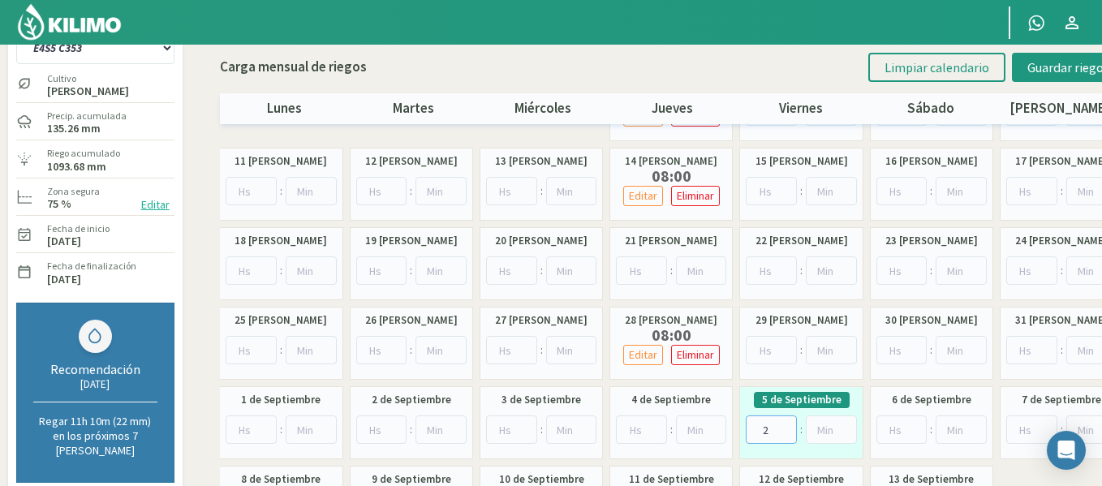
click at [784, 425] on input "2" at bounding box center [770, 429] width 51 height 28
click at [784, 425] on input "3" at bounding box center [770, 429] width 51 height 28
click at [784, 425] on input "4" at bounding box center [770, 429] width 51 height 28
click at [784, 425] on input "5" at bounding box center [770, 429] width 51 height 28
click at [784, 425] on input "6" at bounding box center [770, 429] width 51 height 28
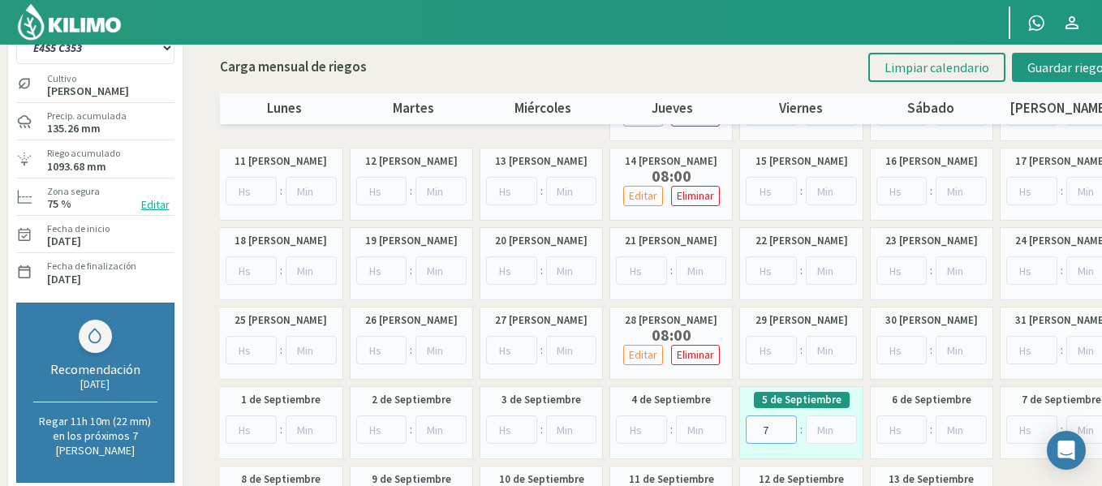
click at [784, 425] on input "7" at bounding box center [770, 429] width 51 height 28
type input "8"
click at [784, 425] on input "8" at bounding box center [770, 429] width 51 height 28
click at [1063, 66] on span "Guardar riegos" at bounding box center [1068, 67] width 82 height 16
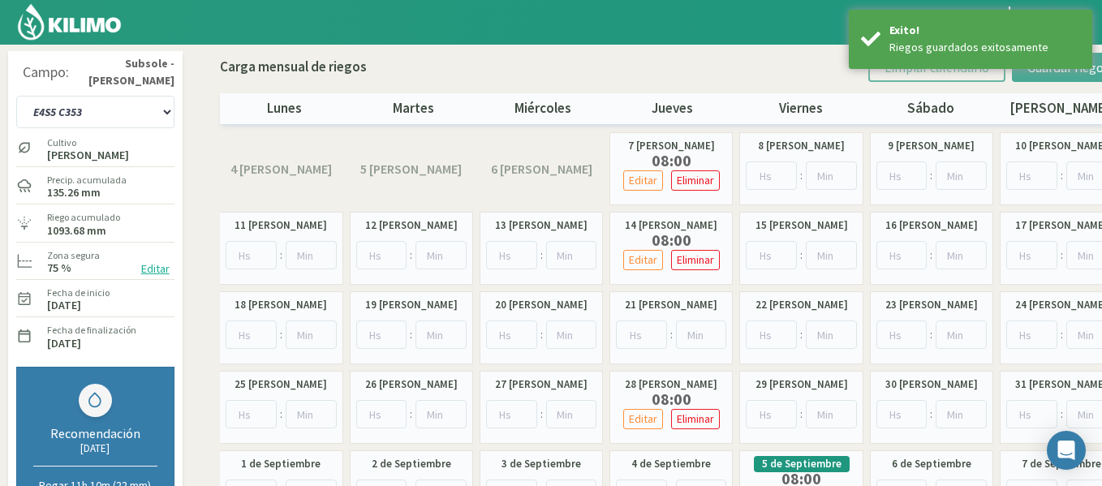
scroll to position [0, 0]
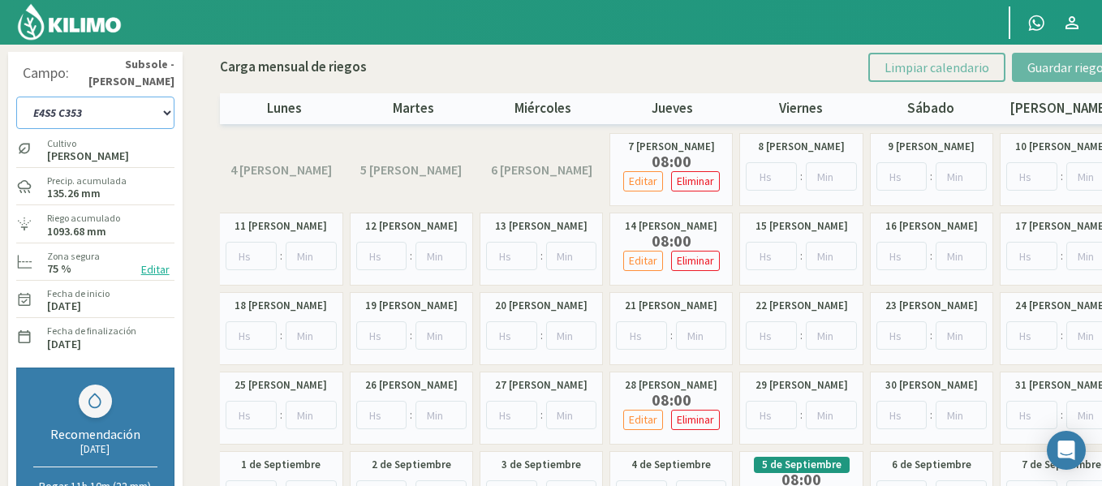
click at [170, 116] on select "1-1 C13 1-2 C14 1-3 C15 1-4 C16 2-1 C11 2-2 C7-8-9 2-3 C9-10-12 3-1 C1 3-2 C2-3…" at bounding box center [95, 113] width 158 height 32
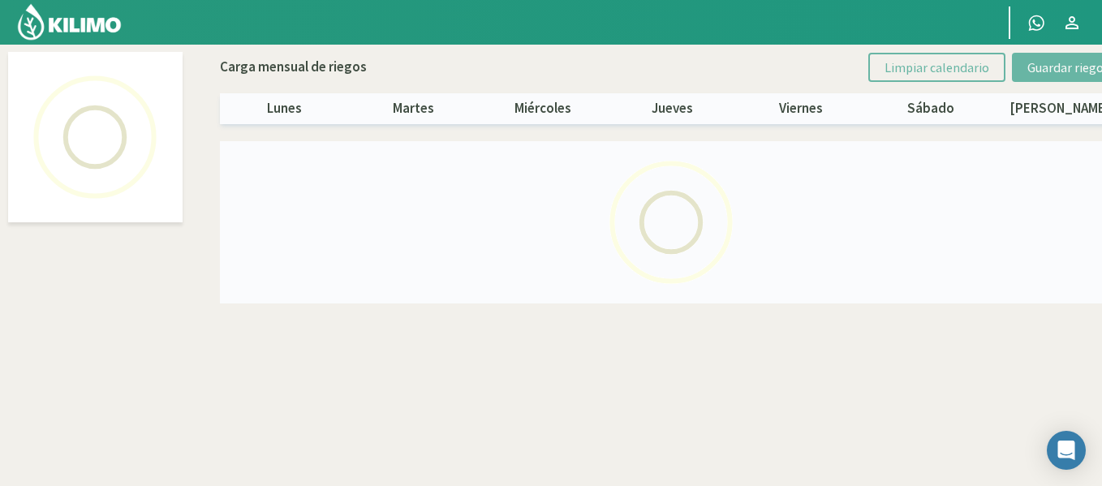
select select "43: Object"
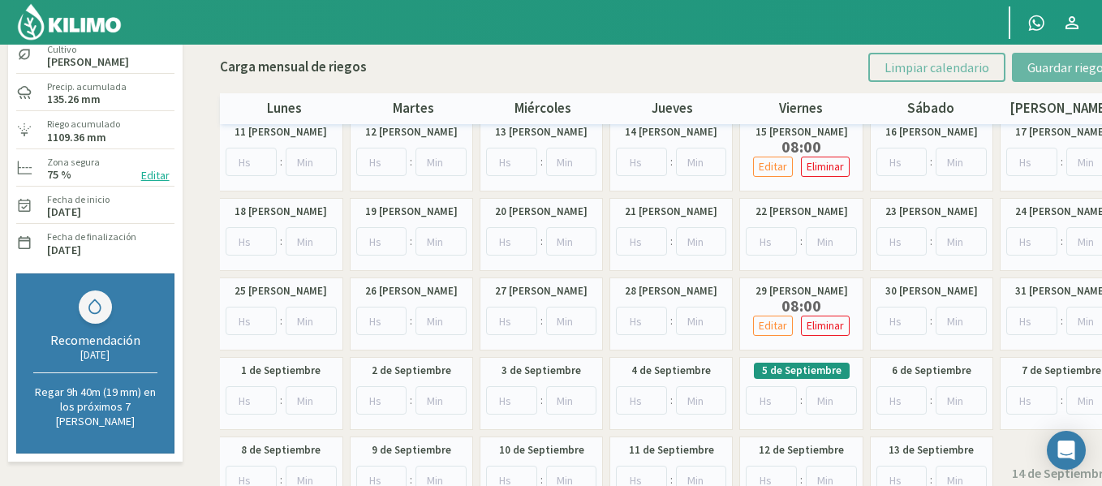
scroll to position [97, 0]
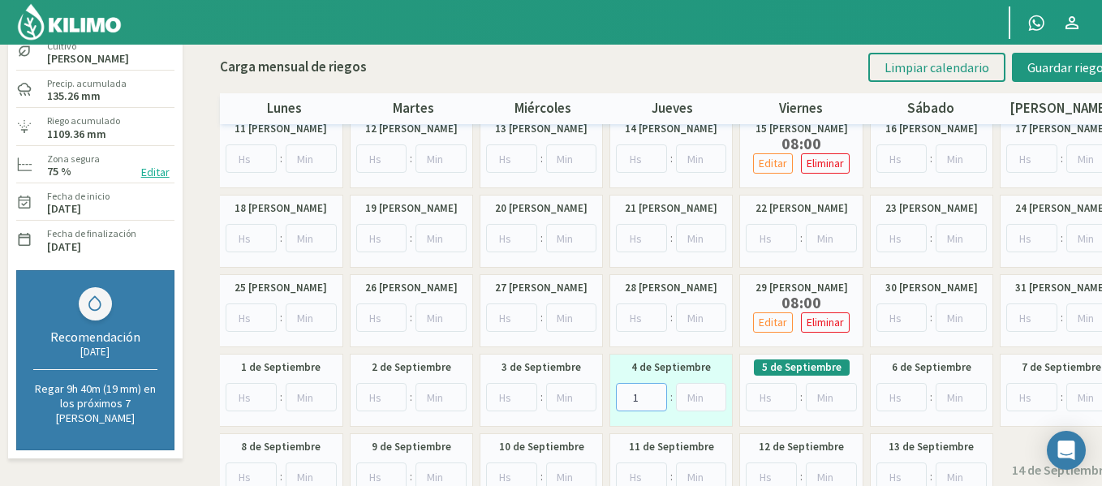
click at [653, 392] on input "1" at bounding box center [641, 397] width 51 height 28
click at [653, 392] on input "2" at bounding box center [641, 397] width 51 height 28
click at [653, 392] on input "3" at bounding box center [641, 397] width 51 height 28
click at [653, 392] on input "4" at bounding box center [641, 397] width 51 height 28
click at [653, 392] on input "5" at bounding box center [641, 397] width 51 height 28
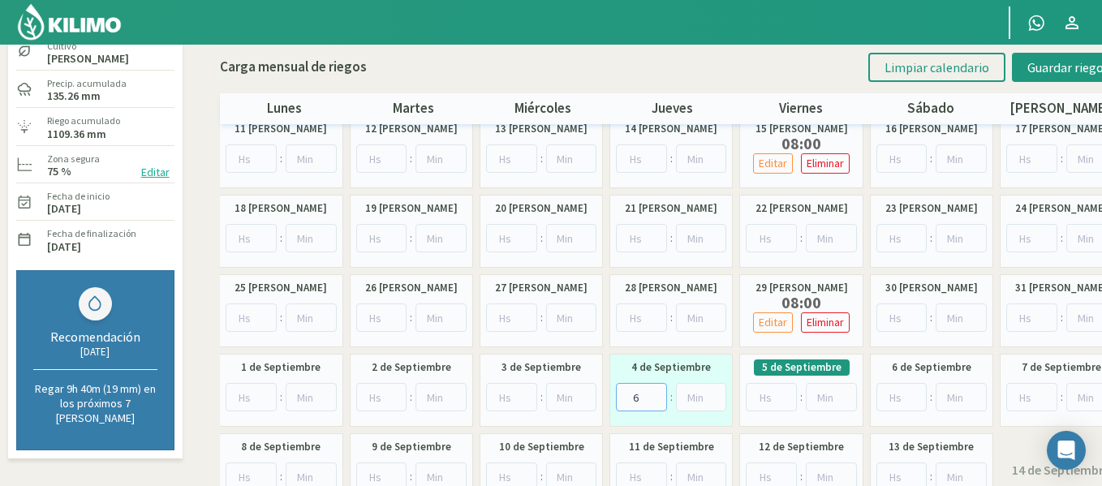
click at [653, 392] on input "6" at bounding box center [641, 397] width 51 height 28
click at [653, 392] on input "8" at bounding box center [641, 397] width 51 height 28
click at [653, 392] on input "9" at bounding box center [641, 397] width 51 height 28
type input "8"
click at [654, 404] on input "8" at bounding box center [641, 397] width 51 height 28
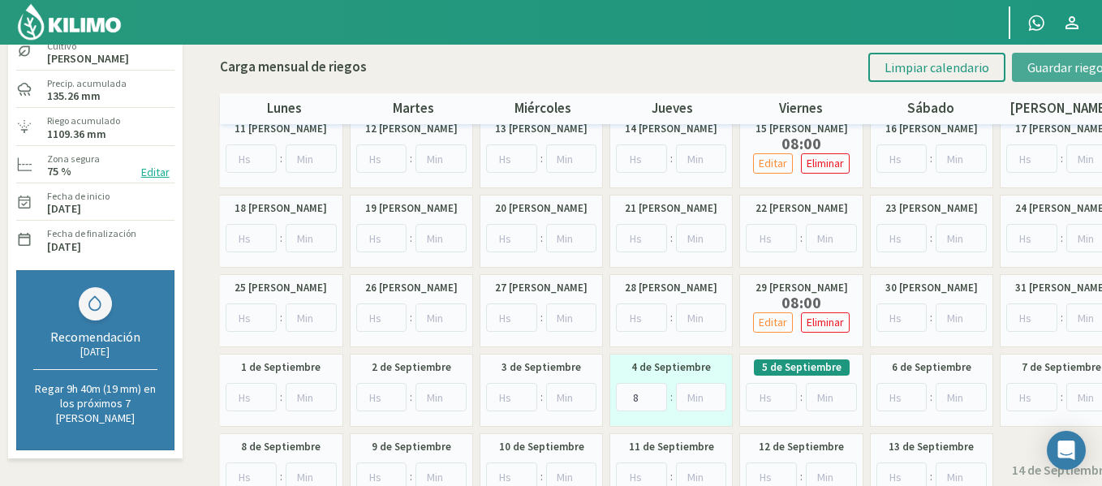
click at [1045, 62] on span "Guardar riegos" at bounding box center [1068, 67] width 82 height 16
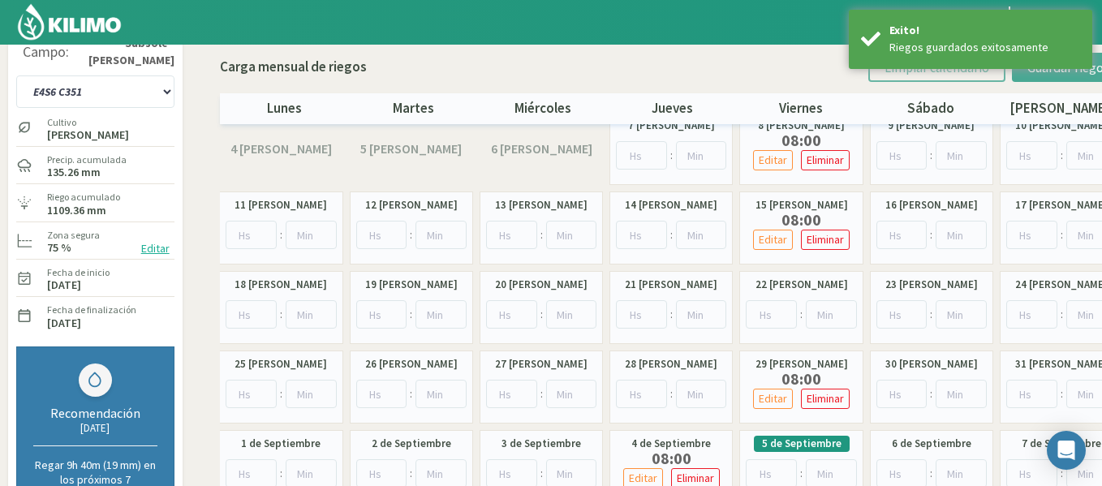
scroll to position [0, 0]
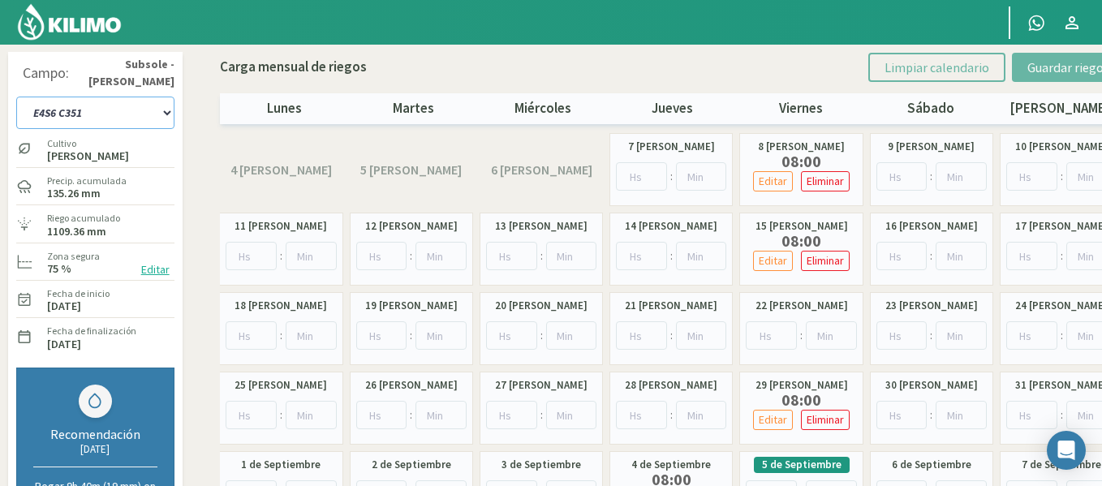
click at [154, 125] on select "1-1 C13 1-2 C14 1-3 C15 1-4 C16 2-1 C11 2-2 C7-8-9 2-3 C9-10-12 3-1 C1 3-2 C2-3…" at bounding box center [95, 113] width 158 height 32
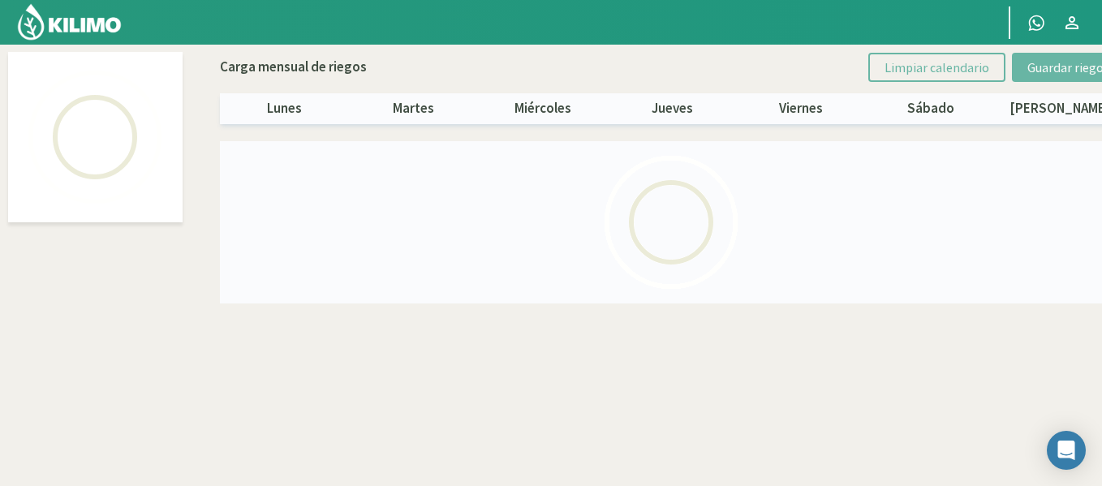
select select "44: Object"
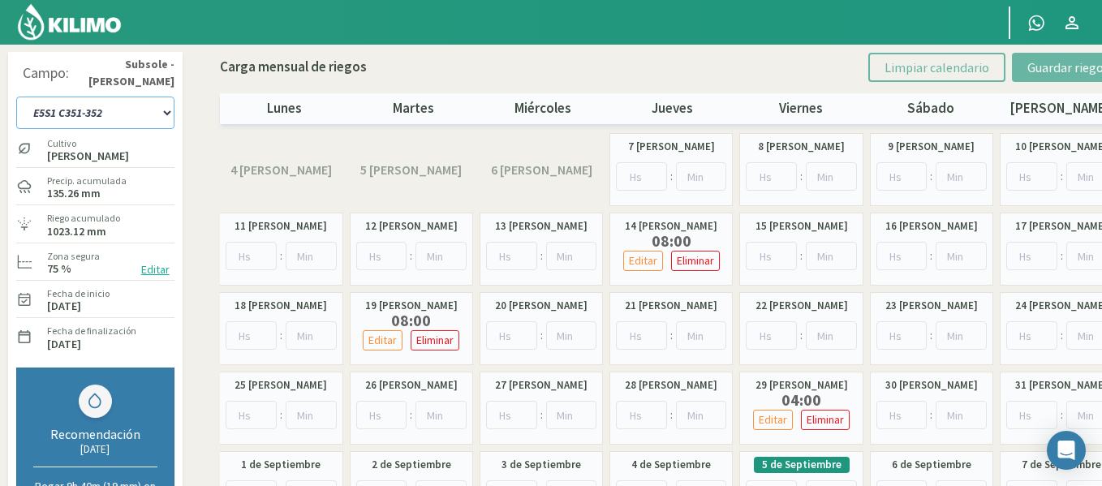
click at [78, 115] on select "1-1 C13 1-2 C14 1-3 C15 1-4 C16 2-1 C11 2-2 C7-8-9 2-3 C9-10-12 3-1 C1 3-2 C2-3…" at bounding box center [95, 113] width 158 height 32
click at [16, 97] on select "1-1 C13 1-2 C14 1-3 C15 1-4 C16 2-1 C11 2-2 C7-8-9 2-3 C9-10-12 3-1 C1 3-2 C2-3…" at bounding box center [95, 113] width 158 height 32
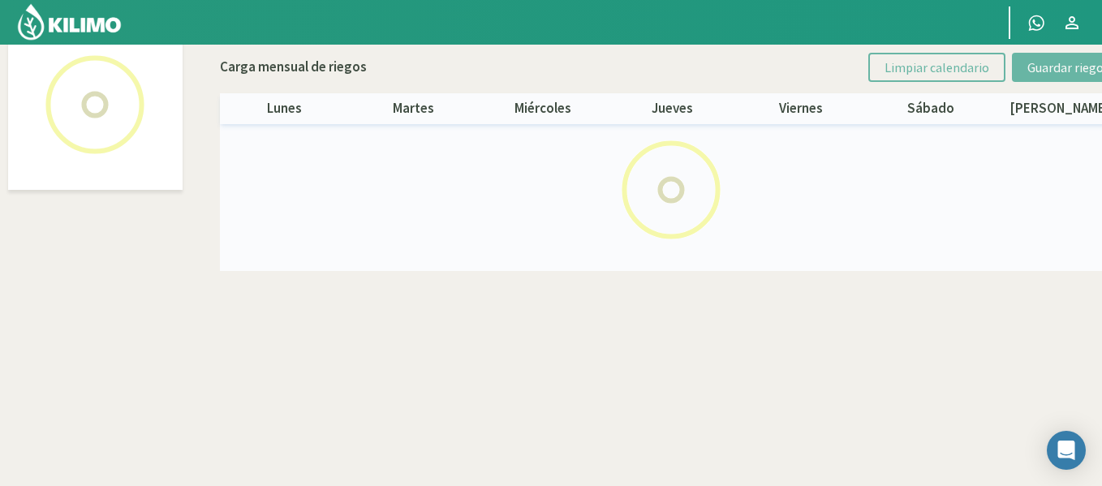
scroll to position [17, 0]
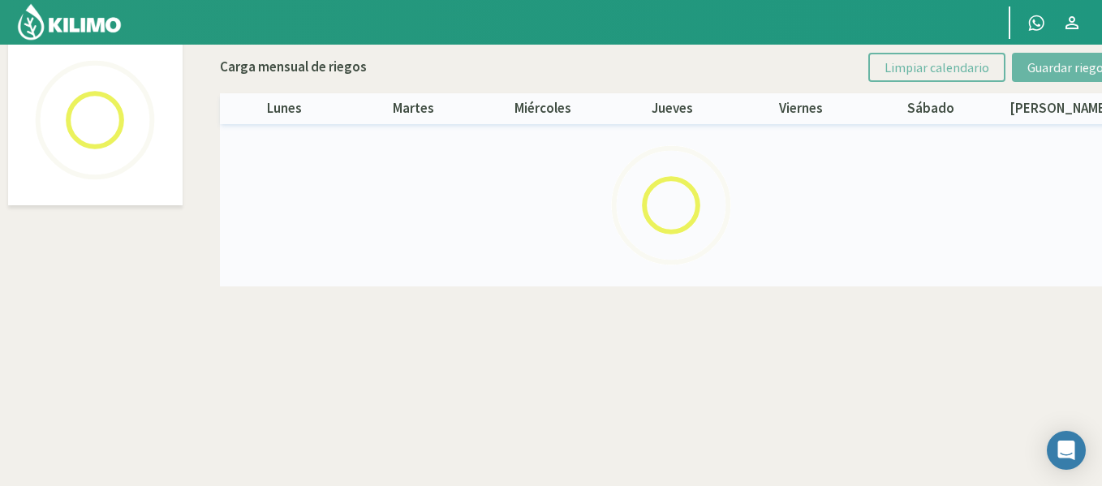
select select "45: Object"
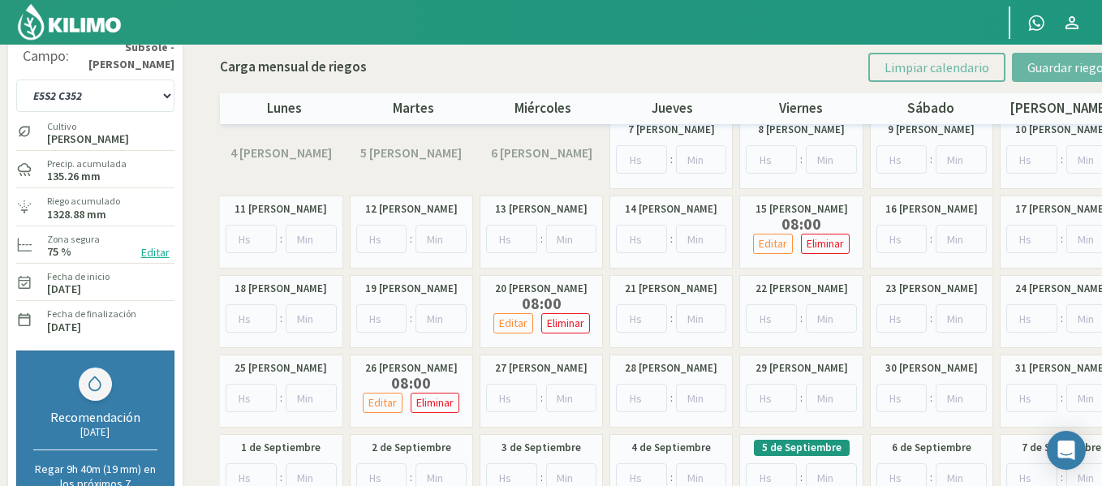
scroll to position [0, 0]
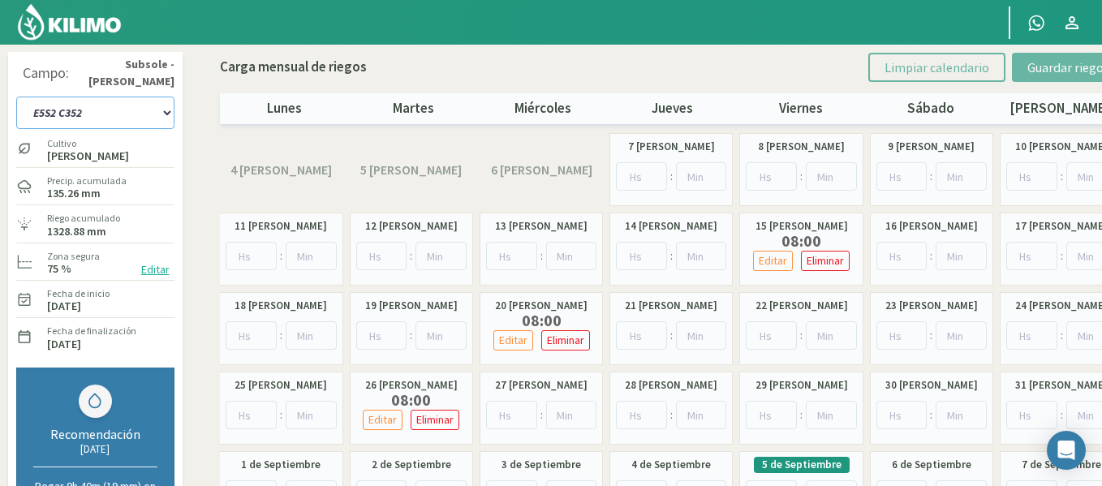
click at [78, 115] on select "1-1 C13 1-2 C14 1-3 C15 1-4 C16 2-1 C11 2-2 C7-8-9 2-3 C9-10-12 3-1 C1 3-2 C2-3…" at bounding box center [95, 113] width 158 height 32
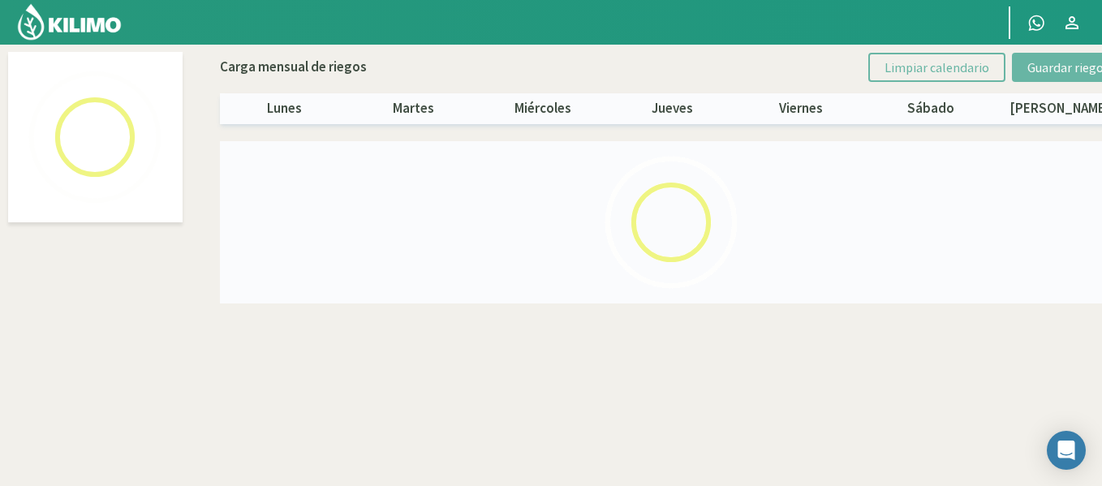
select select "44: Object"
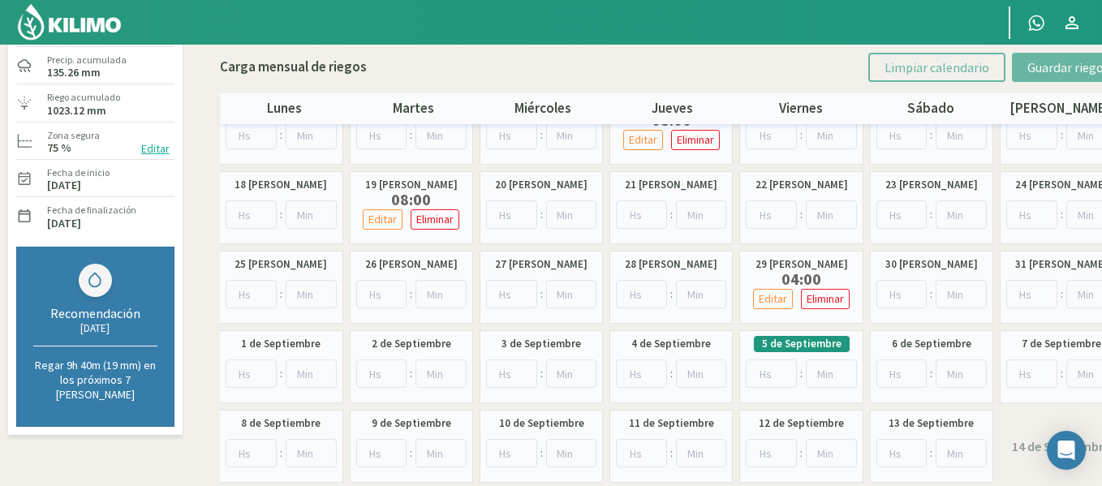
scroll to position [130, 0]
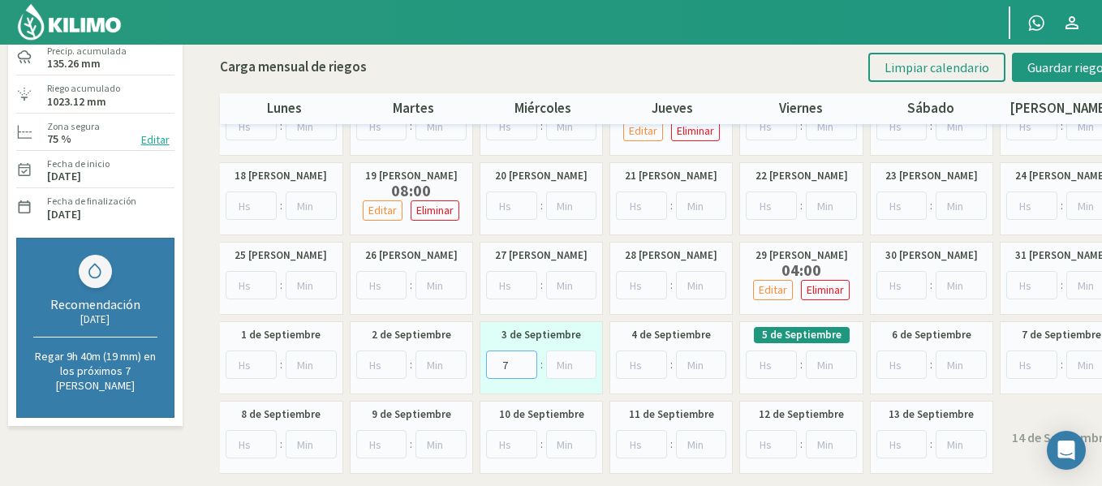
click at [526, 360] on input "7" at bounding box center [511, 364] width 51 height 28
click at [526, 371] on input "6" at bounding box center [511, 364] width 51 height 28
type input "5"
click at [526, 371] on input "5" at bounding box center [511, 364] width 51 height 28
click at [1020, 62] on button "Guardar riegos" at bounding box center [1068, 67] width 113 height 29
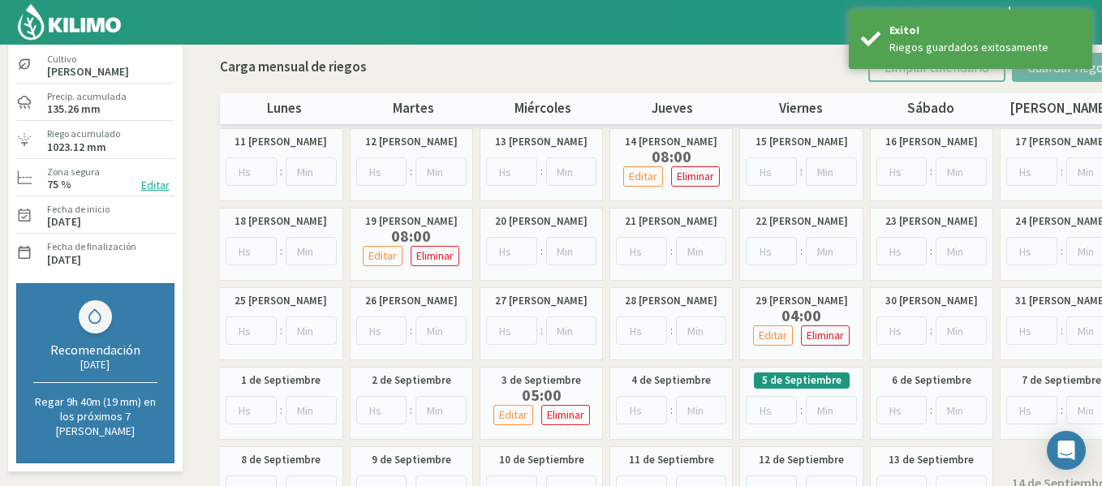
scroll to position [27, 0]
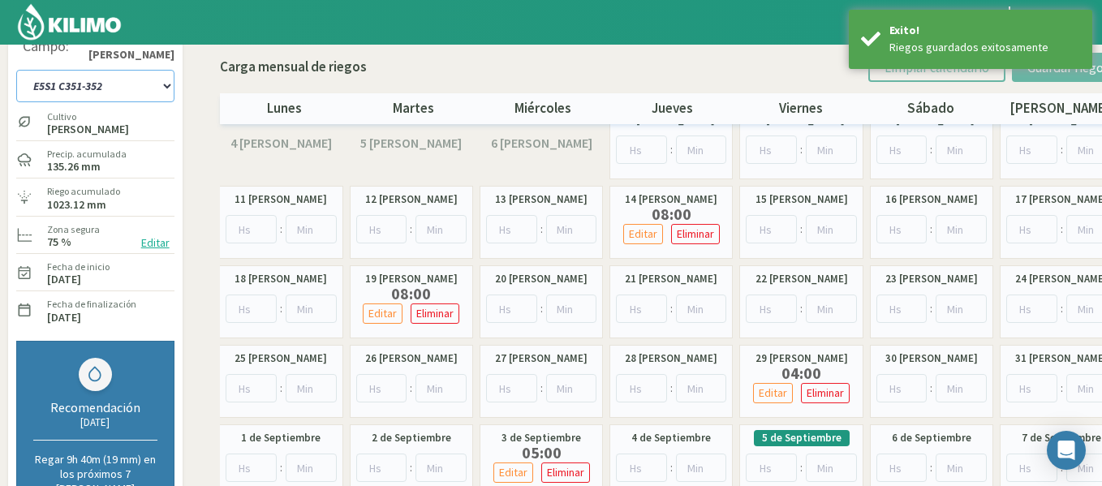
click at [116, 87] on select "1-1 C13 1-2 C14 1-3 C15 1-4 C16 2-1 C11 2-2 C7-8-9 2-3 C9-10-12 3-1 C1 3-2 C2-3…" at bounding box center [95, 86] width 158 height 32
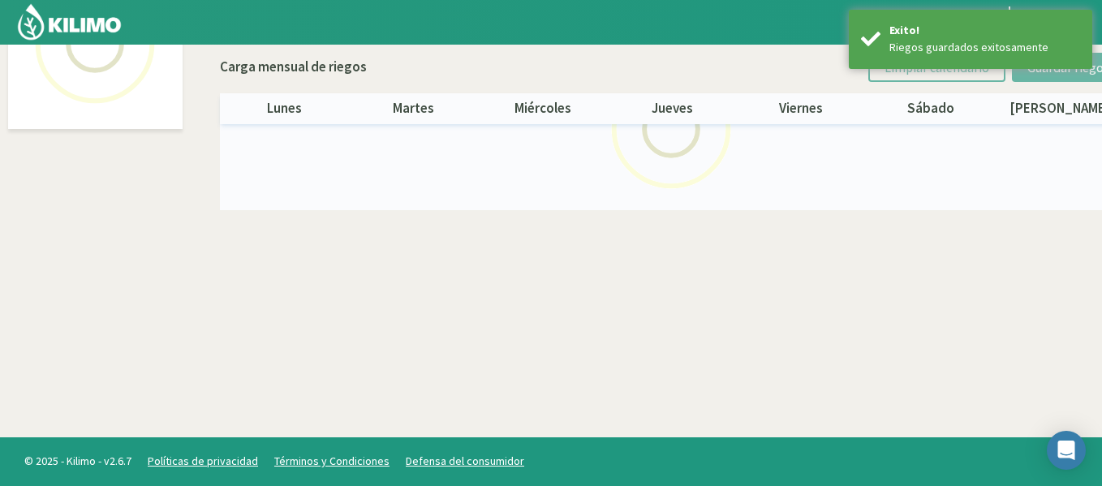
select select "45: Object"
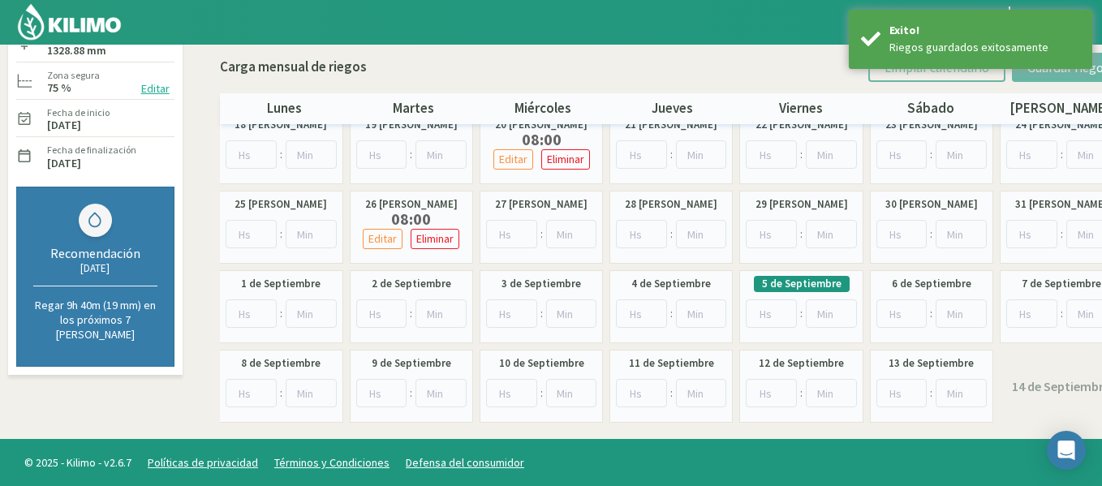
scroll to position [183, 0]
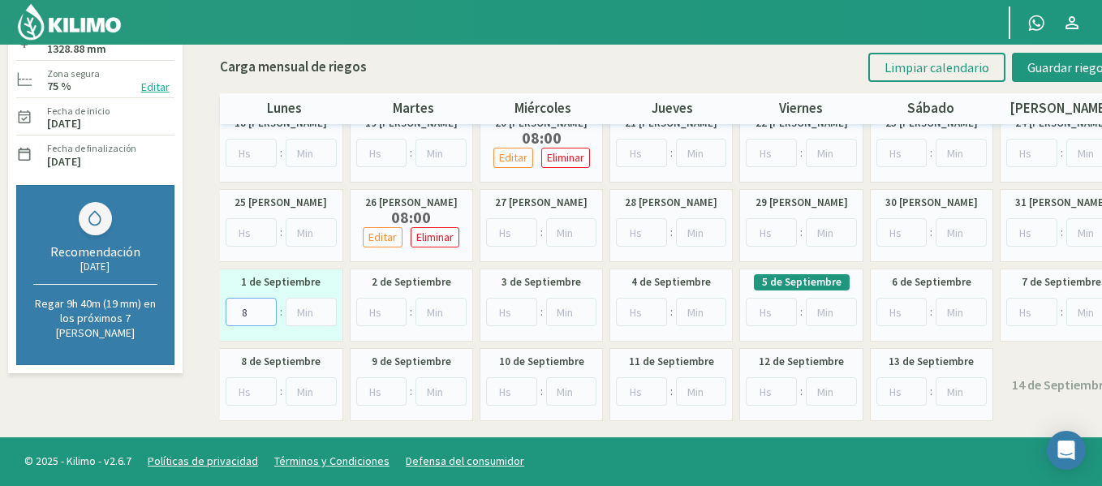
type input "8"
click at [264, 308] on input "8" at bounding box center [250, 312] width 51 height 28
click at [1043, 74] on span "Guardar riegos" at bounding box center [1068, 67] width 82 height 16
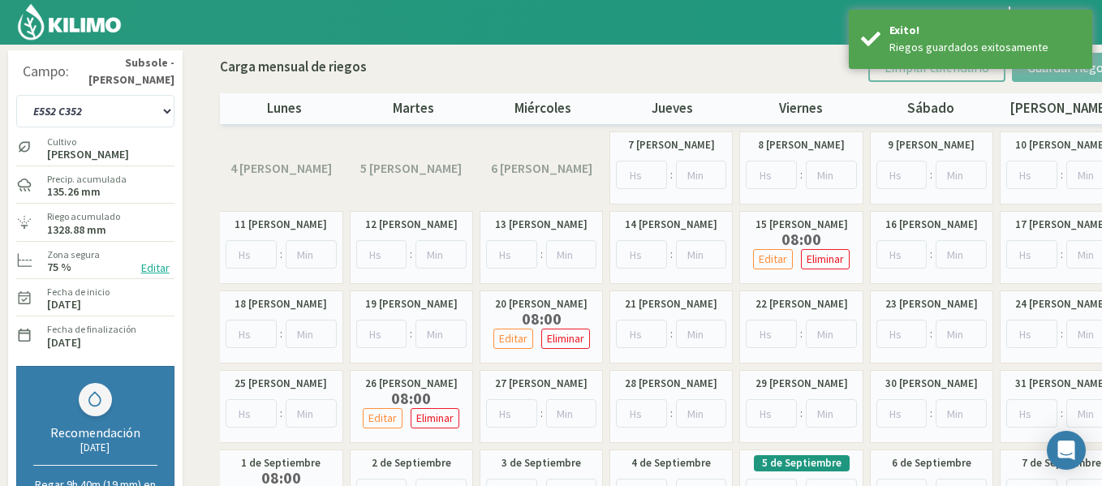
scroll to position [0, 0]
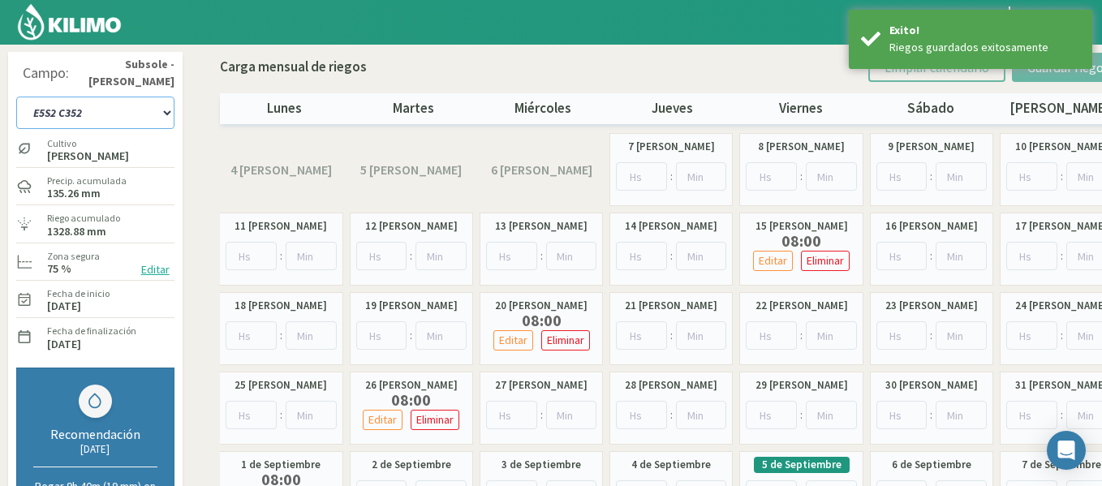
click at [155, 112] on select "1-1 C13 1-2 C14 1-3 C15 1-4 C16 2-1 C11 2-2 C7-8-9 2-3 C9-10-12 3-1 C1 3-2 C2-3…" at bounding box center [95, 113] width 158 height 32
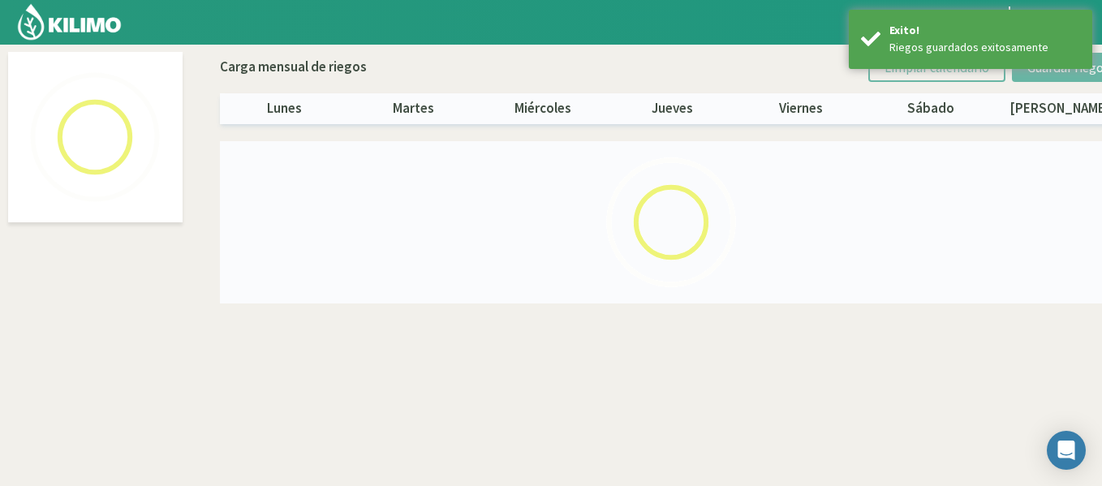
select select "46: Object"
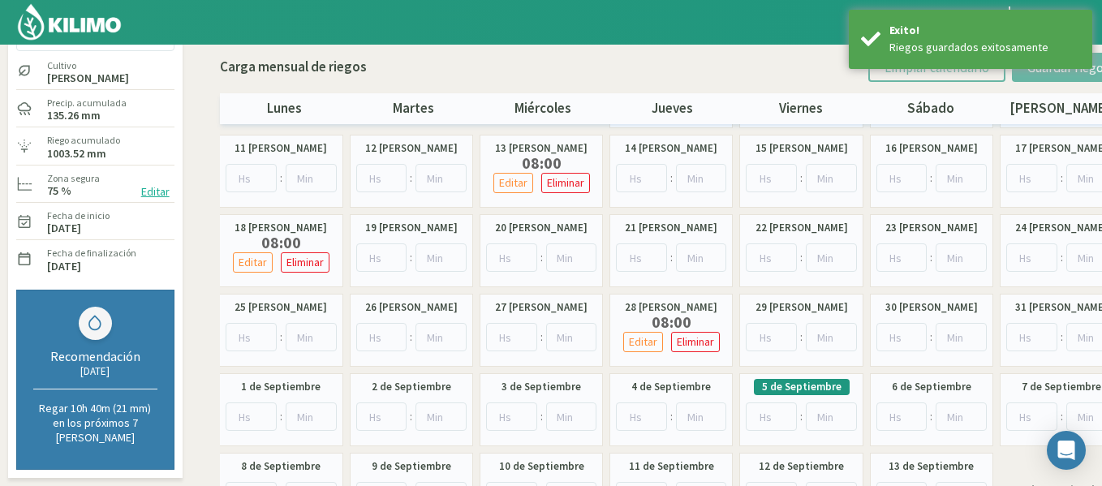
scroll to position [130, 0]
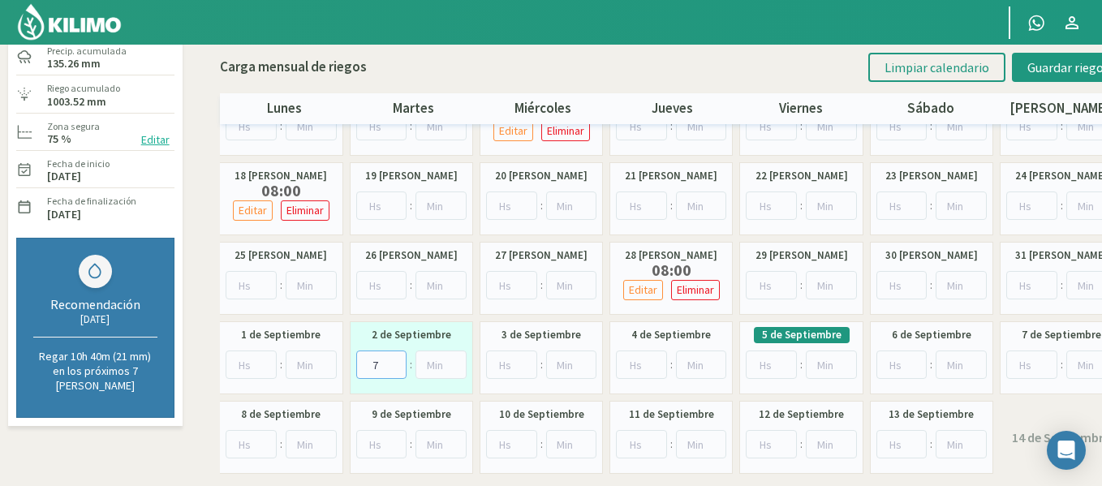
click at [398, 359] on input "7" at bounding box center [381, 364] width 51 height 28
type input "8"
click at [398, 359] on input "8" at bounding box center [381, 364] width 51 height 28
click at [1030, 72] on span "Guardar riegos" at bounding box center [1068, 67] width 82 height 16
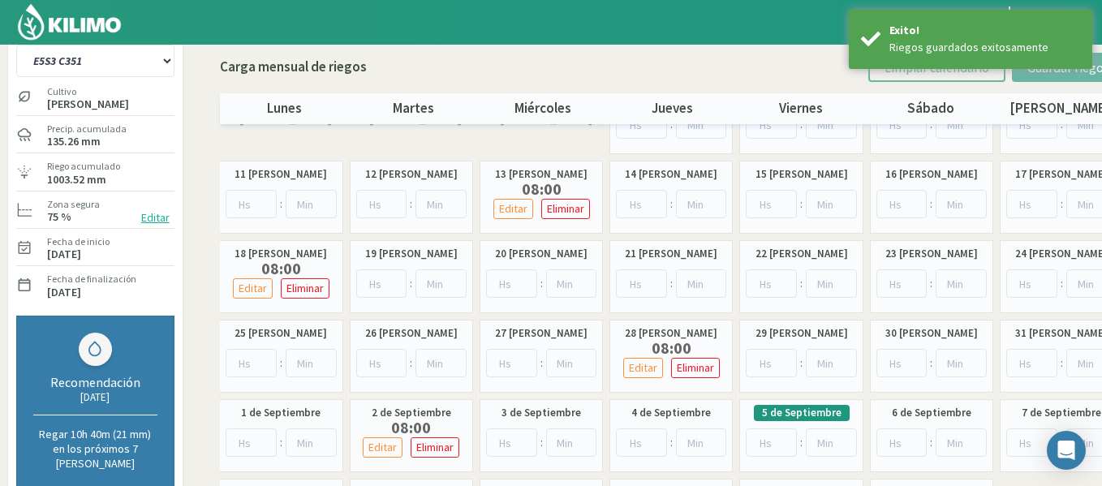
scroll to position [0, 0]
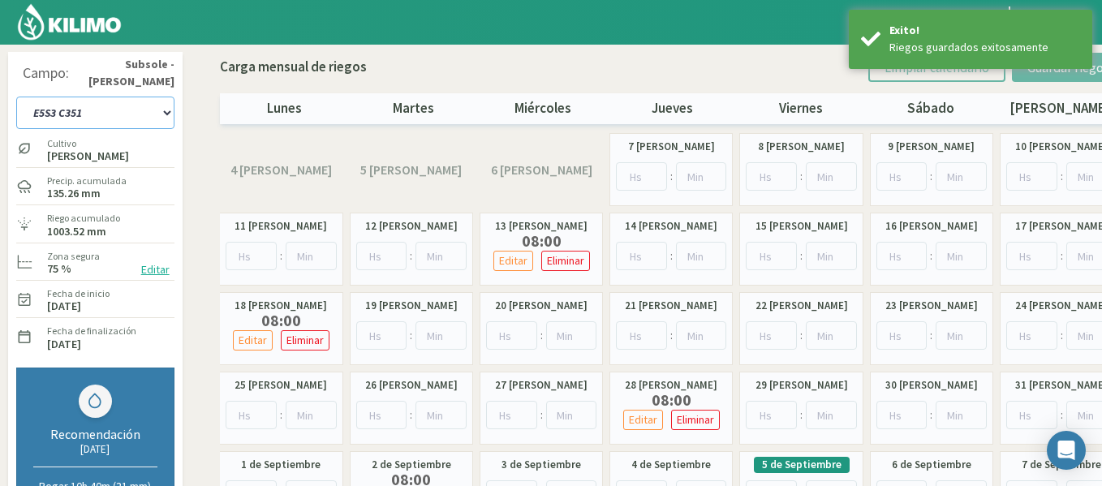
click at [161, 107] on select "1-1 C13 1-2 C14 1-3 C15 1-4 C16 2-1 C11 2-2 C7-8-9 2-3 C9-10-12 3-1 C1 3-2 C2-3…" at bounding box center [95, 113] width 158 height 32
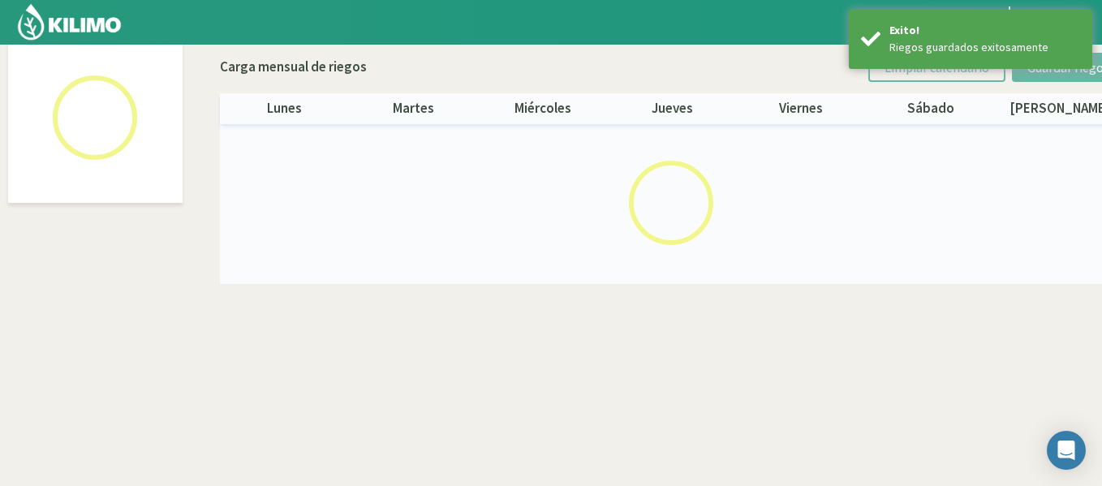
select select "47: Object"
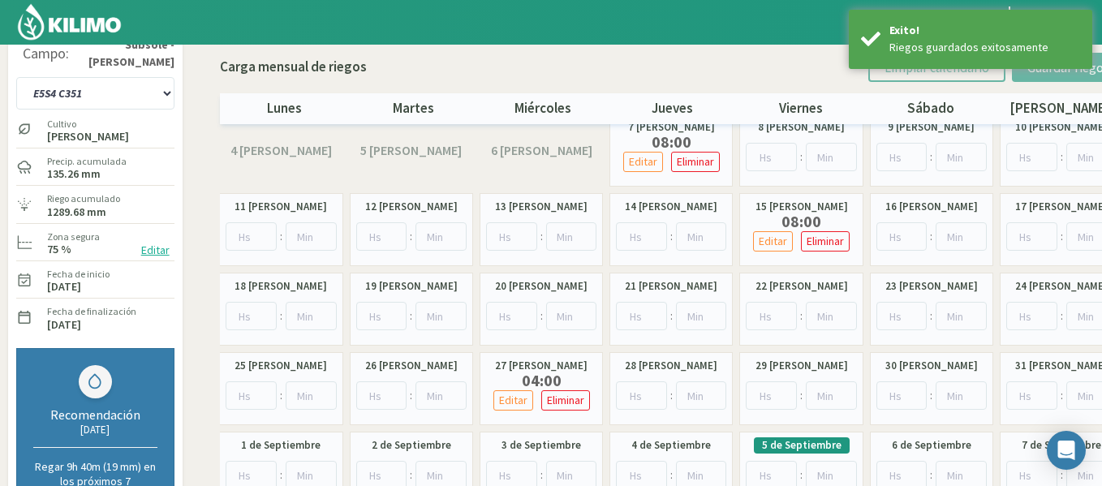
scroll to position [32, 0]
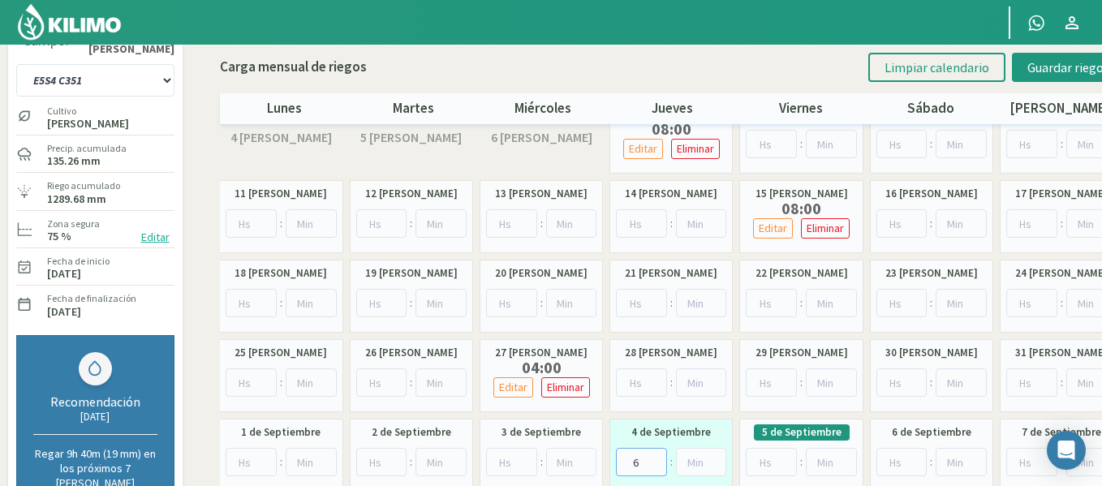
click at [657, 456] on input "6" at bounding box center [641, 462] width 51 height 28
click at [657, 456] on input "7" at bounding box center [641, 462] width 51 height 28
type input "8"
click at [657, 456] on input "8" at bounding box center [641, 462] width 51 height 28
click at [1081, 79] on button "Guardar riegos" at bounding box center [1068, 67] width 113 height 29
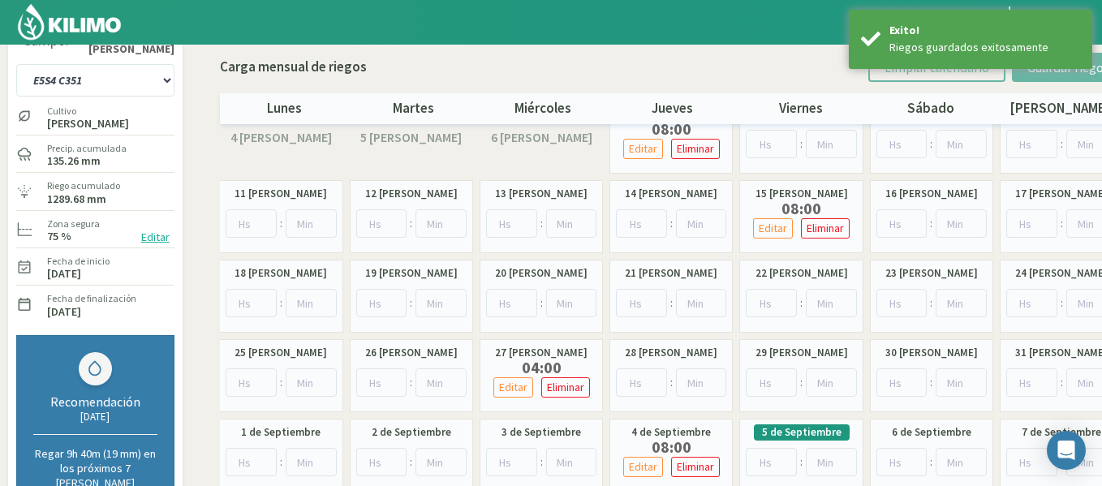
scroll to position [0, 0]
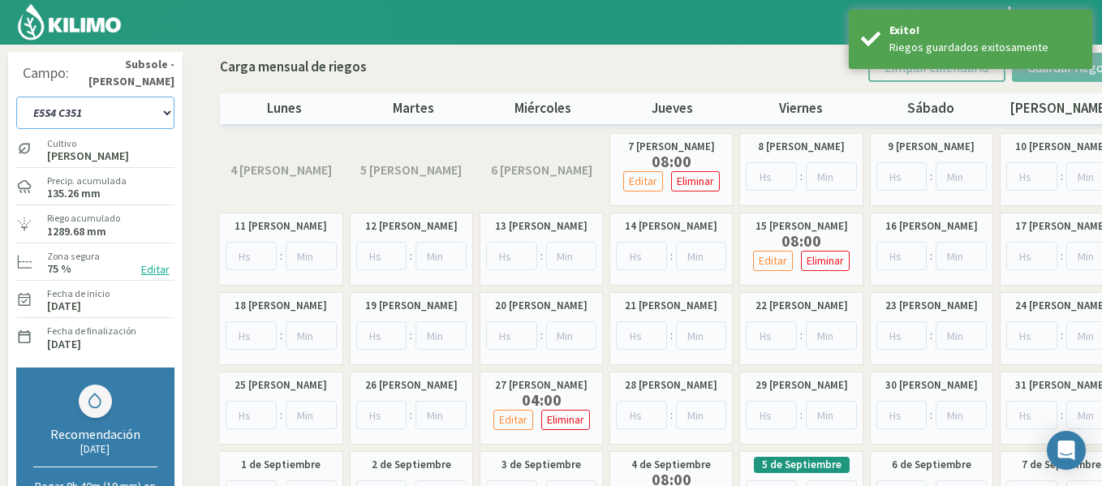
click at [161, 101] on select "1-1 C13 1-2 C14 1-3 C15 1-4 C16 2-1 C11 2-2 C7-8-9 2-3 C9-10-12 3-1 C1 3-2 C2-3…" at bounding box center [95, 113] width 158 height 32
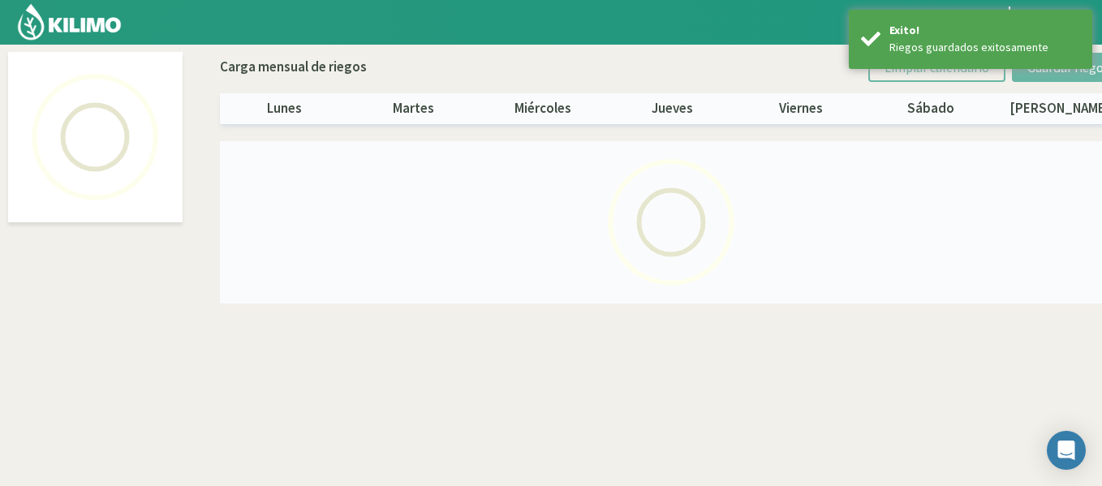
select select "48: Object"
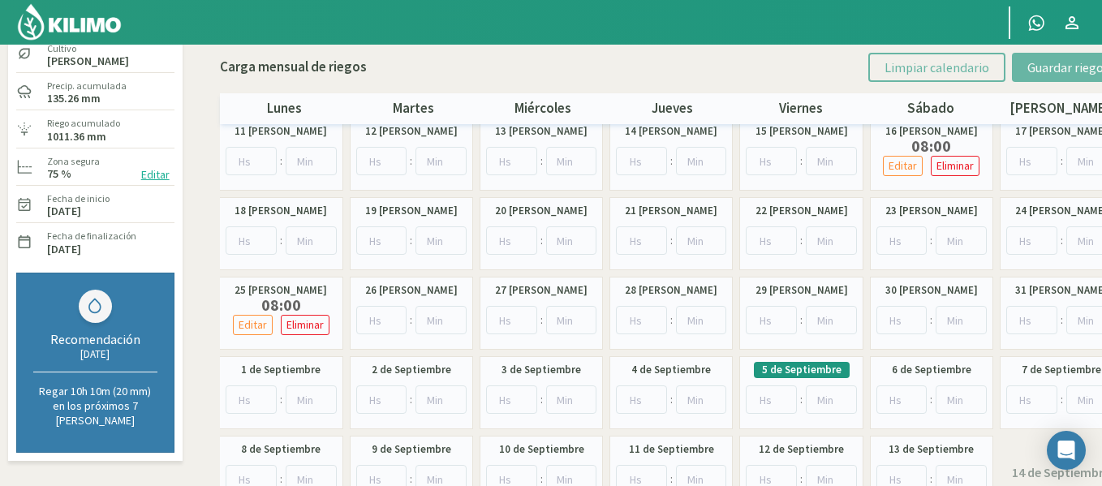
scroll to position [97, 0]
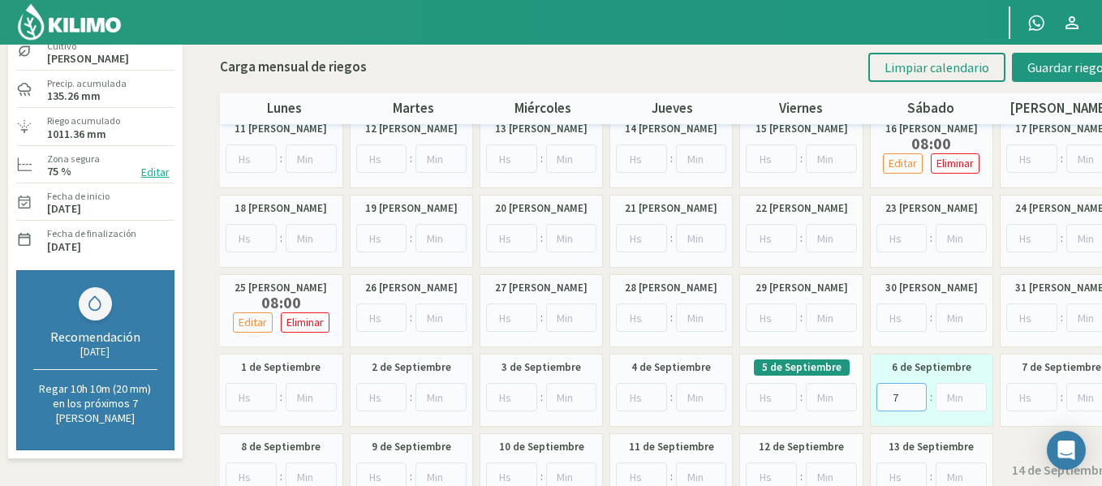
click at [913, 389] on input "7" at bounding box center [901, 397] width 51 height 28
type input "8"
click at [913, 389] on input "8" at bounding box center [901, 397] width 51 height 28
click at [1078, 70] on span "Guardar riegos" at bounding box center [1068, 67] width 82 height 16
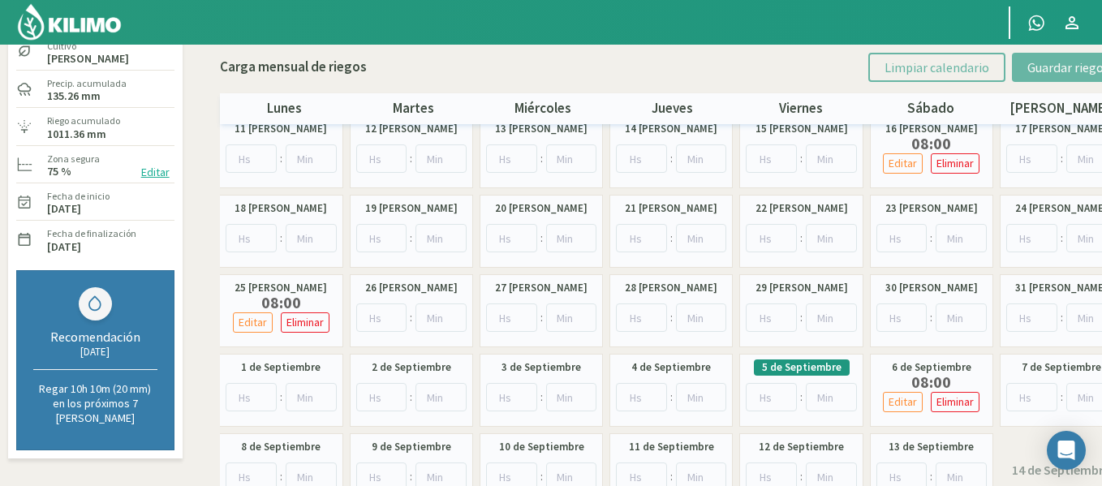
click at [123, 17] on link at bounding box center [71, 22] width 114 height 45
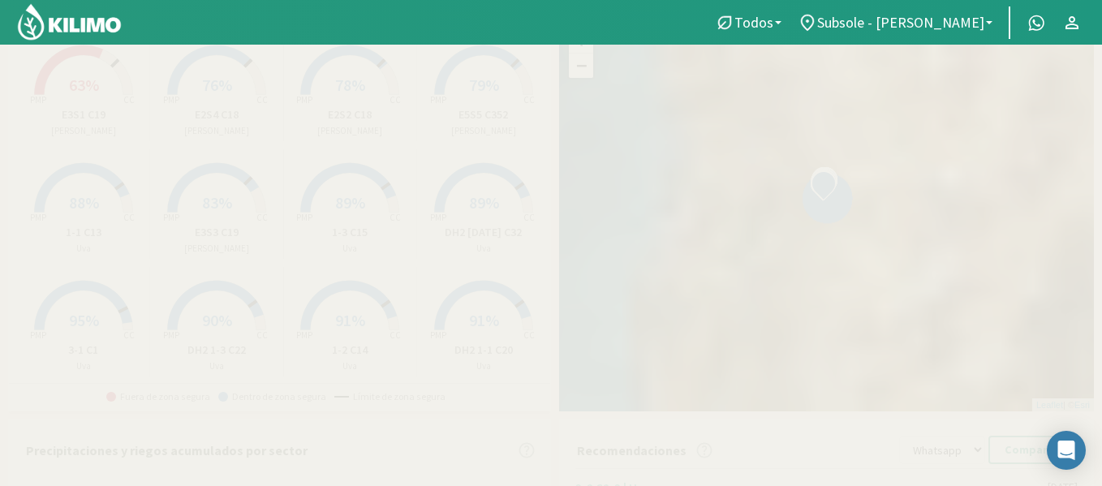
scroll to position [101, 0]
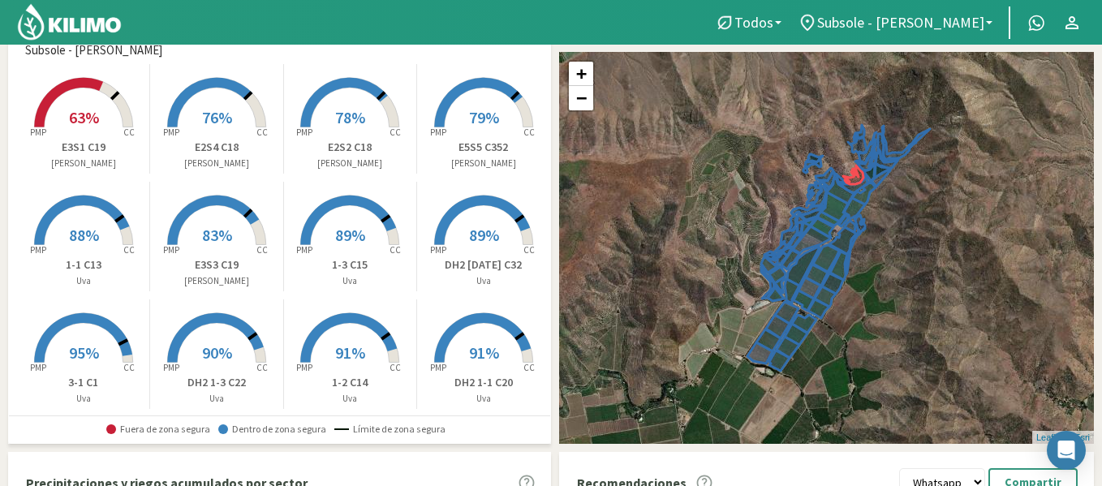
click at [123, 17] on link at bounding box center [71, 22] width 114 height 45
drag, startPoint x: 541, startPoint y: 67, endPoint x: 542, endPoint y: 84, distance: 17.9
click at [542, 84] on rect at bounding box center [484, 129] width 130 height 130
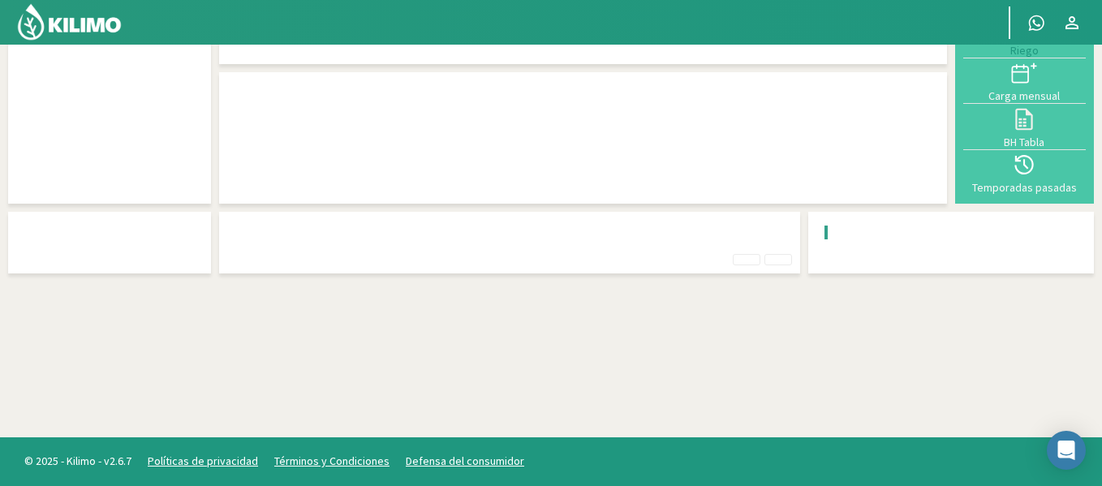
scroll to position [65, 0]
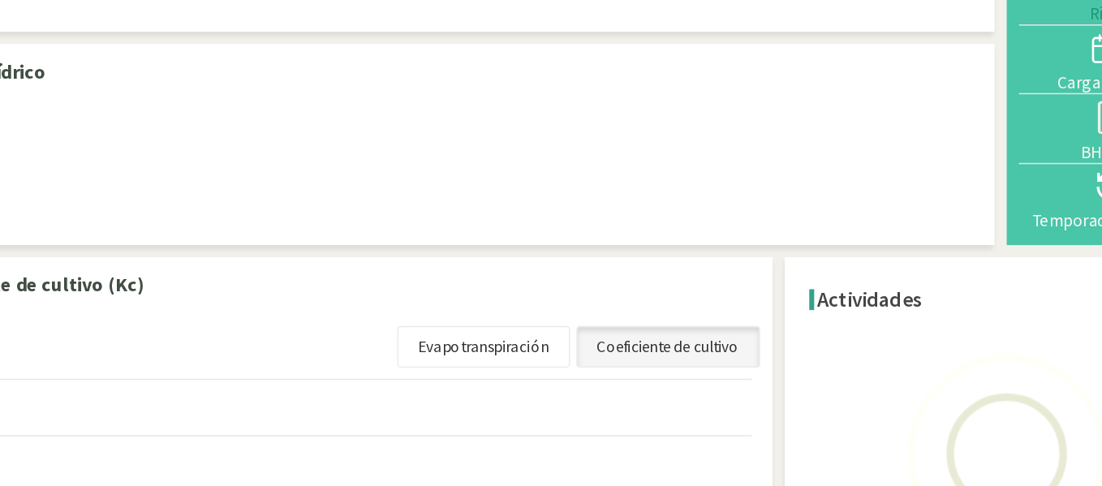
select select "48: Object"
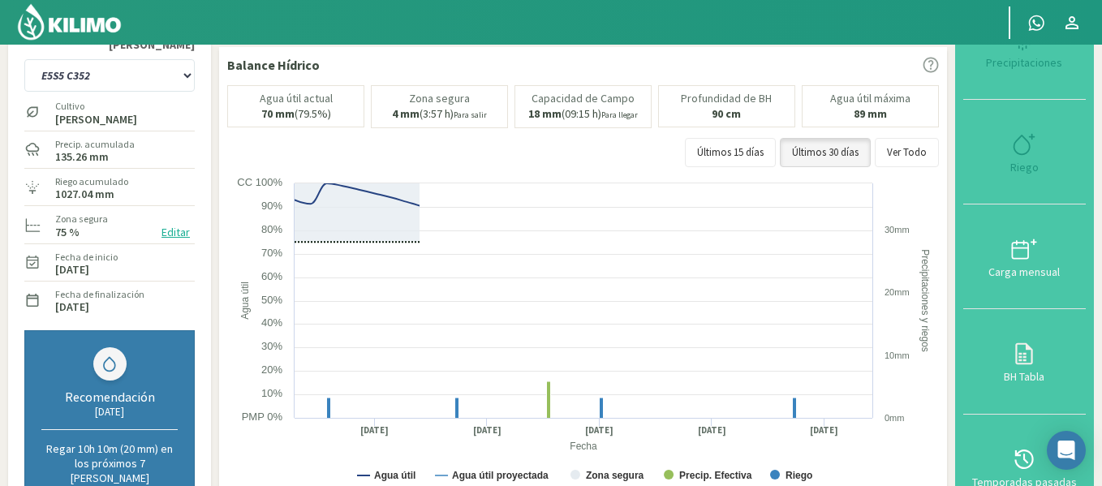
click at [61, 29] on img at bounding box center [69, 21] width 106 height 39
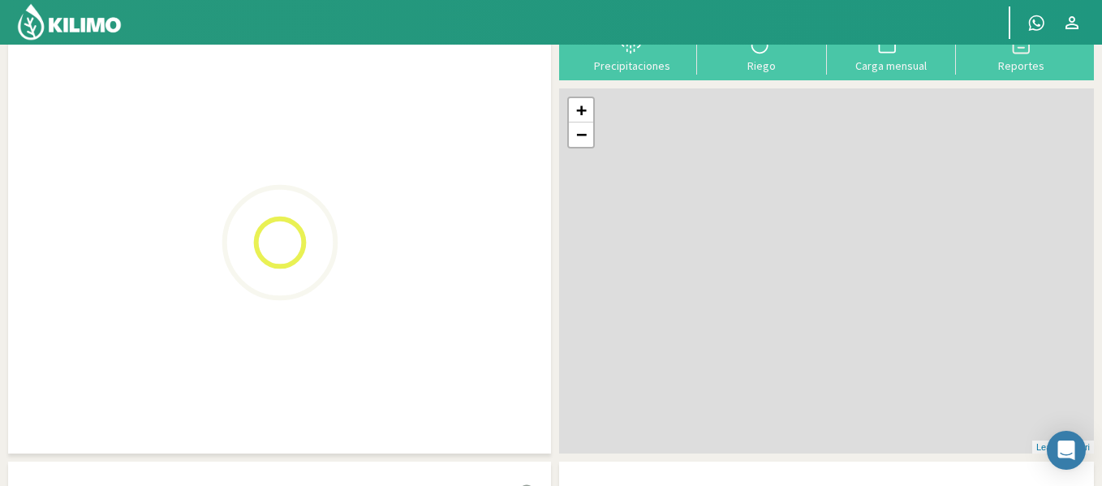
scroll to position [101, 0]
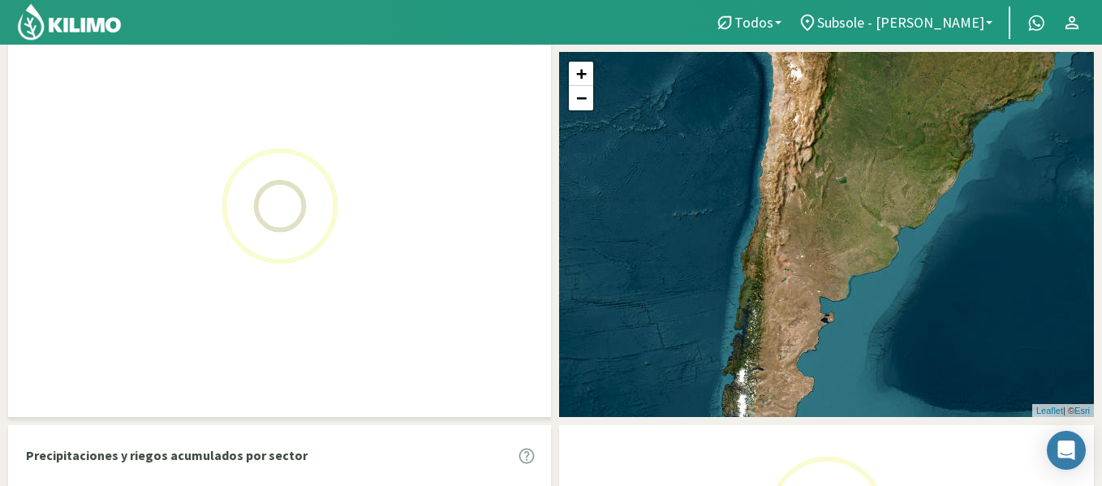
click at [61, 29] on img at bounding box center [69, 21] width 106 height 39
